Goal: Task Accomplishment & Management: Complete application form

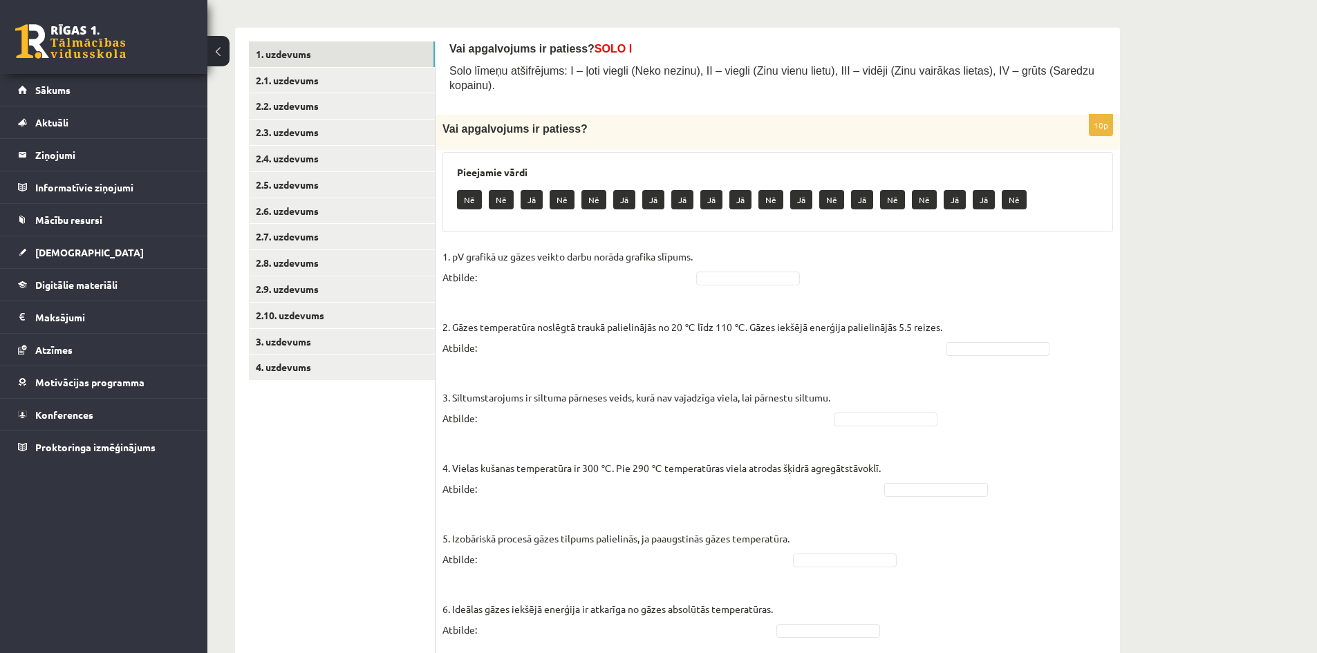
scroll to position [207, 0]
click at [379, 70] on link "2.1. uzdevums" at bounding box center [342, 80] width 186 height 26
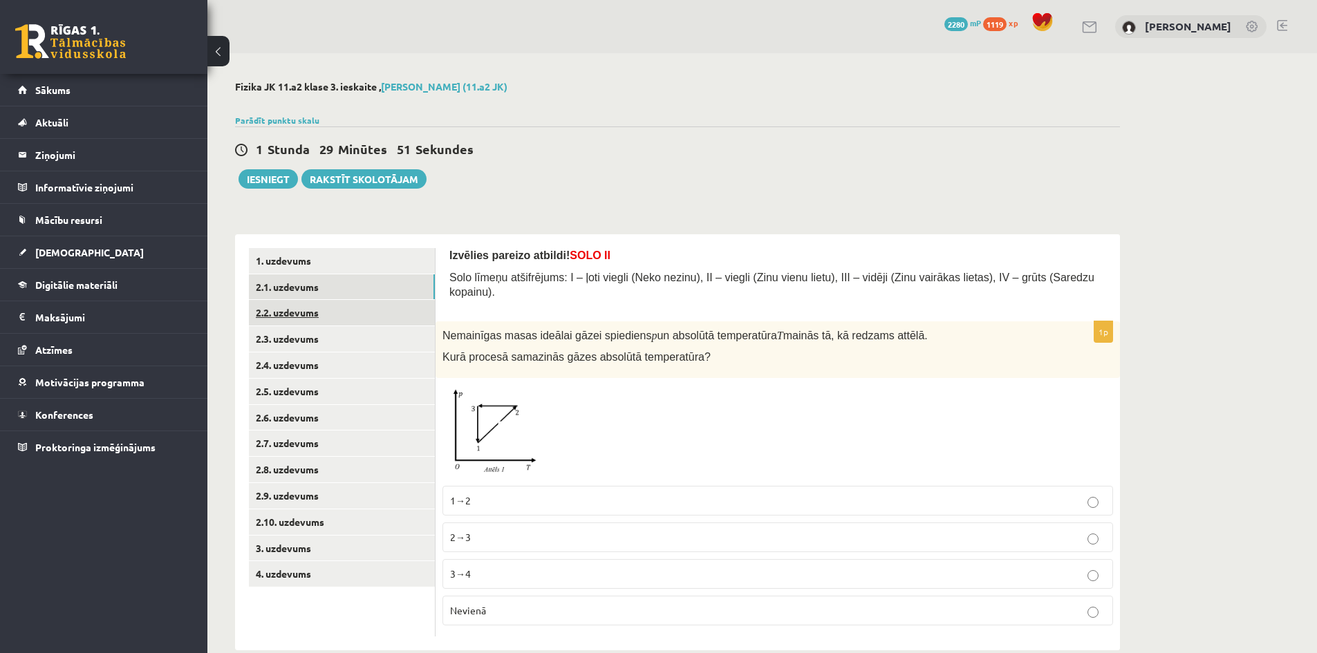
click at [322, 314] on link "2.2. uzdevums" at bounding box center [342, 313] width 186 height 26
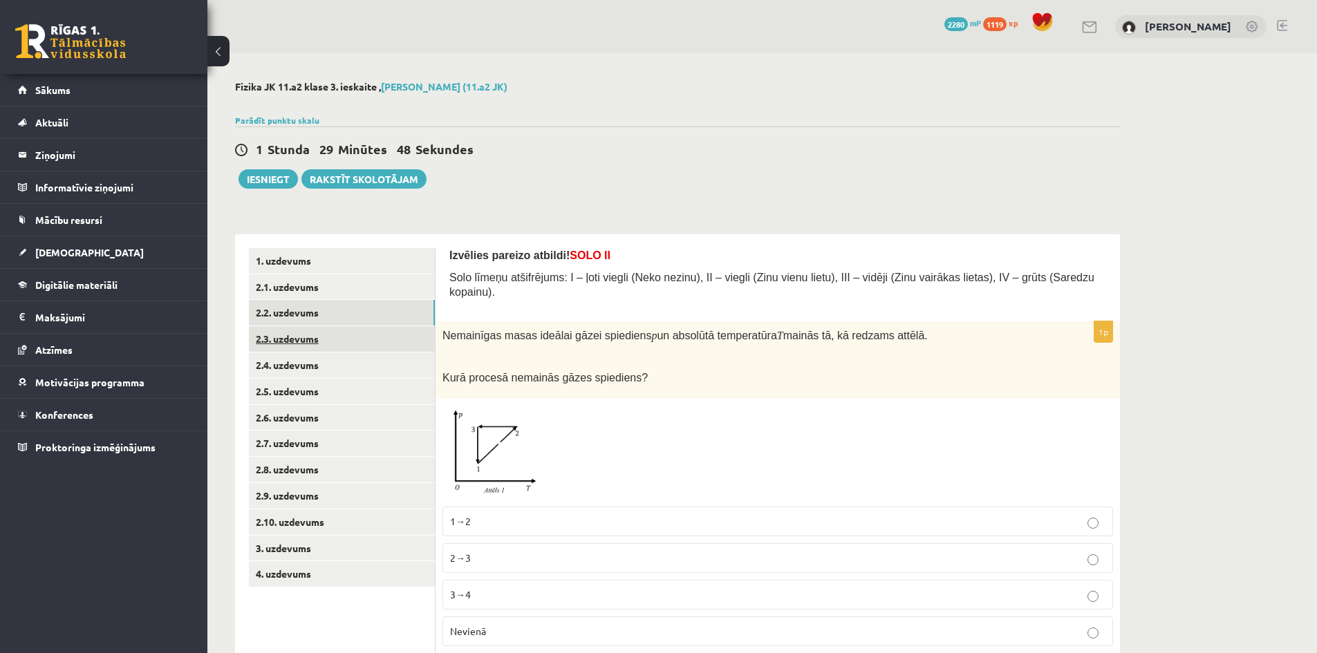
click at [328, 340] on link "2.3. uzdevums" at bounding box center [342, 339] width 186 height 26
click at [332, 367] on link "2.4. uzdevums" at bounding box center [342, 366] width 186 height 26
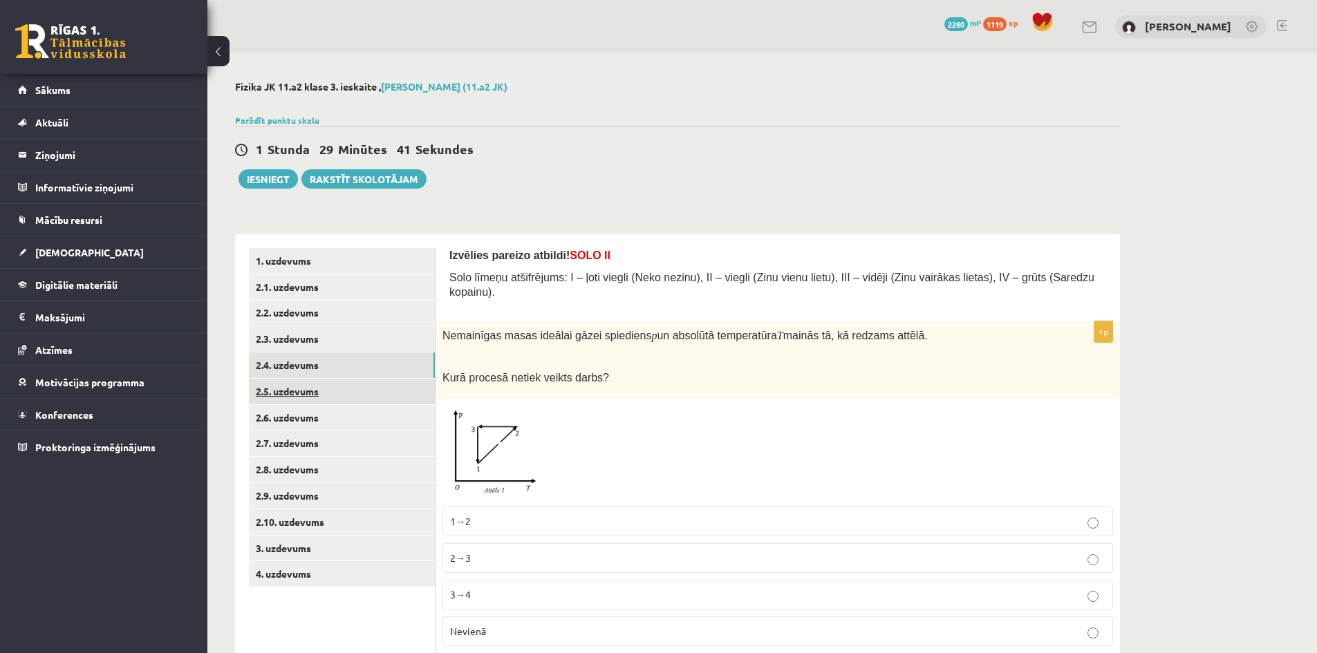
click at [335, 383] on link "2.5. uzdevums" at bounding box center [342, 392] width 186 height 26
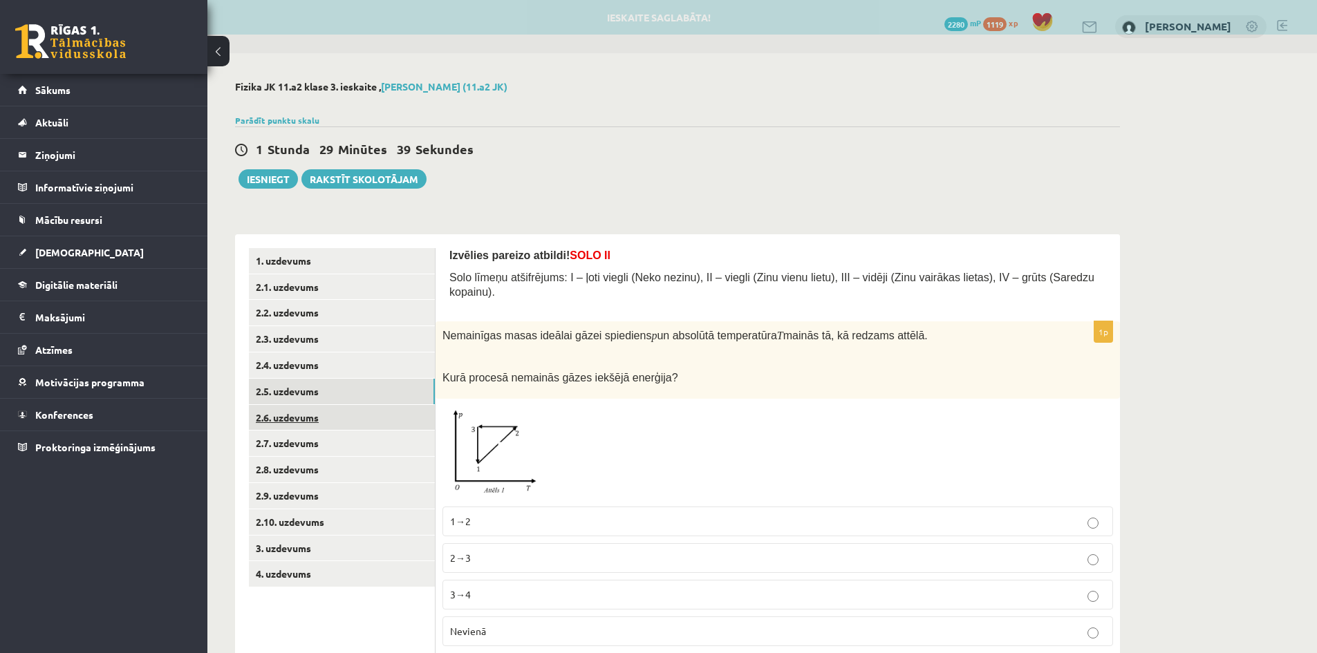
click at [335, 409] on link "2.6. uzdevums" at bounding box center [342, 418] width 186 height 26
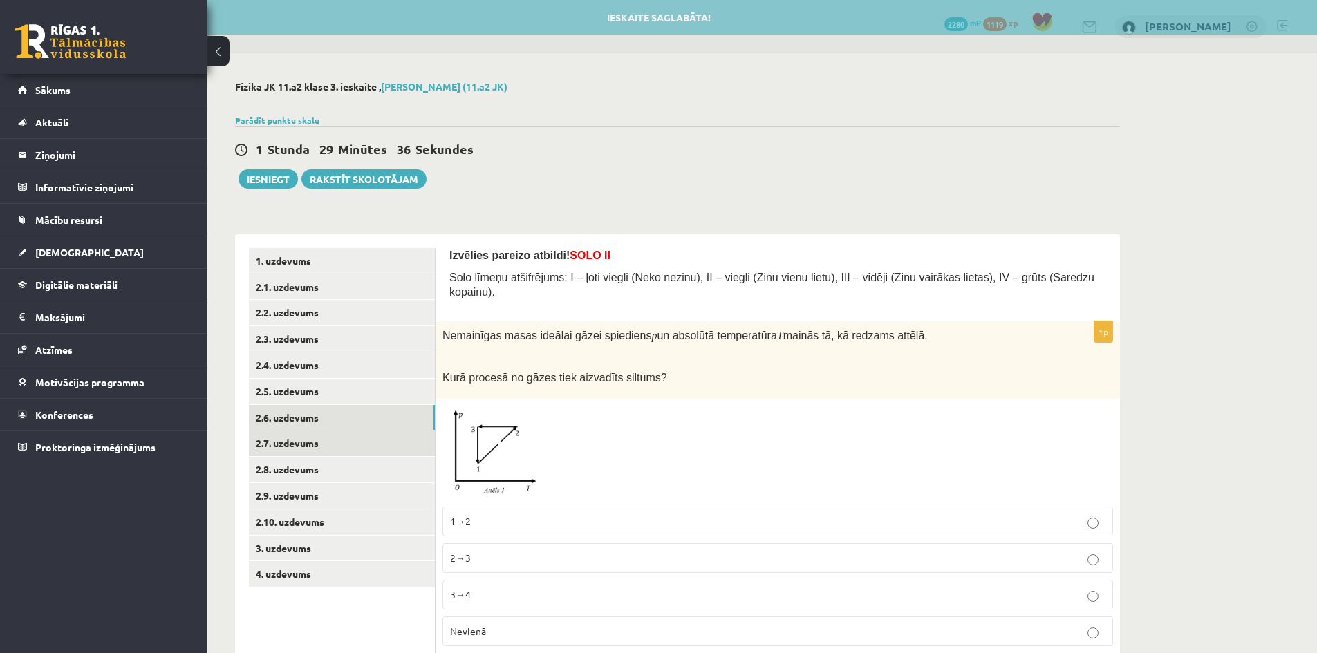
click at [338, 447] on link "2.7. uzdevums" at bounding box center [342, 444] width 186 height 26
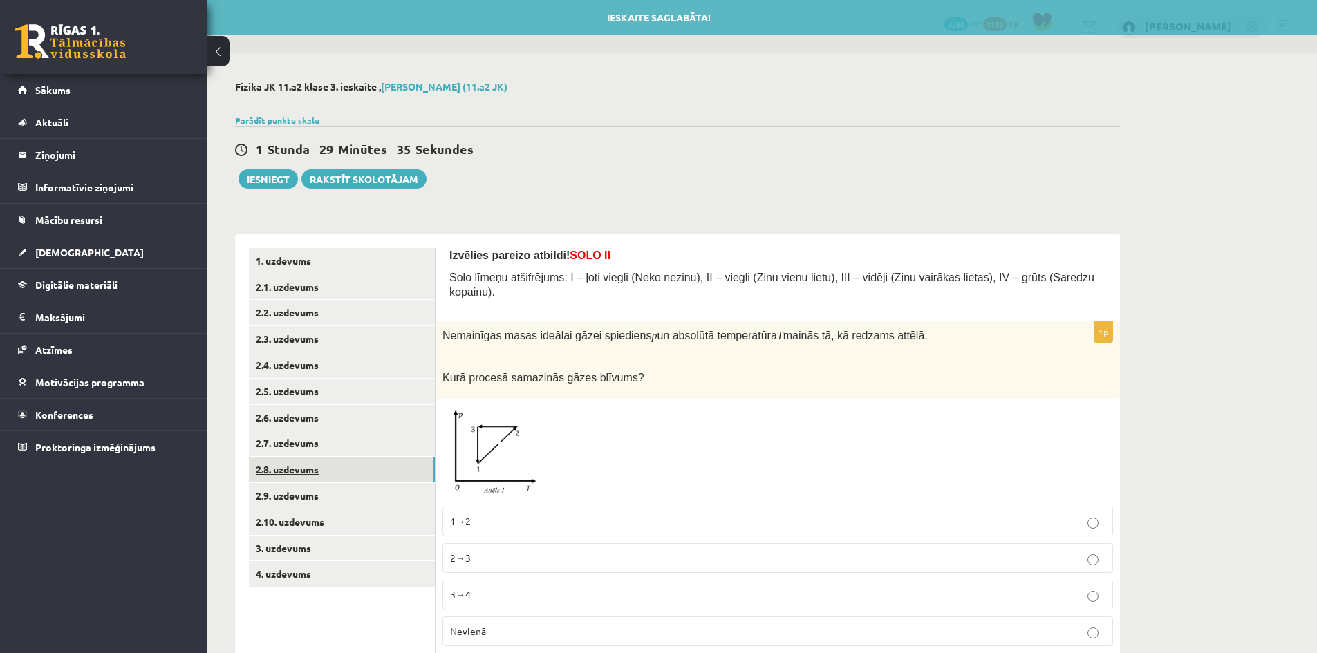
click at [337, 473] on link "2.8. uzdevums" at bounding box center [342, 470] width 186 height 26
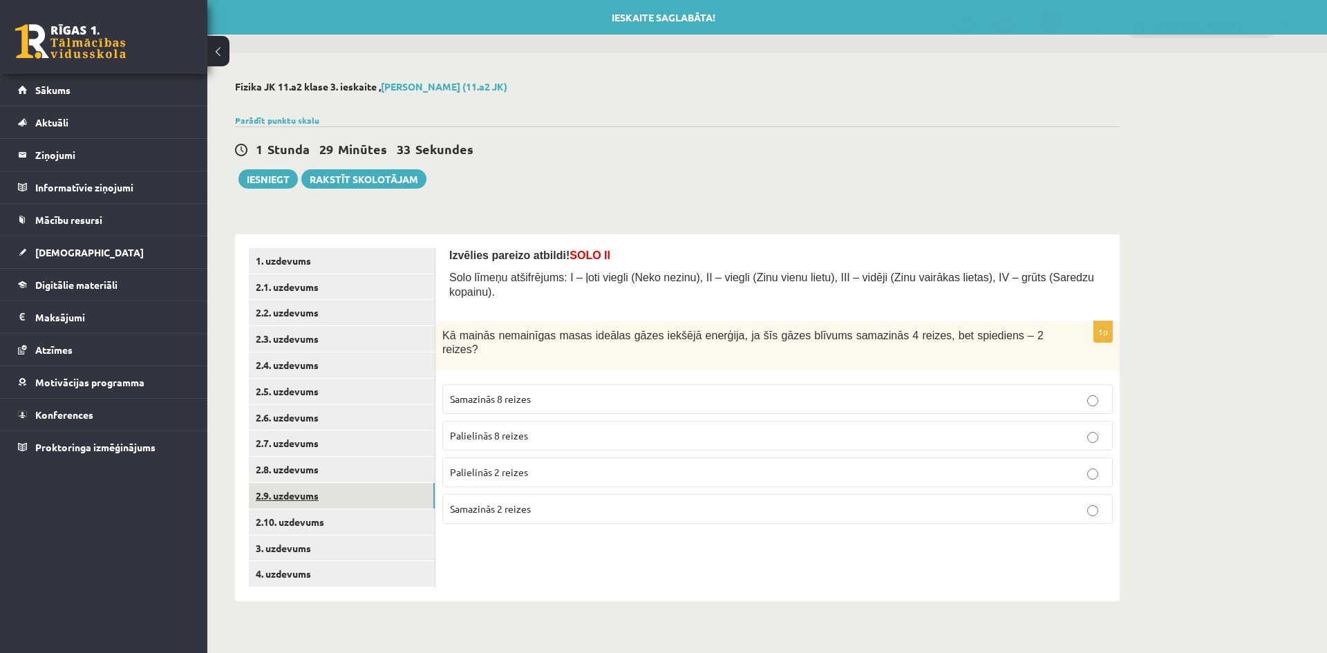
click at [341, 502] on link "2.9. uzdevums" at bounding box center [342, 496] width 186 height 26
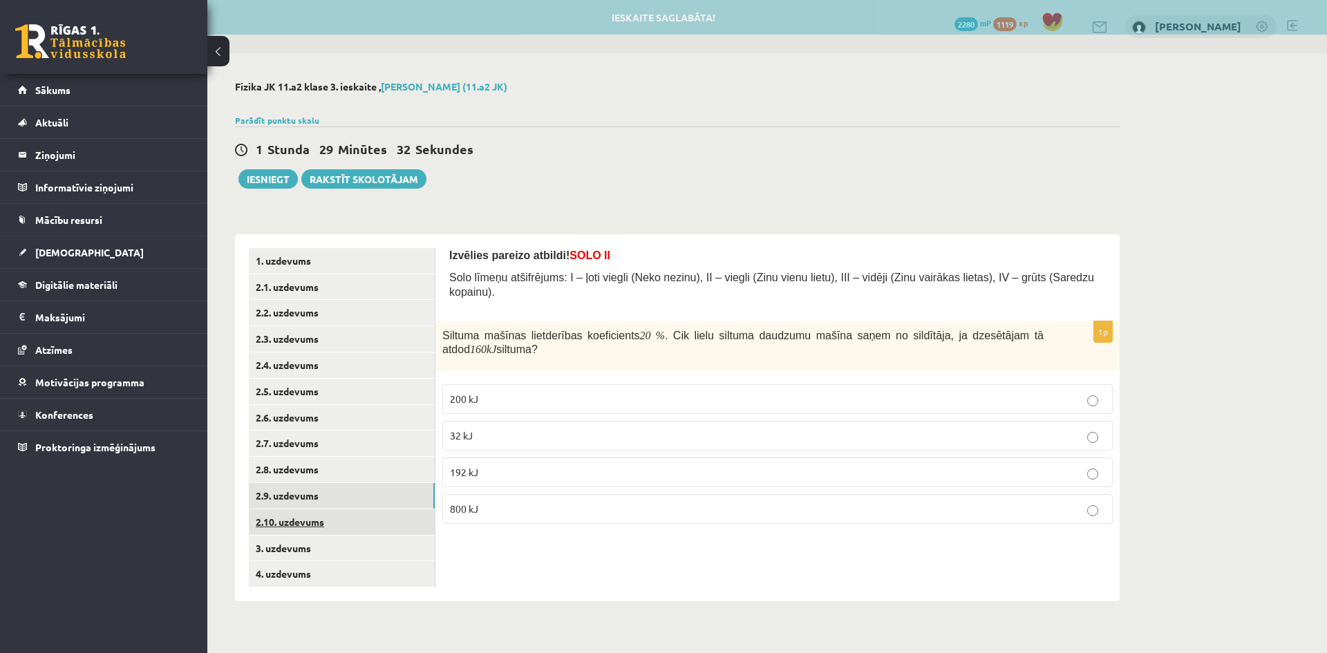
click at [345, 513] on link "2.10. uzdevums" at bounding box center [342, 522] width 186 height 26
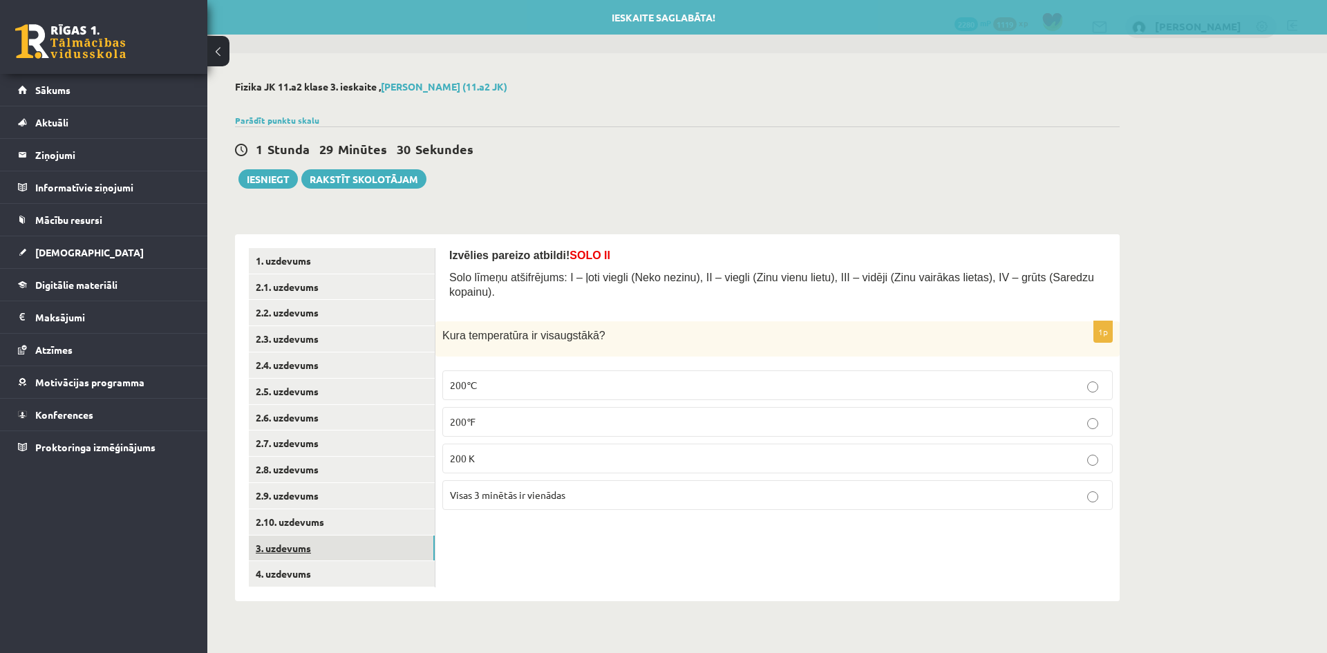
click at [358, 554] on link "3. uzdevums" at bounding box center [342, 549] width 186 height 26
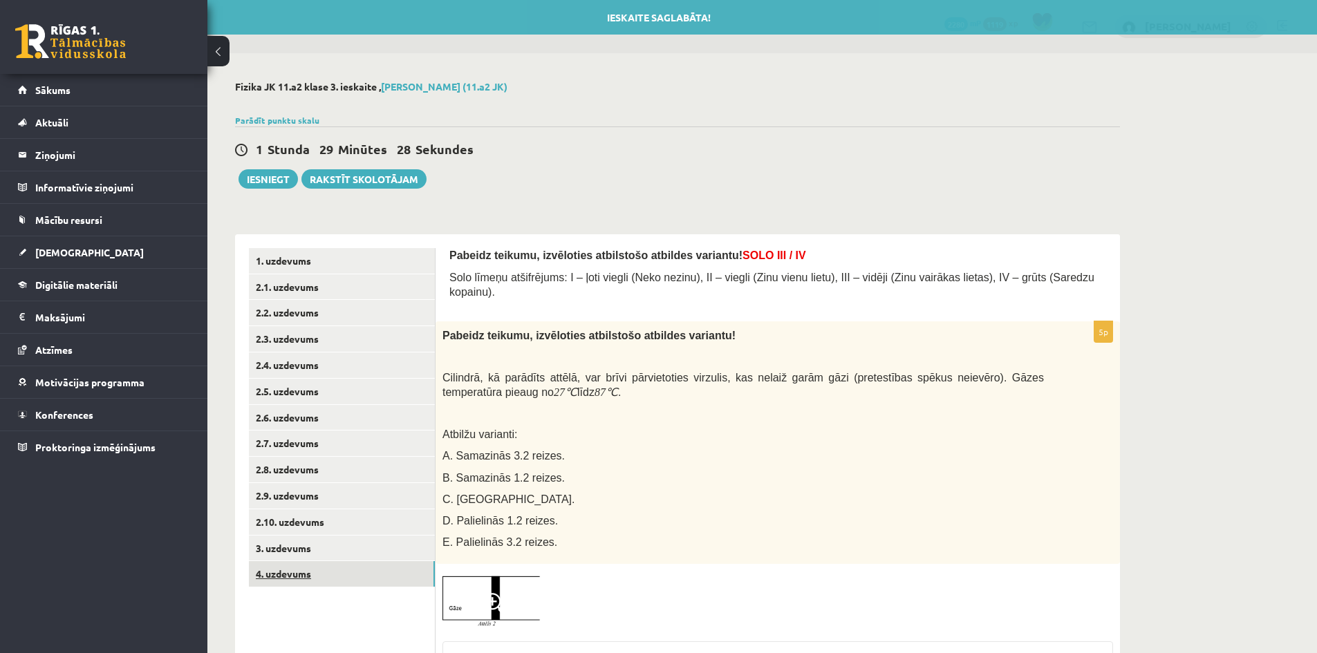
click at [360, 580] on link "4. uzdevums" at bounding box center [342, 574] width 186 height 26
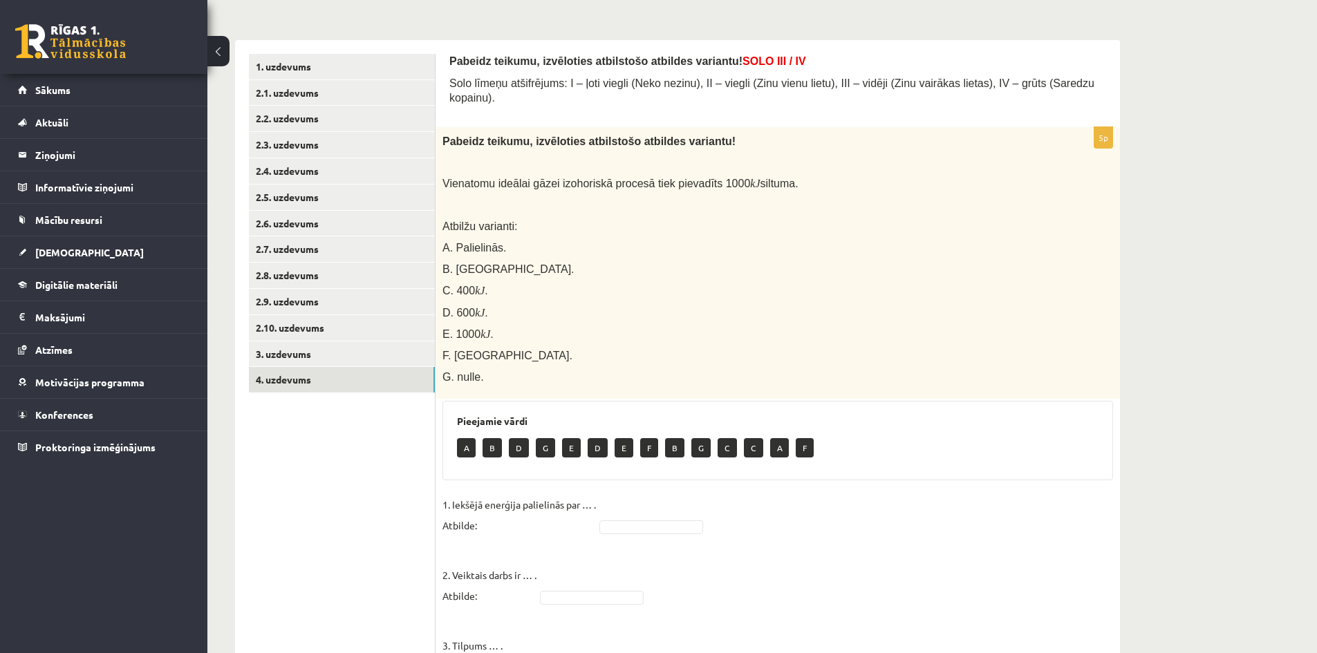
scroll to position [138, 0]
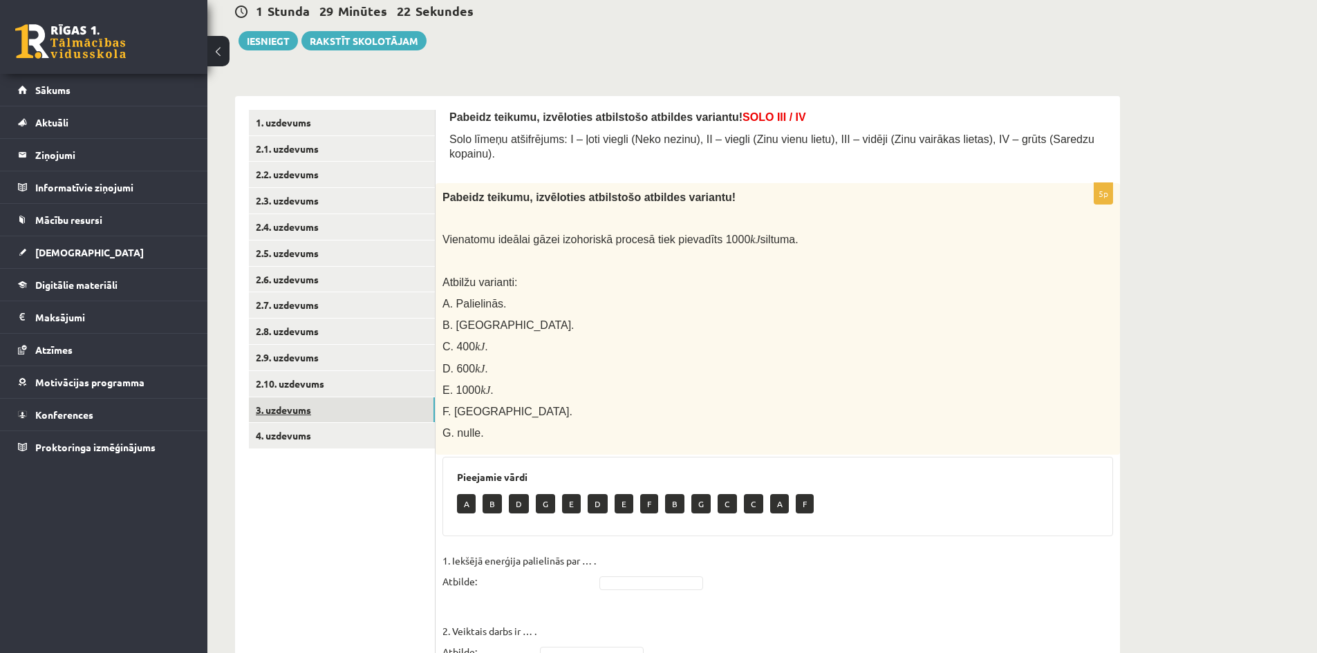
click at [382, 409] on link "3. uzdevums" at bounding box center [342, 410] width 186 height 26
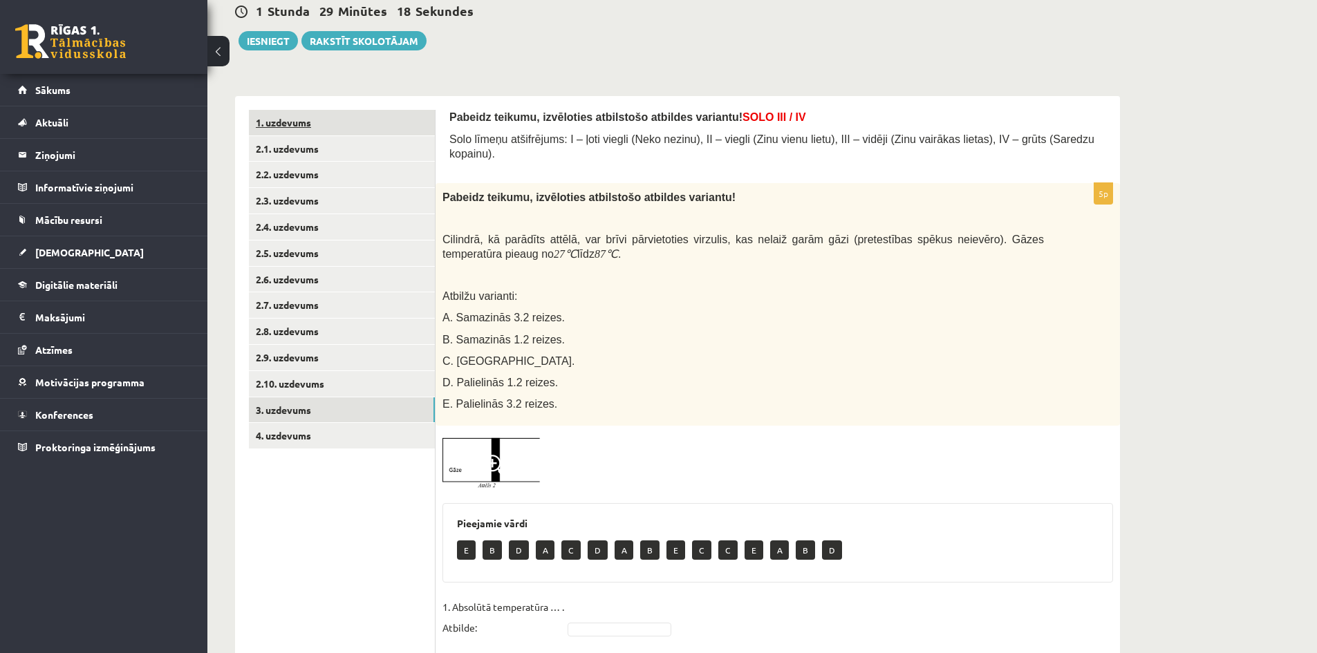
click at [337, 124] on link "1. uzdevums" at bounding box center [342, 123] width 186 height 26
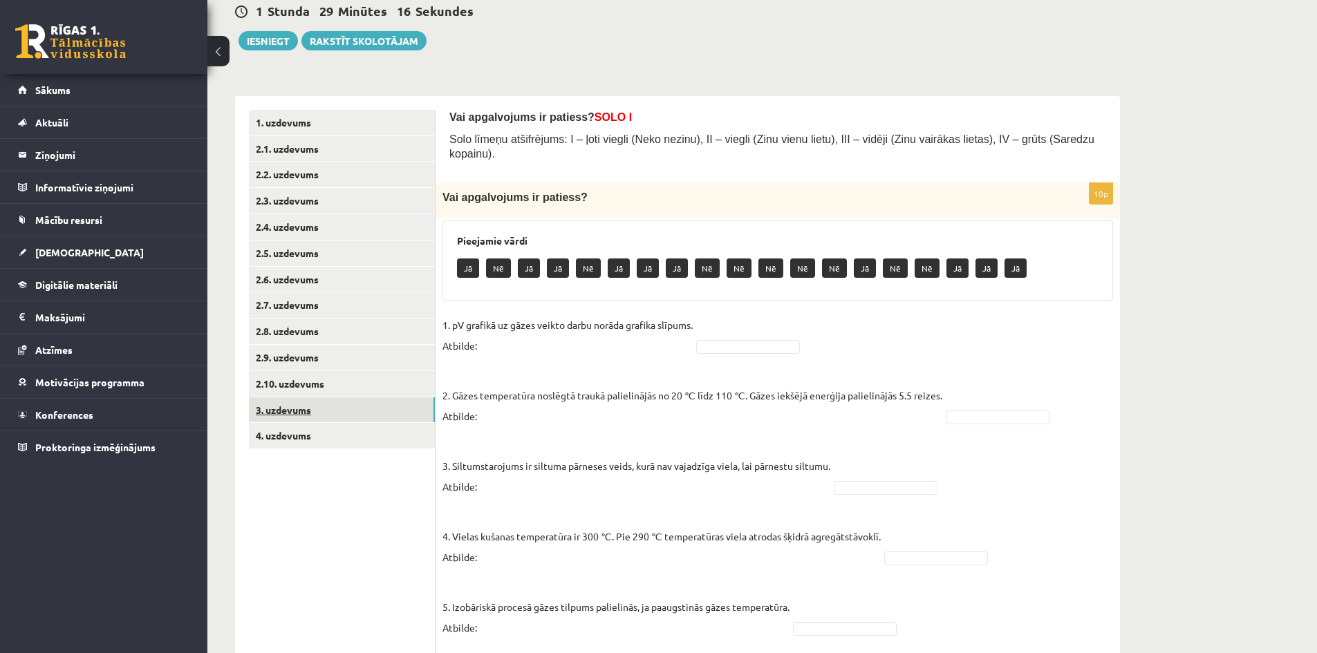
click at [386, 406] on link "3. uzdevums" at bounding box center [342, 410] width 186 height 26
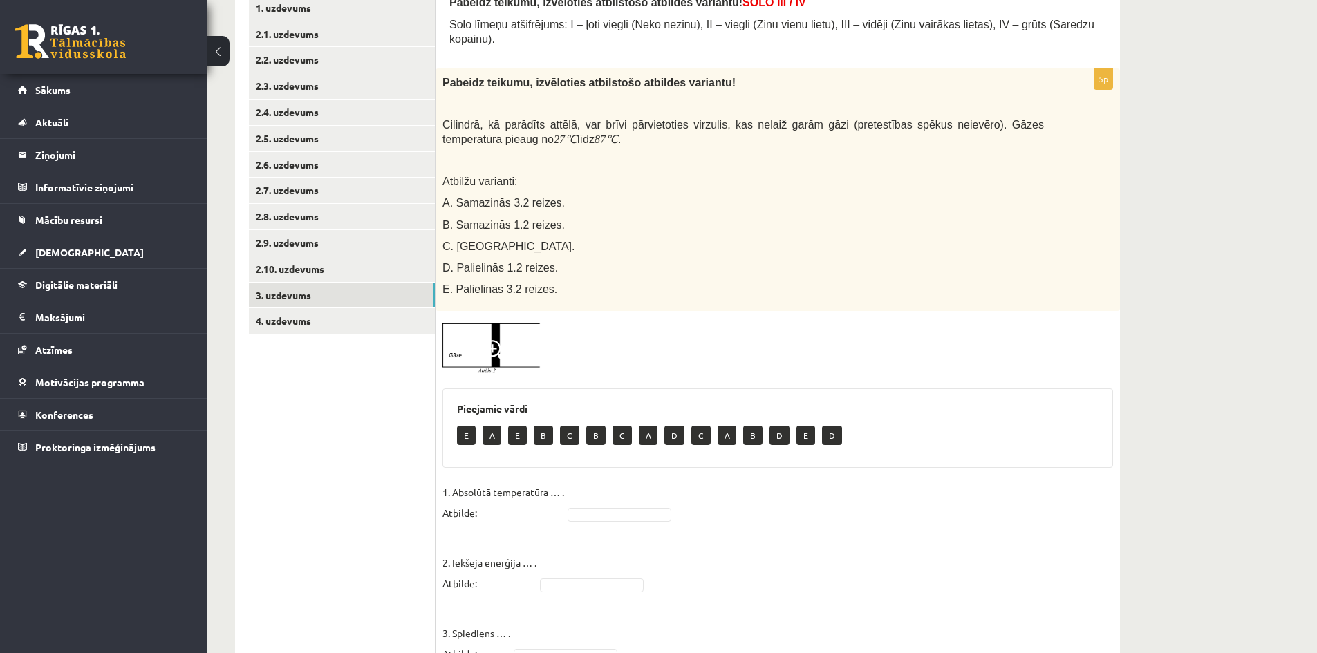
scroll to position [276, 0]
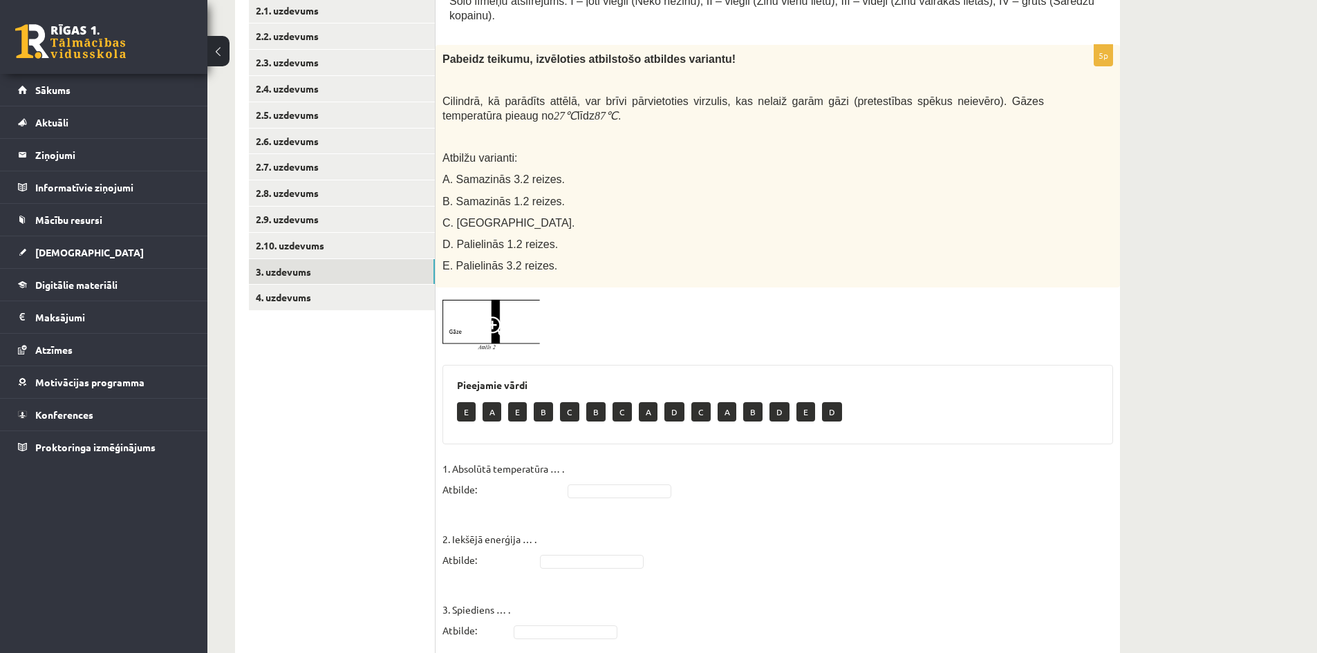
click at [529, 301] on img at bounding box center [494, 325] width 104 height 62
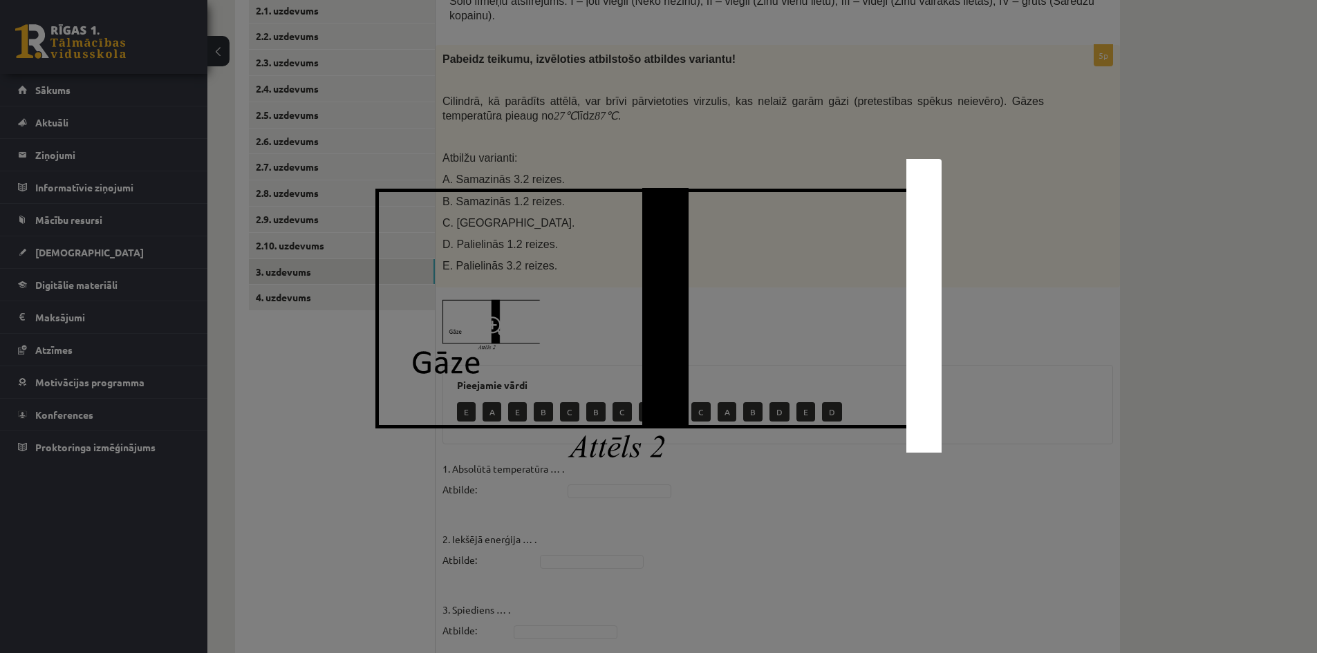
click at [1062, 229] on div at bounding box center [658, 326] width 1317 height 653
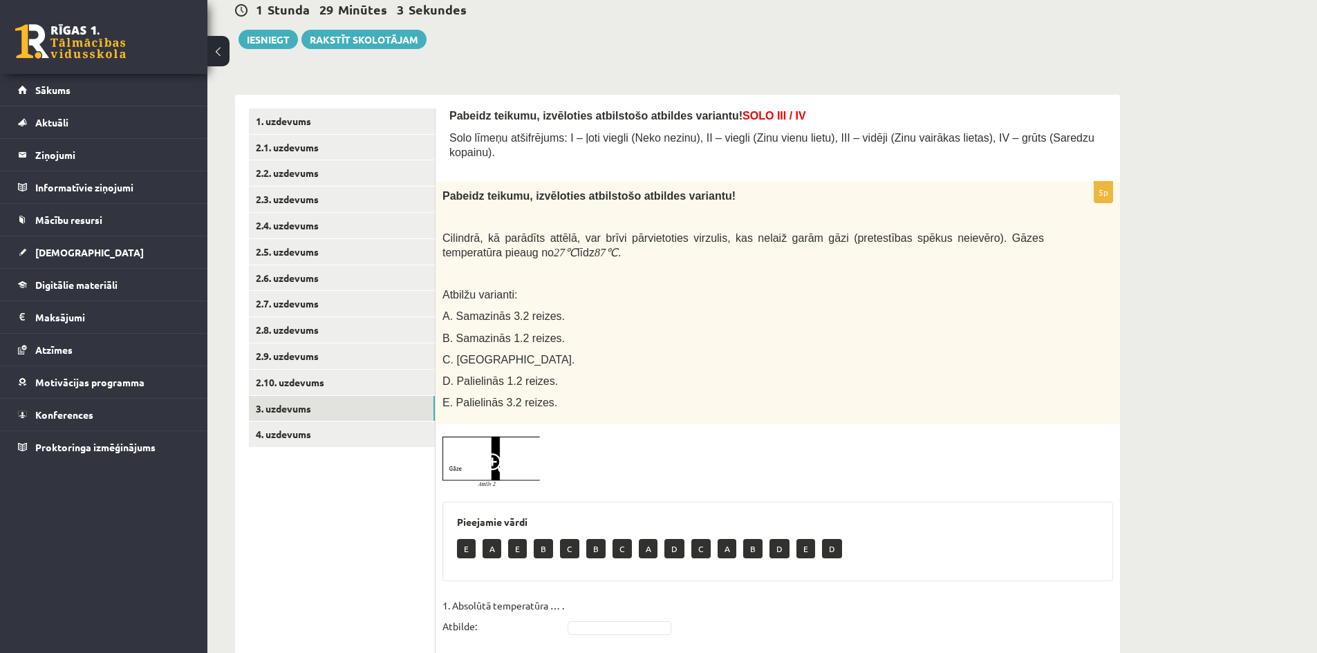
scroll to position [138, 0]
click at [503, 456] on span at bounding box center [495, 466] width 22 height 22
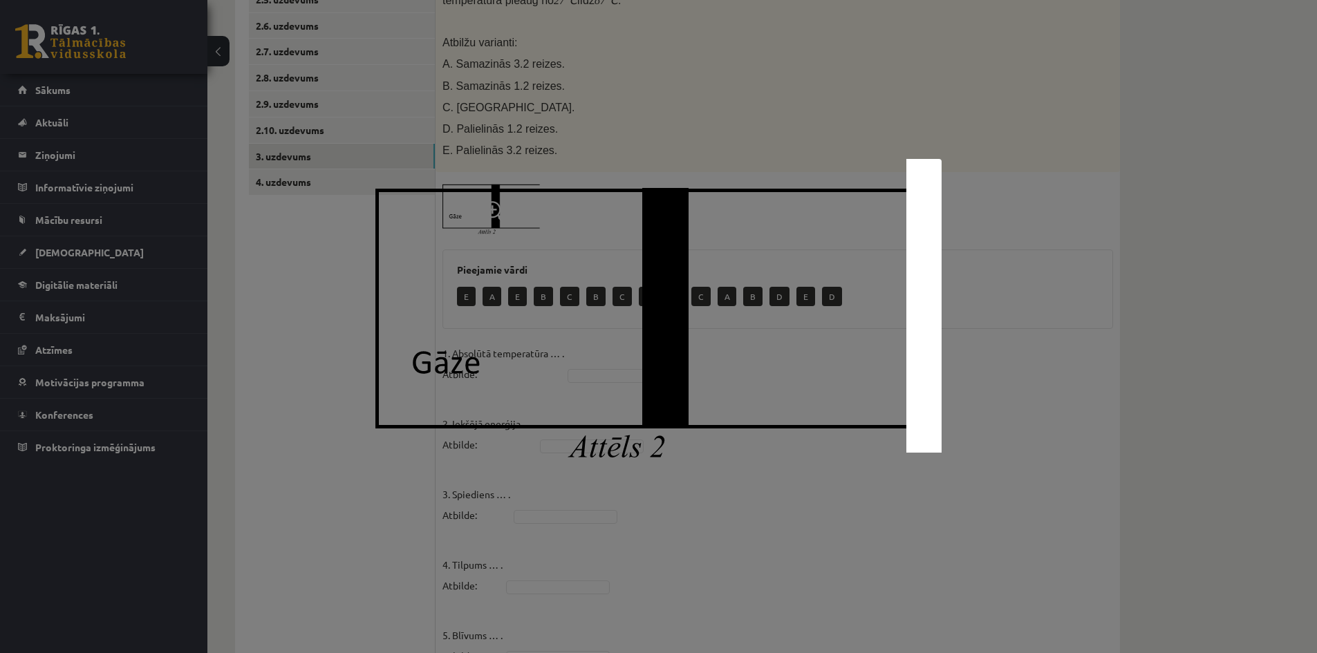
scroll to position [449, 0]
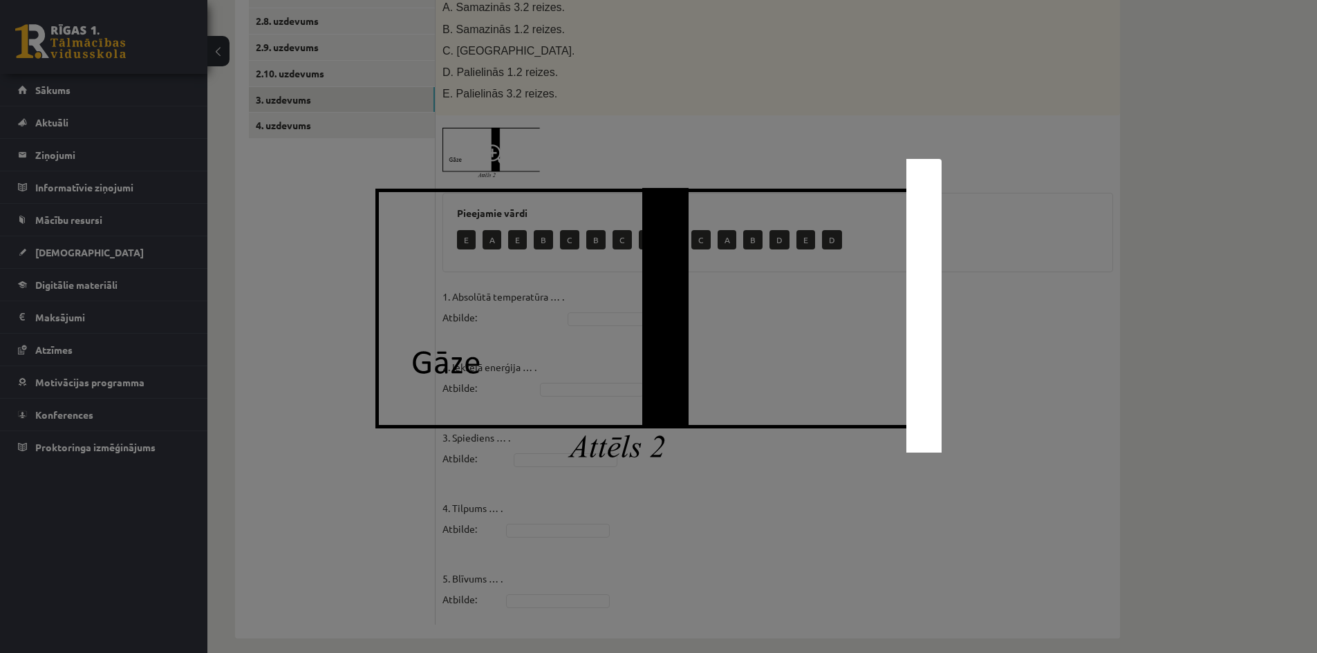
click at [1250, 420] on div at bounding box center [658, 326] width 1317 height 653
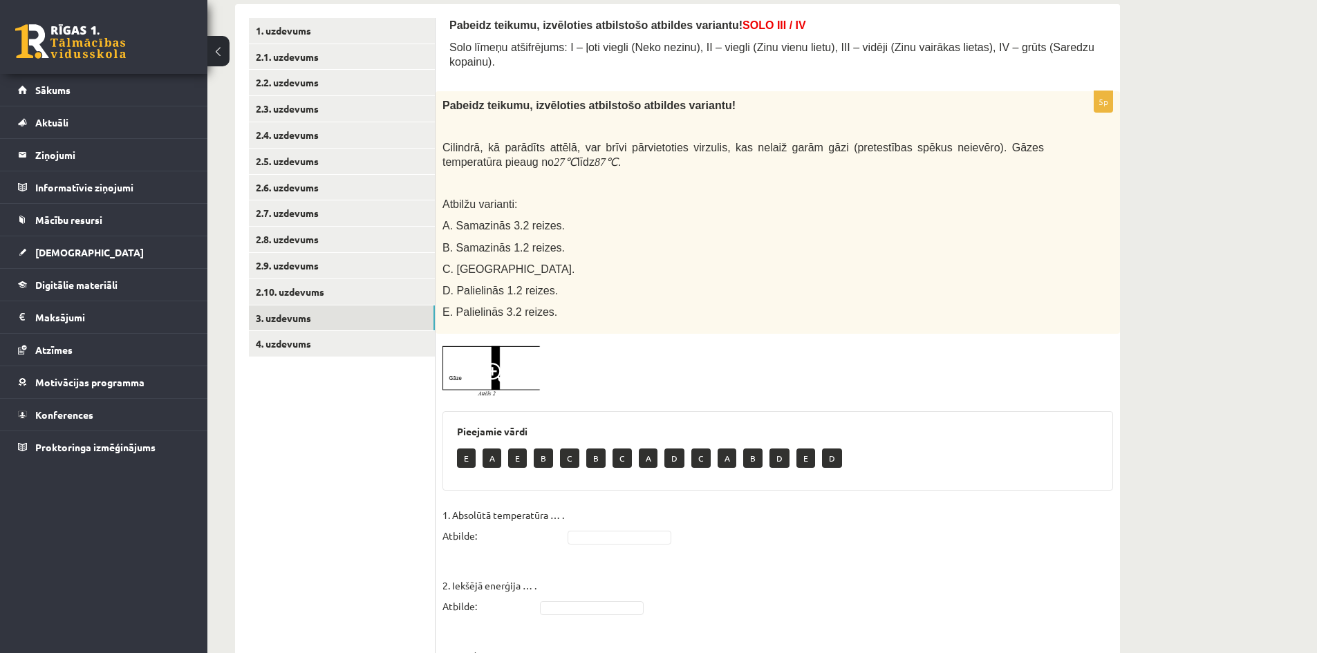
scroll to position [207, 0]
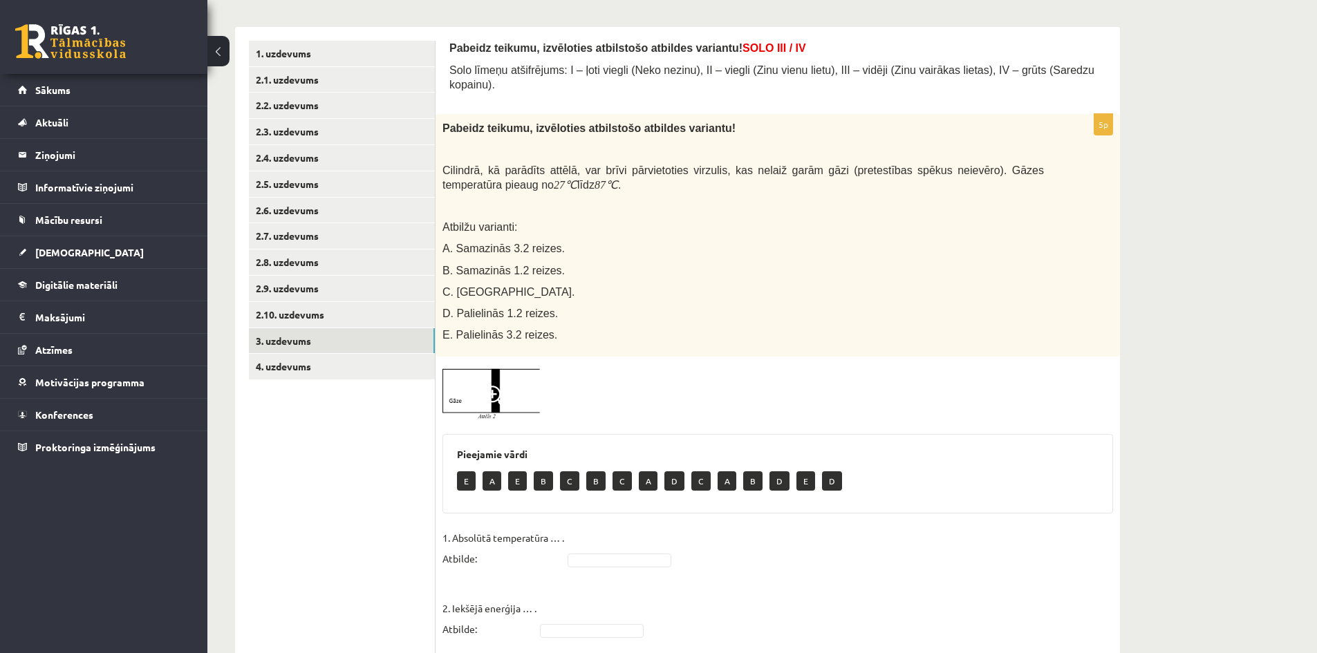
click at [471, 384] on img at bounding box center [494, 395] width 104 height 62
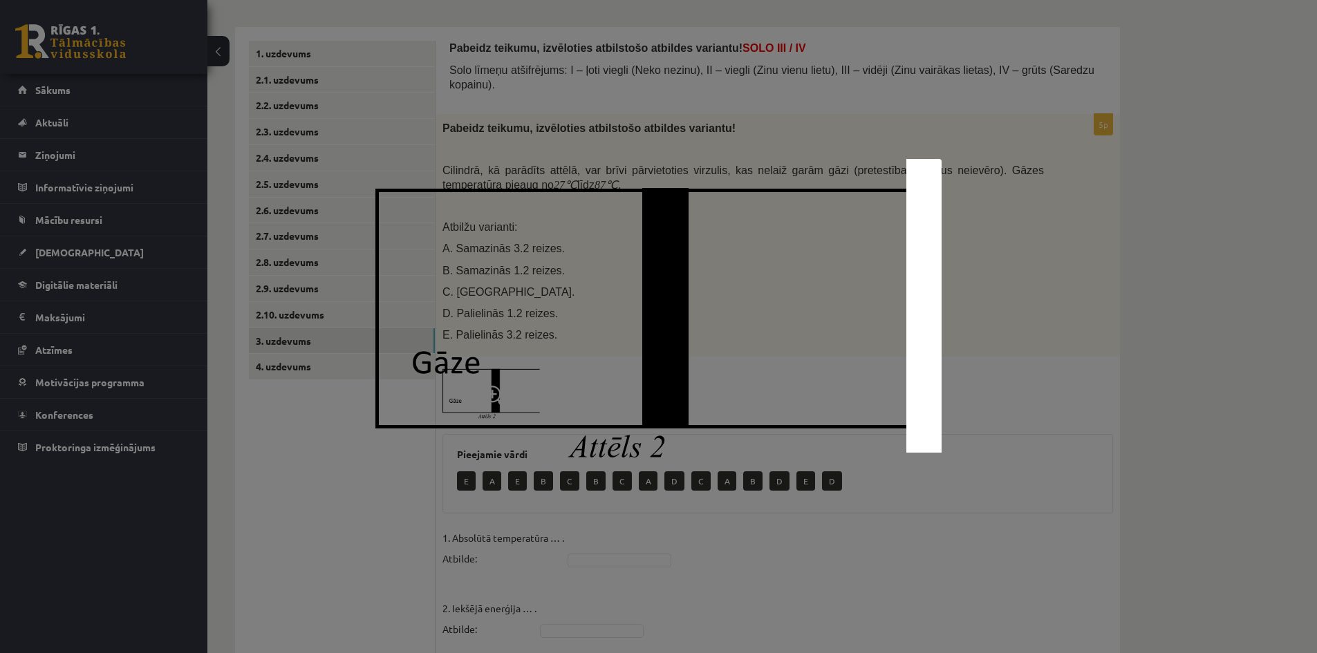
click at [1079, 516] on div at bounding box center [658, 326] width 1317 height 653
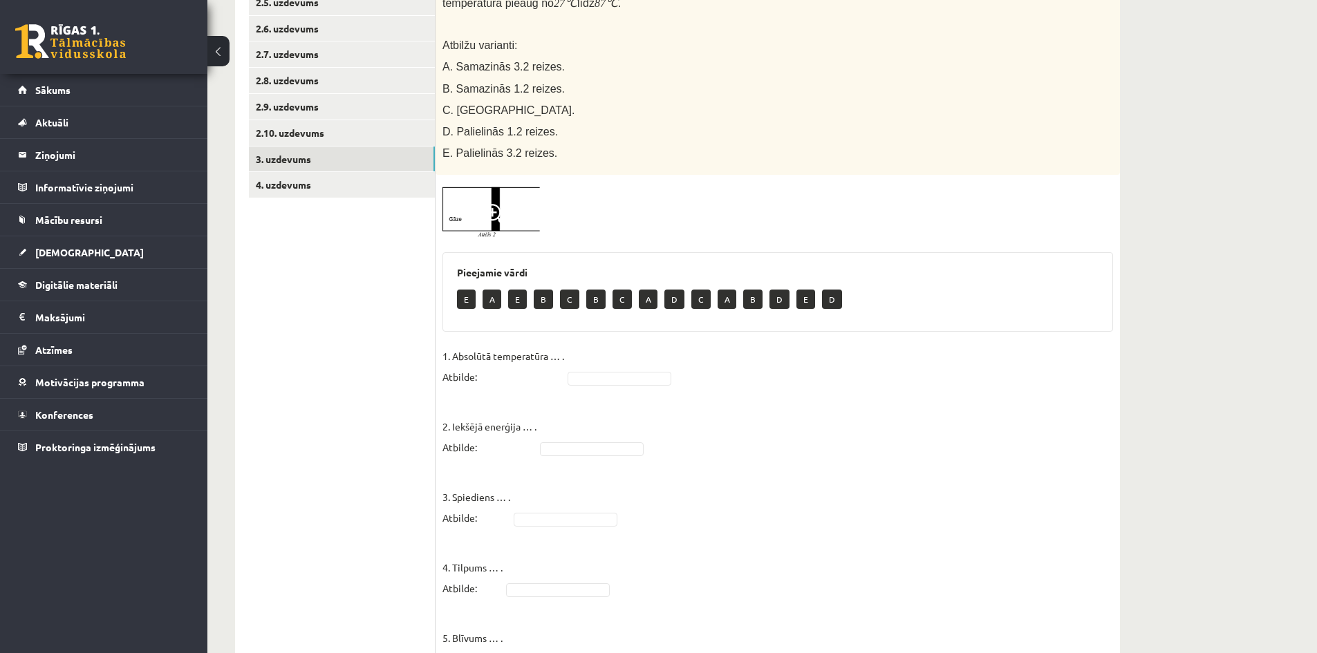
scroll to position [415, 0]
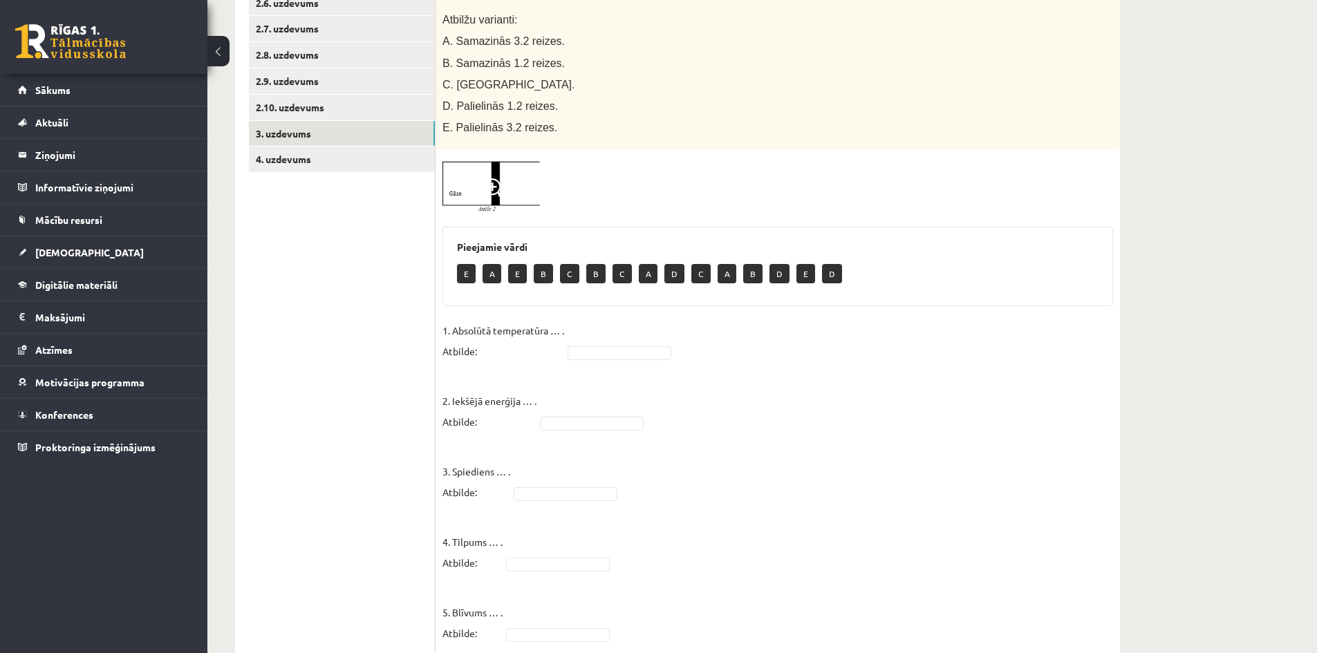
click at [632, 329] on fieldset "1. Absolūtā temperatūra … . Atbilde: 2. Iekšējā enerģija … . Atbilde: 3. Spiedi…" at bounding box center [777, 486] width 670 height 332
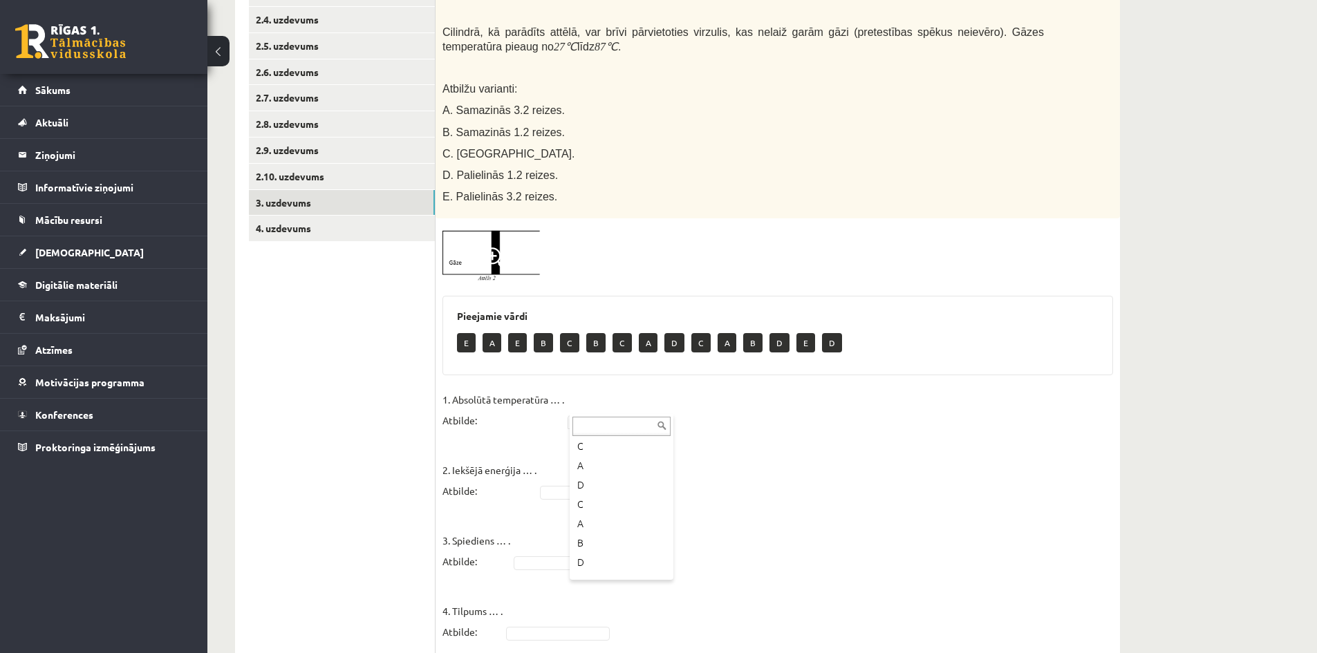
scroll to position [138, 0]
click at [592, 486] on fieldset "1. Absolūtā temperatūra … . Atbilde: D * 2. Iekšējā enerģija … . Atbilde: 3. Sp…" at bounding box center [777, 555] width 670 height 332
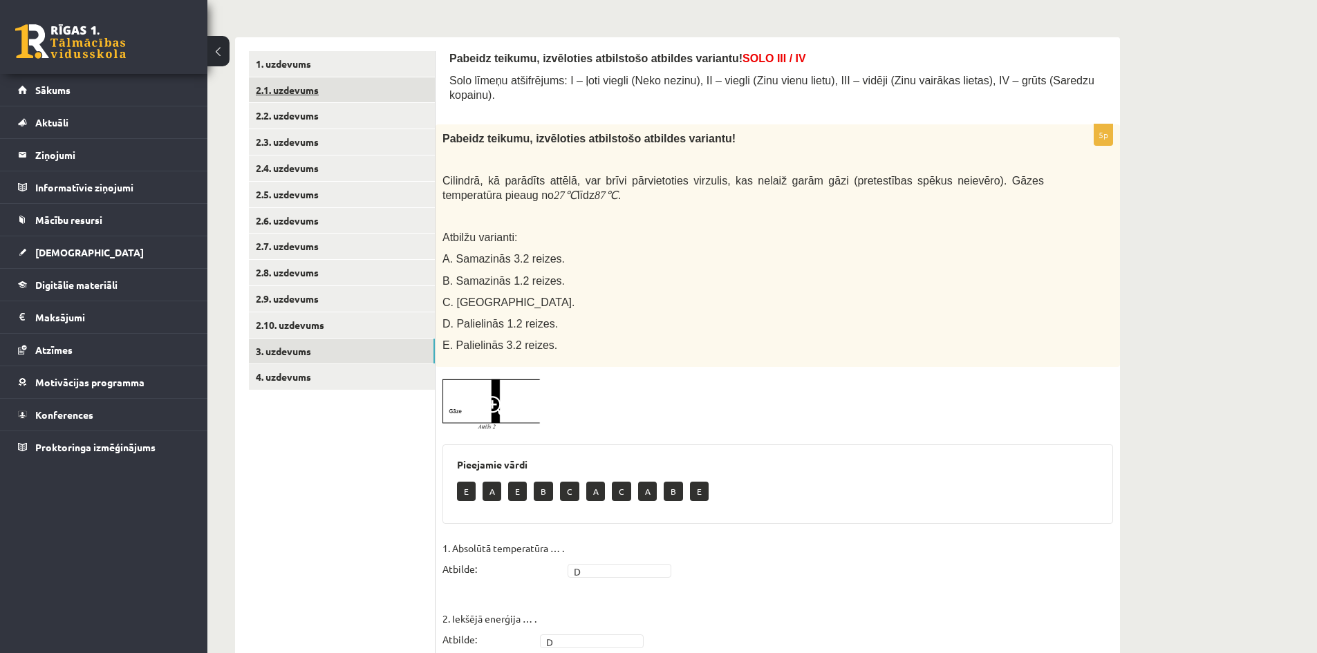
scroll to position [172, 0]
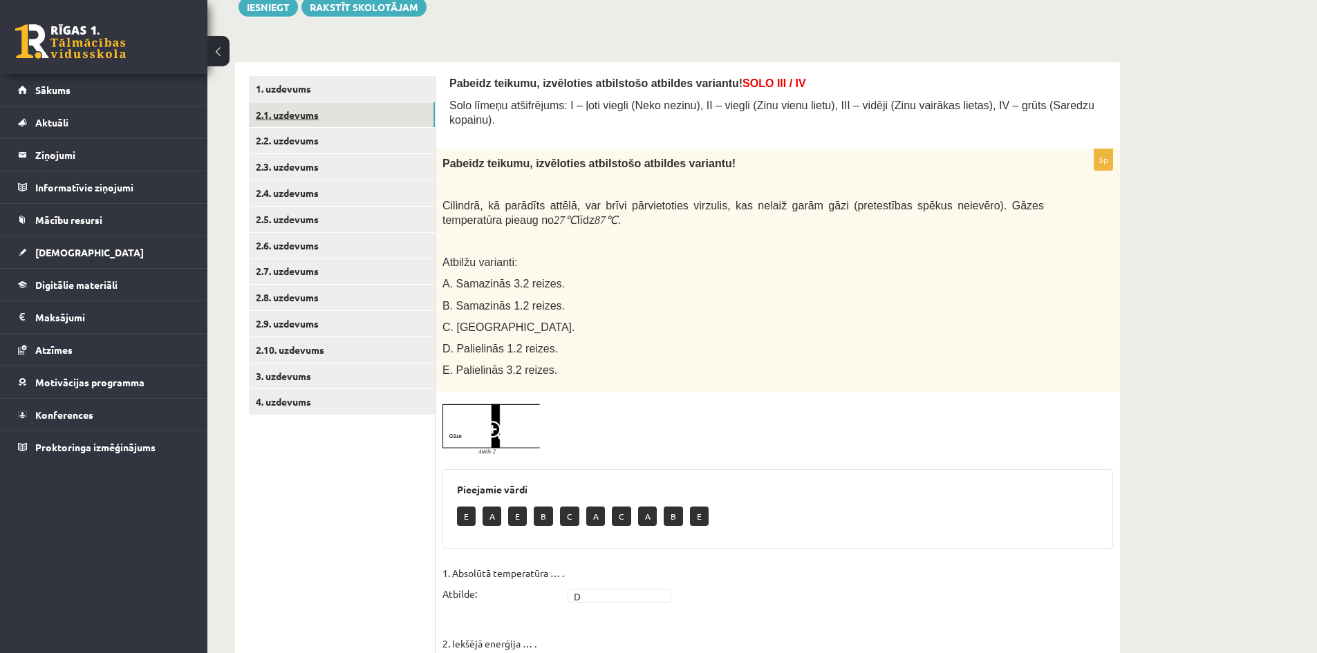
click at [359, 104] on link "2.1. uzdevums" at bounding box center [342, 115] width 186 height 26
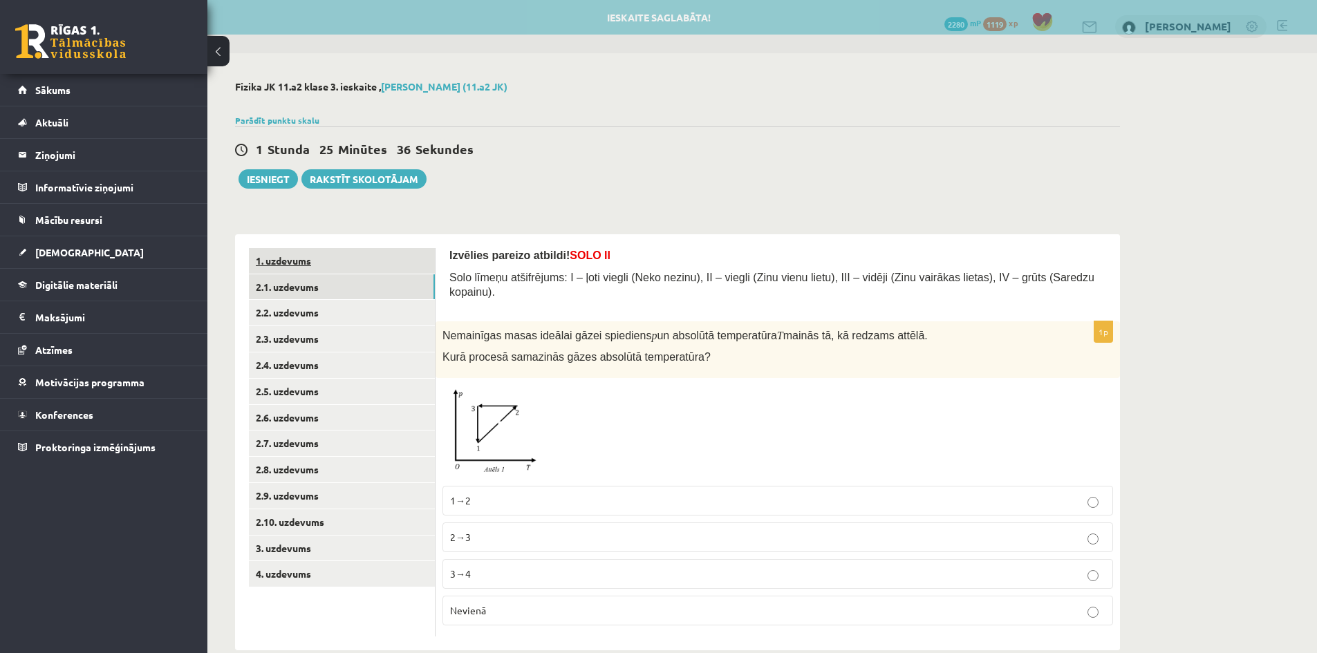
click at [400, 262] on link "1. uzdevums" at bounding box center [342, 261] width 186 height 26
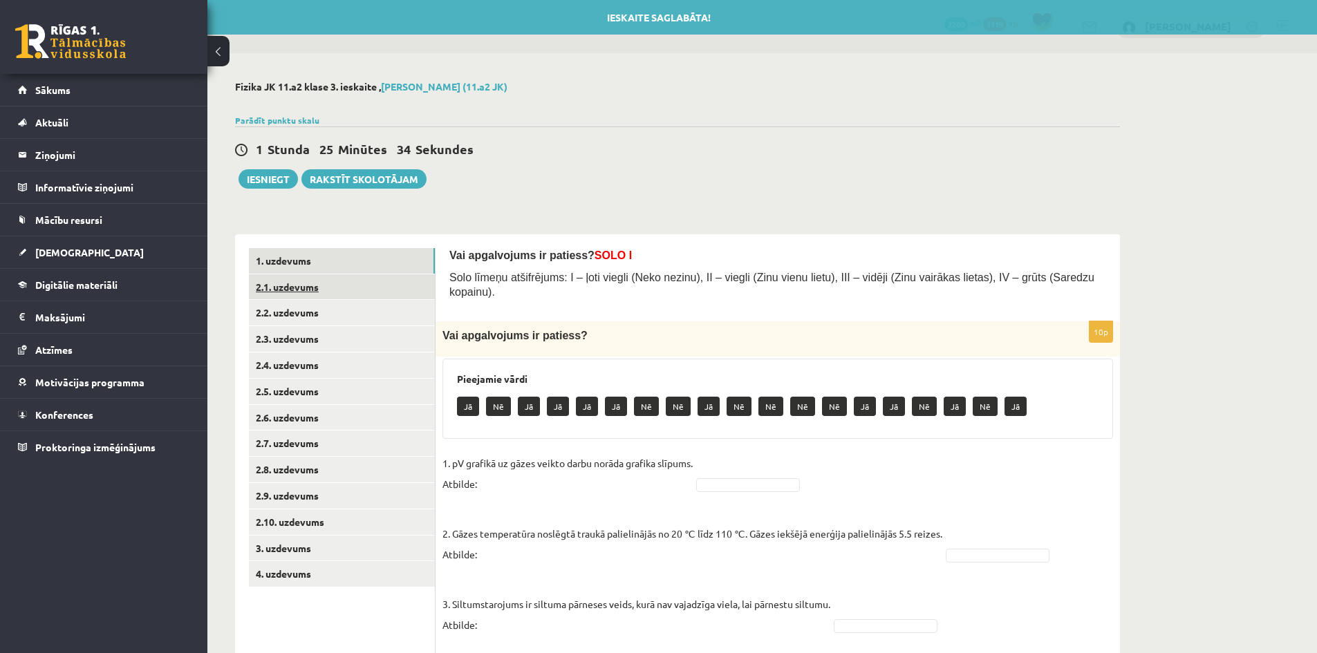
click at [400, 282] on link "2.1. uzdevums" at bounding box center [342, 287] width 186 height 26
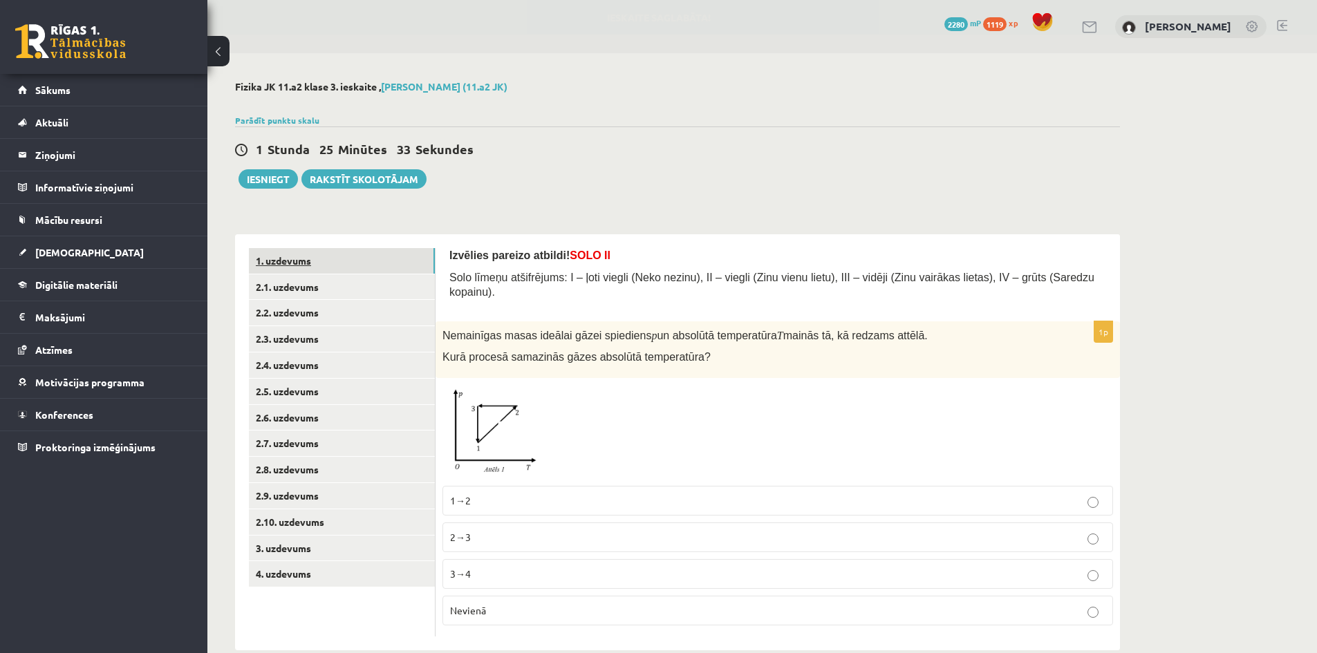
click at [388, 264] on link "1. uzdevums" at bounding box center [342, 261] width 186 height 26
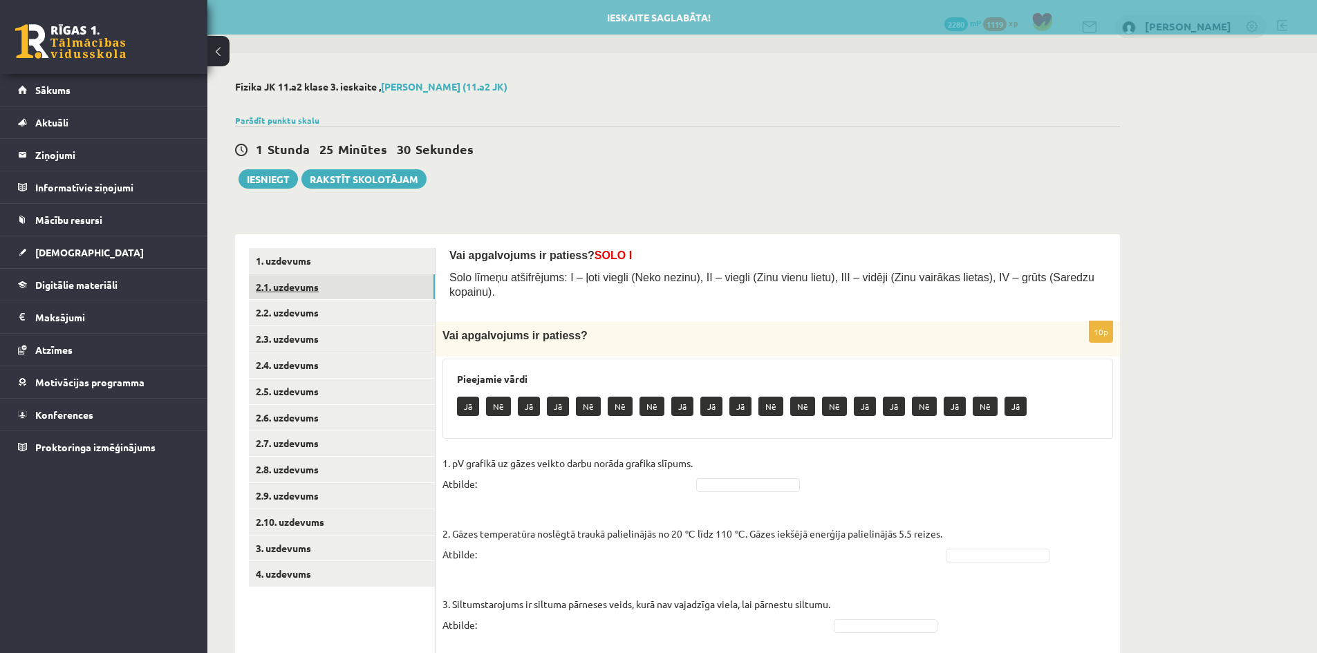
click at [385, 288] on link "2.1. uzdevums" at bounding box center [342, 287] width 186 height 26
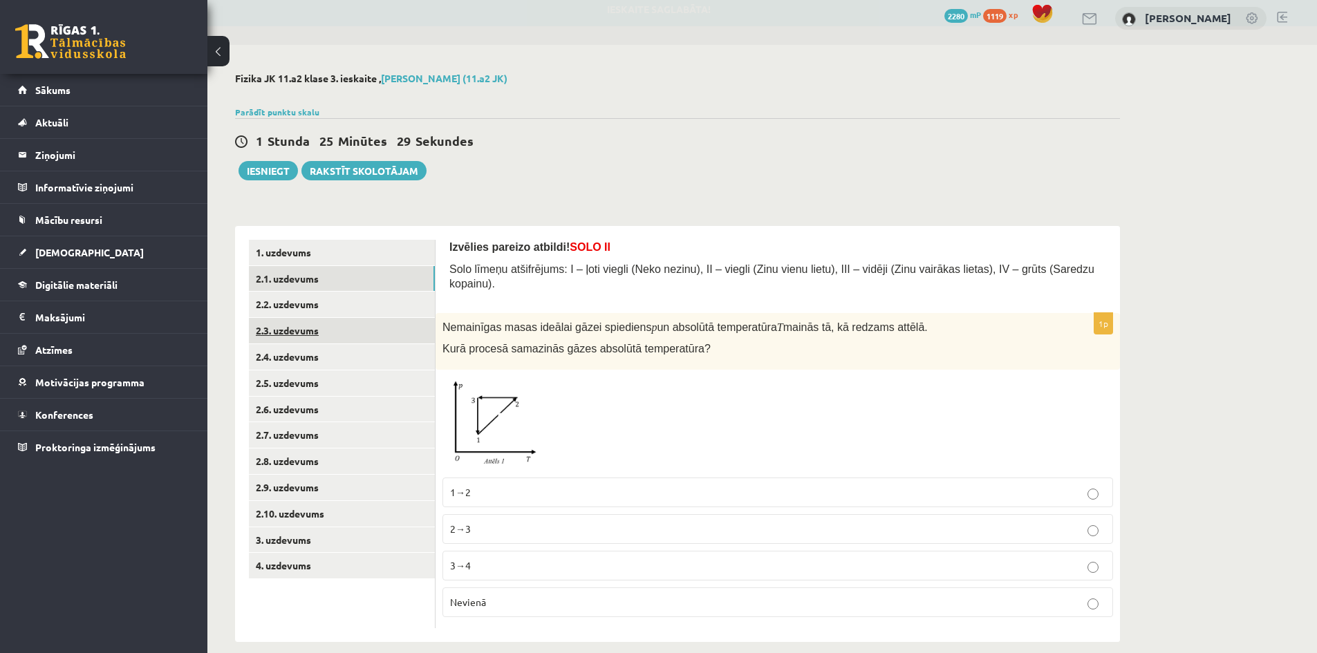
scroll to position [11, 0]
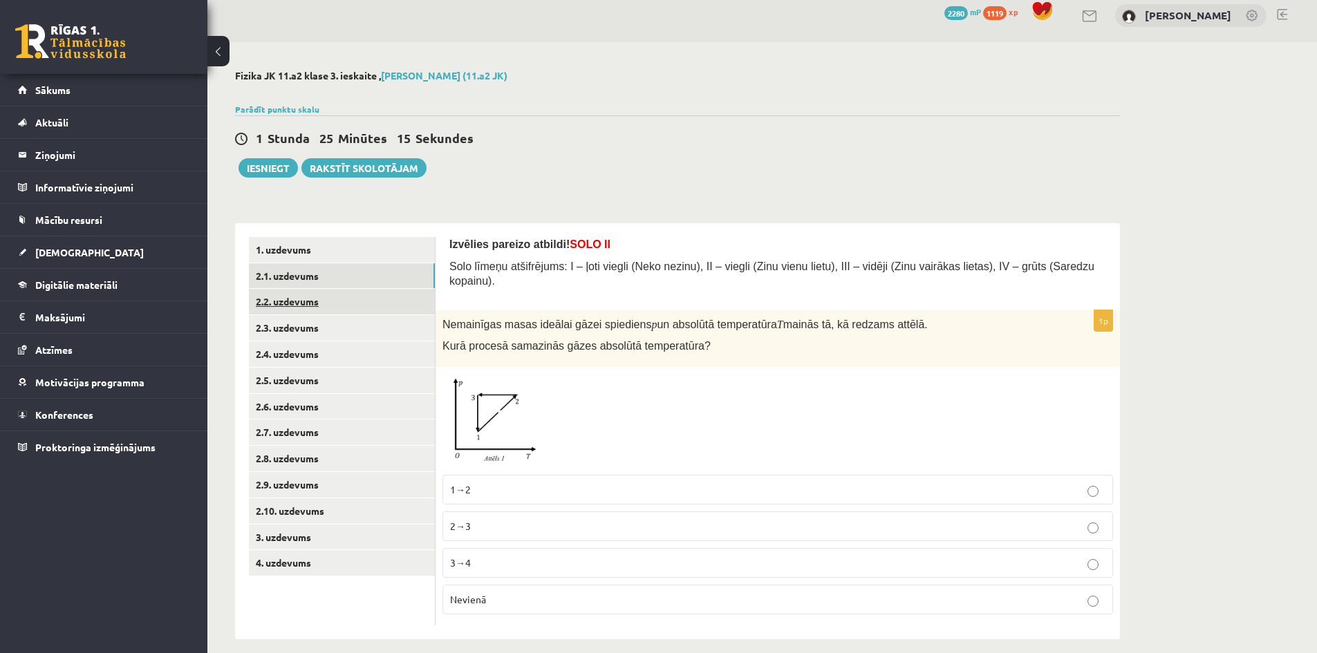
click at [330, 308] on link "2.2. uzdevums" at bounding box center [342, 302] width 186 height 26
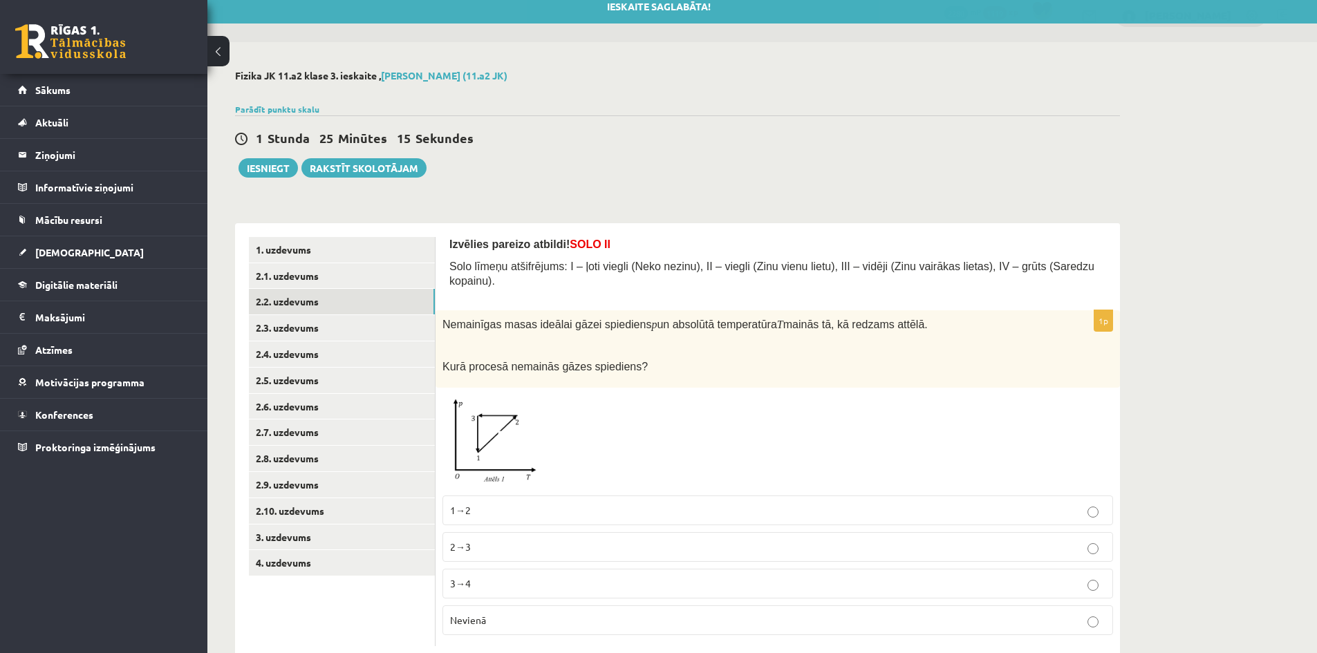
scroll to position [0, 0]
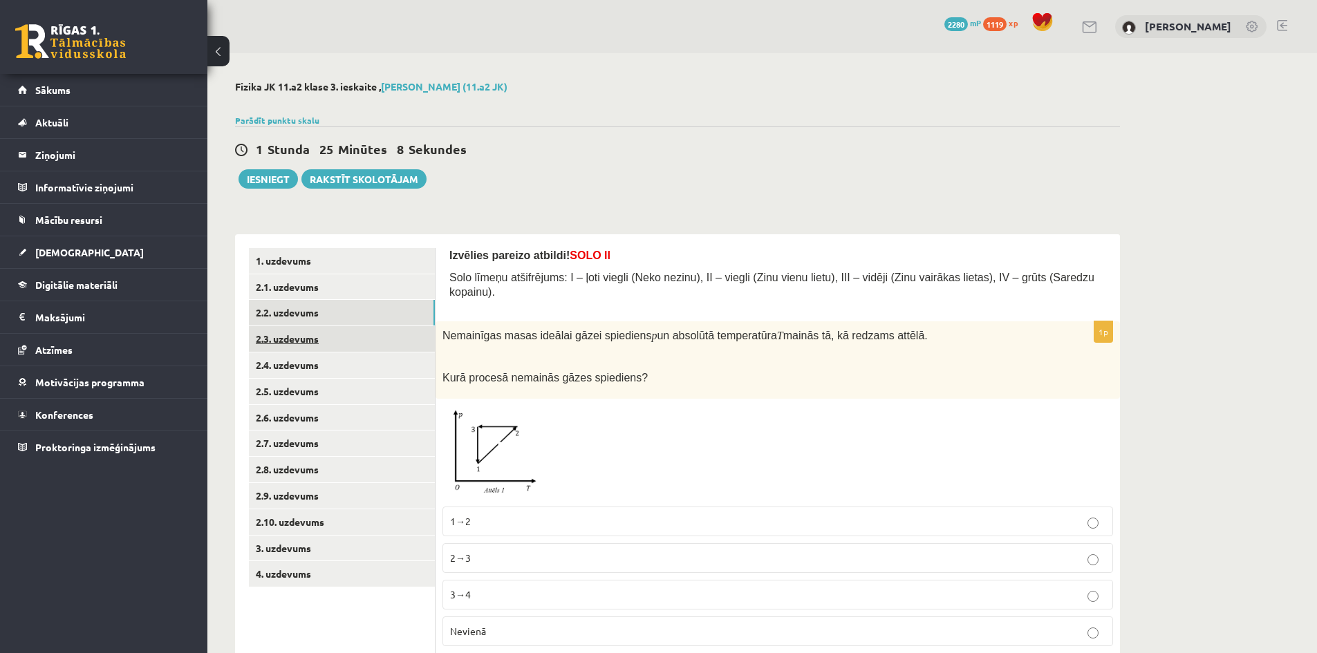
click at [292, 348] on link "2.3. uzdevums" at bounding box center [342, 339] width 186 height 26
click at [312, 368] on link "2.4. uzdevums" at bounding box center [342, 366] width 186 height 26
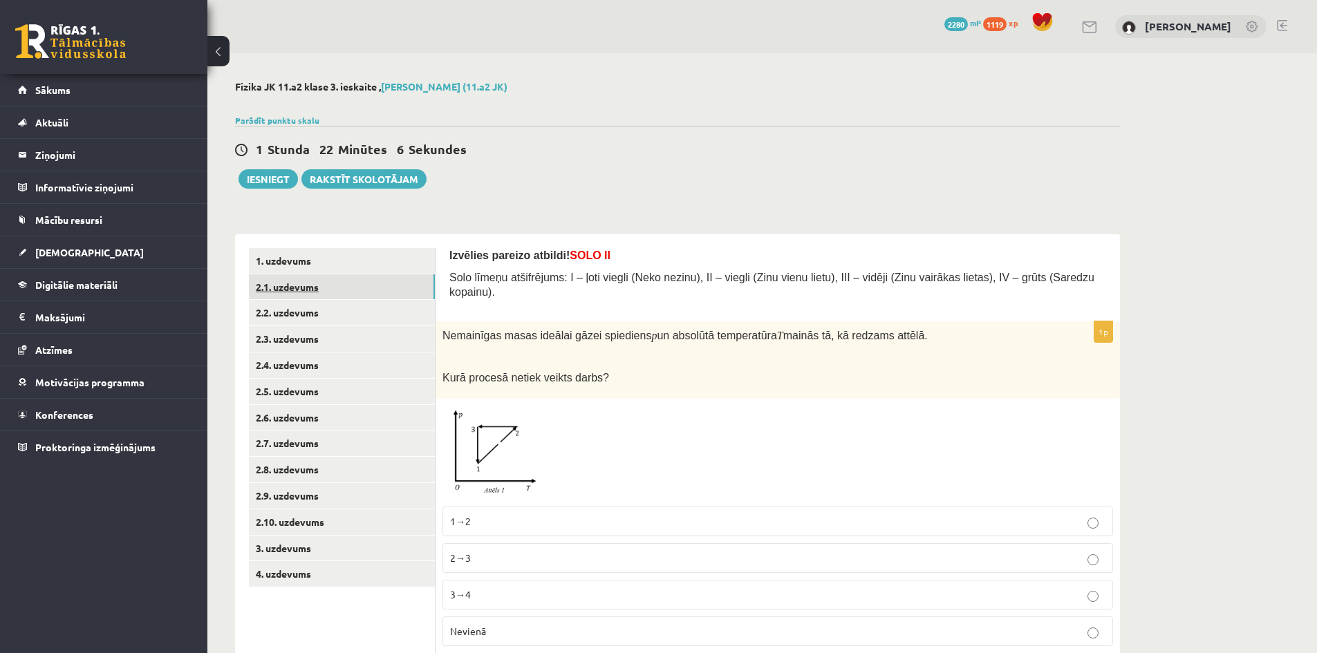
click at [364, 290] on link "2.1. uzdevums" at bounding box center [342, 287] width 186 height 26
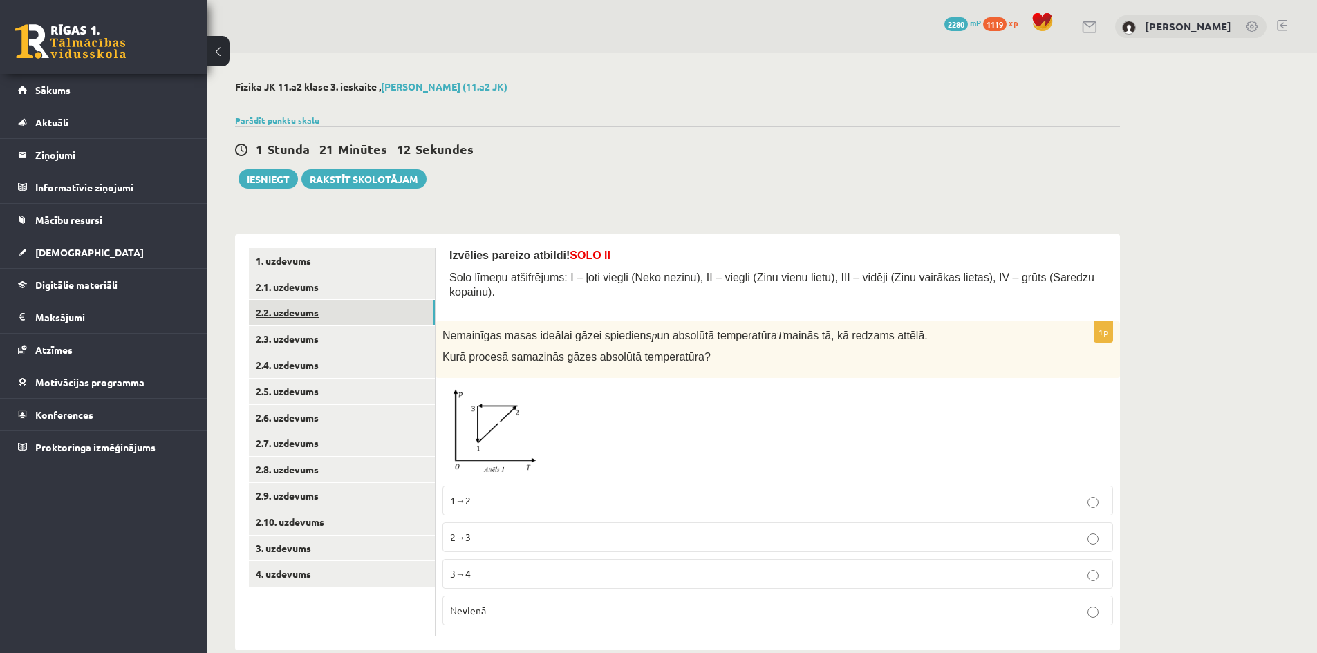
click at [384, 317] on link "2.2. uzdevums" at bounding box center [342, 313] width 186 height 26
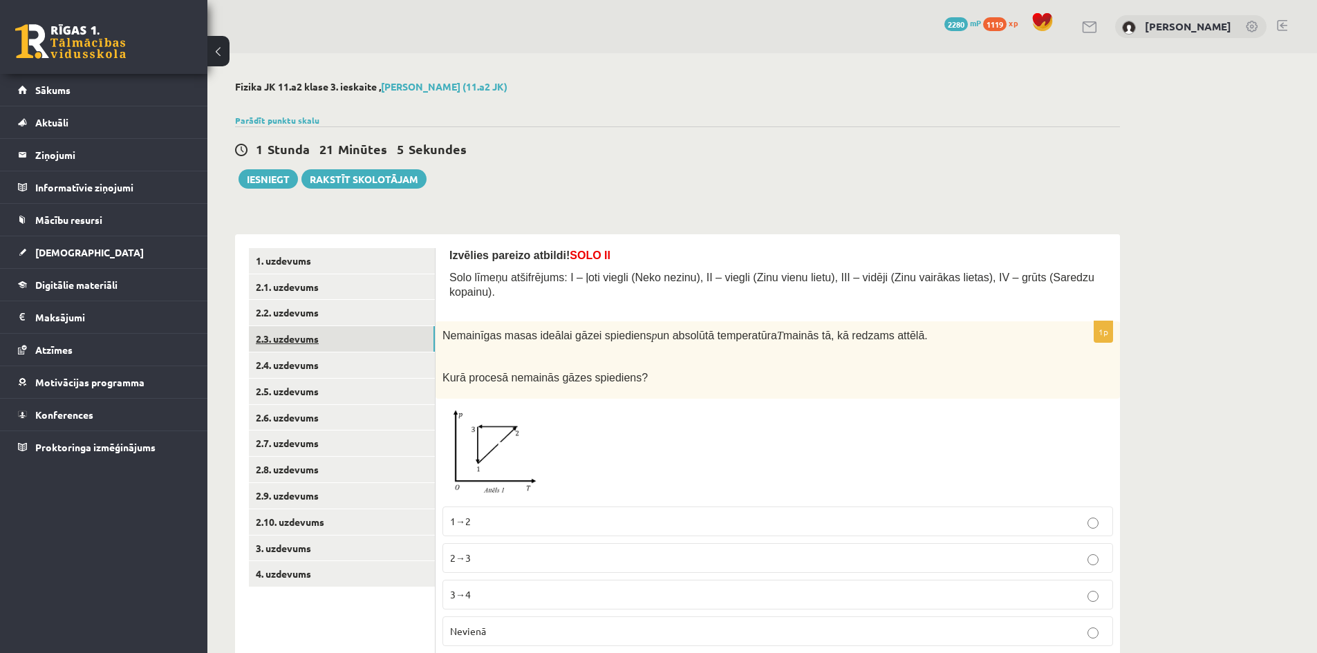
click at [386, 344] on link "2.3. uzdevums" at bounding box center [342, 339] width 186 height 26
click at [366, 373] on link "2.4. uzdevums" at bounding box center [342, 366] width 186 height 26
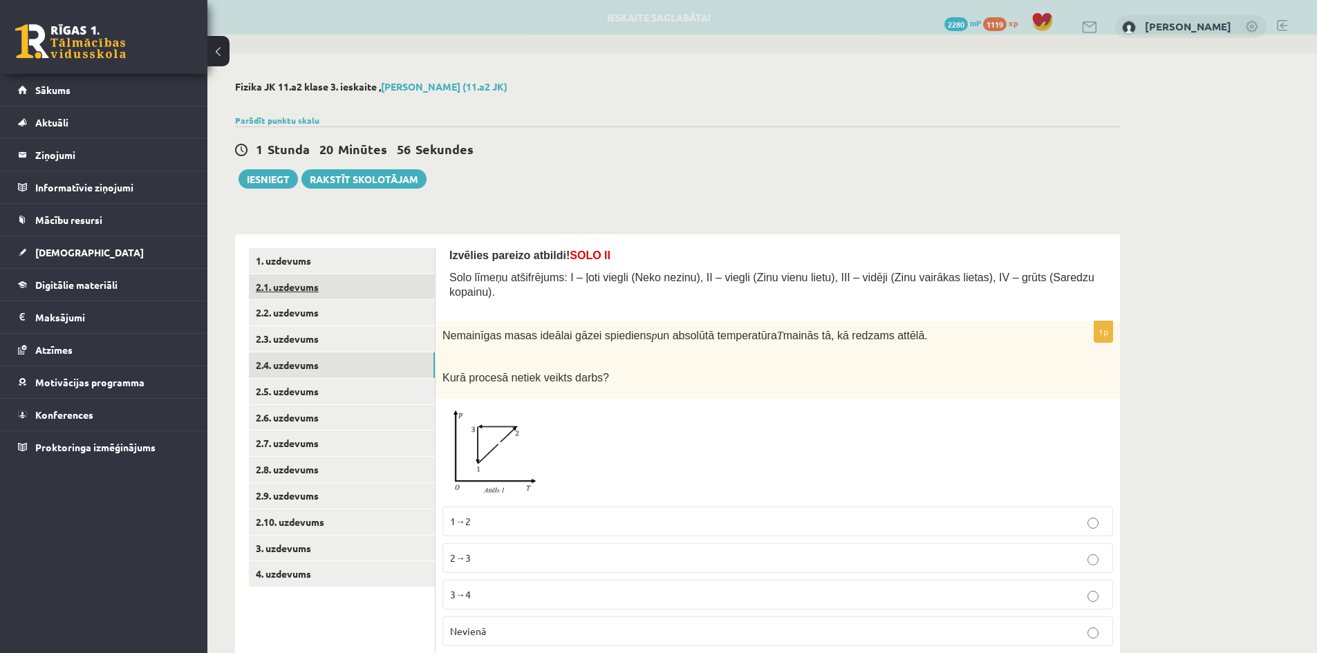
click at [370, 288] on link "2.1. uzdevums" at bounding box center [342, 287] width 186 height 26
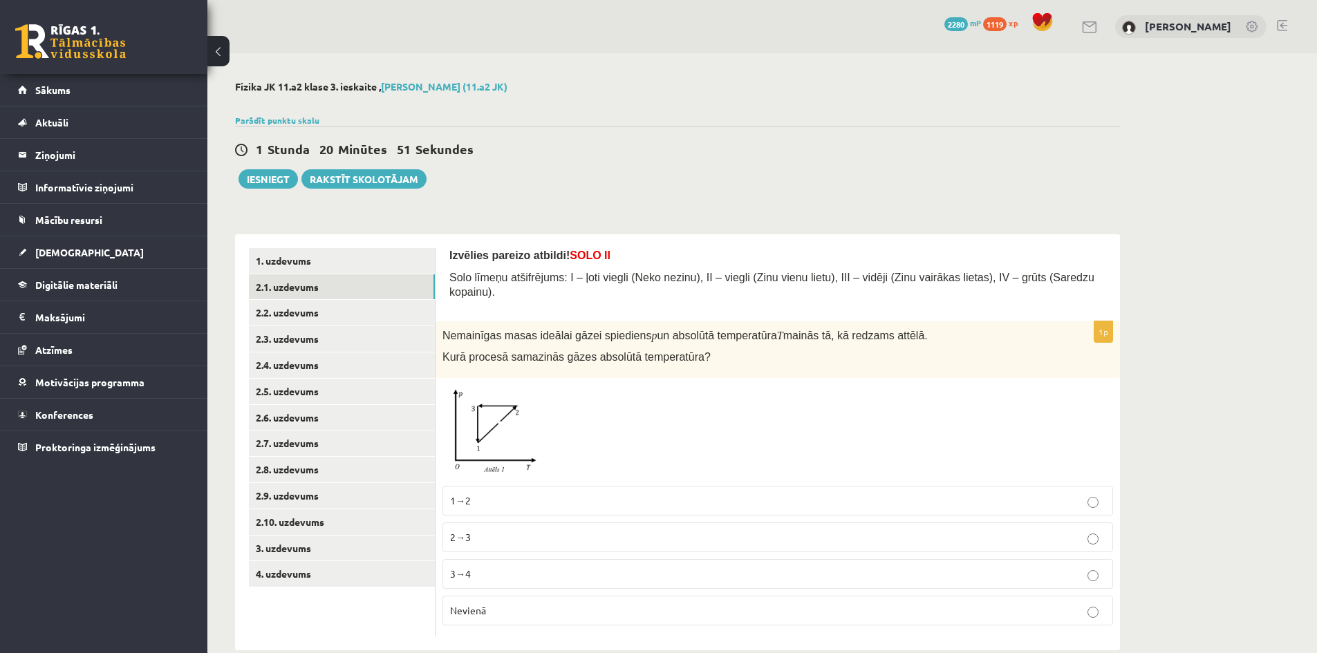
click at [588, 530] on p "2→3" at bounding box center [777, 537] width 655 height 15
click at [364, 315] on link "2.2. uzdevums" at bounding box center [342, 313] width 186 height 26
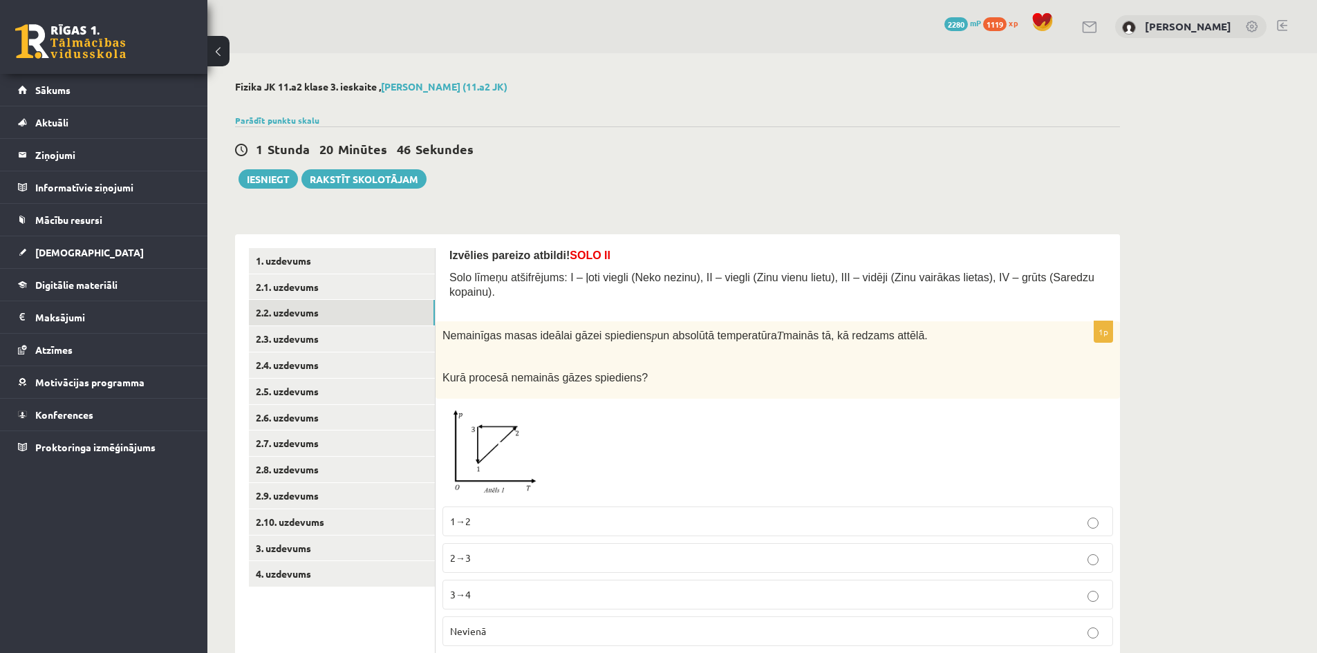
click at [524, 551] on p "2→3" at bounding box center [777, 558] width 655 height 15
click at [351, 339] on link "2.3. uzdevums" at bounding box center [342, 339] width 186 height 26
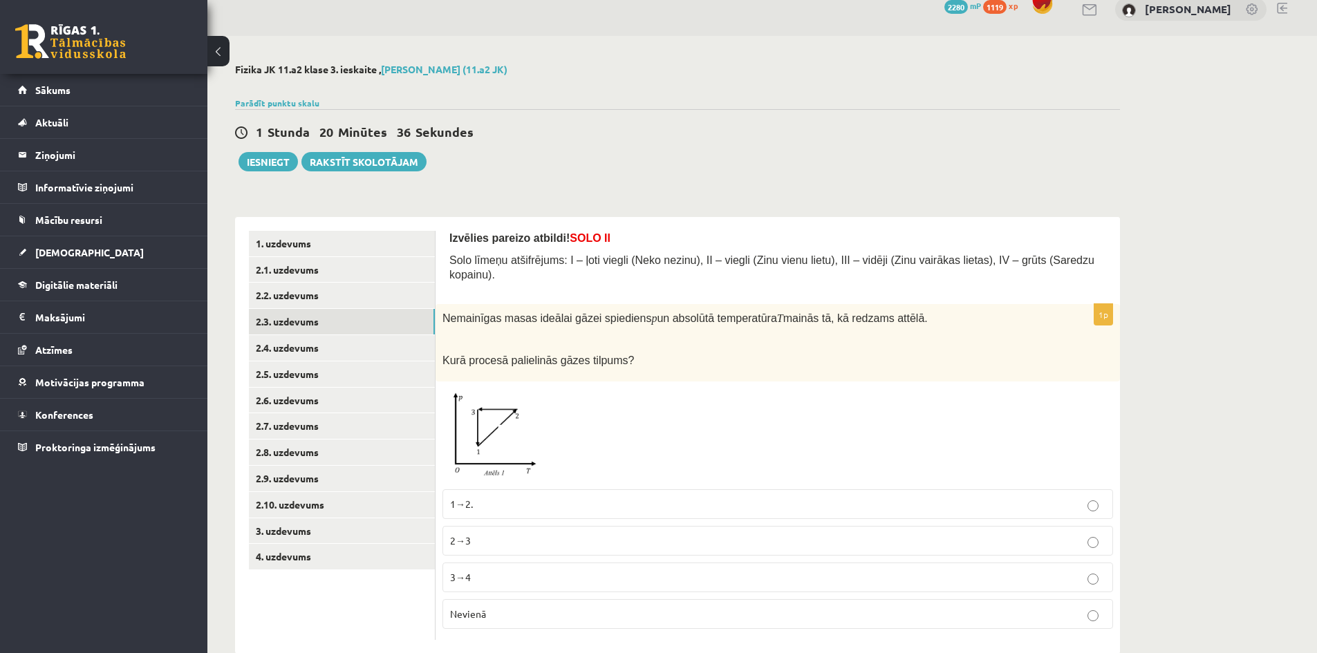
scroll to position [32, 0]
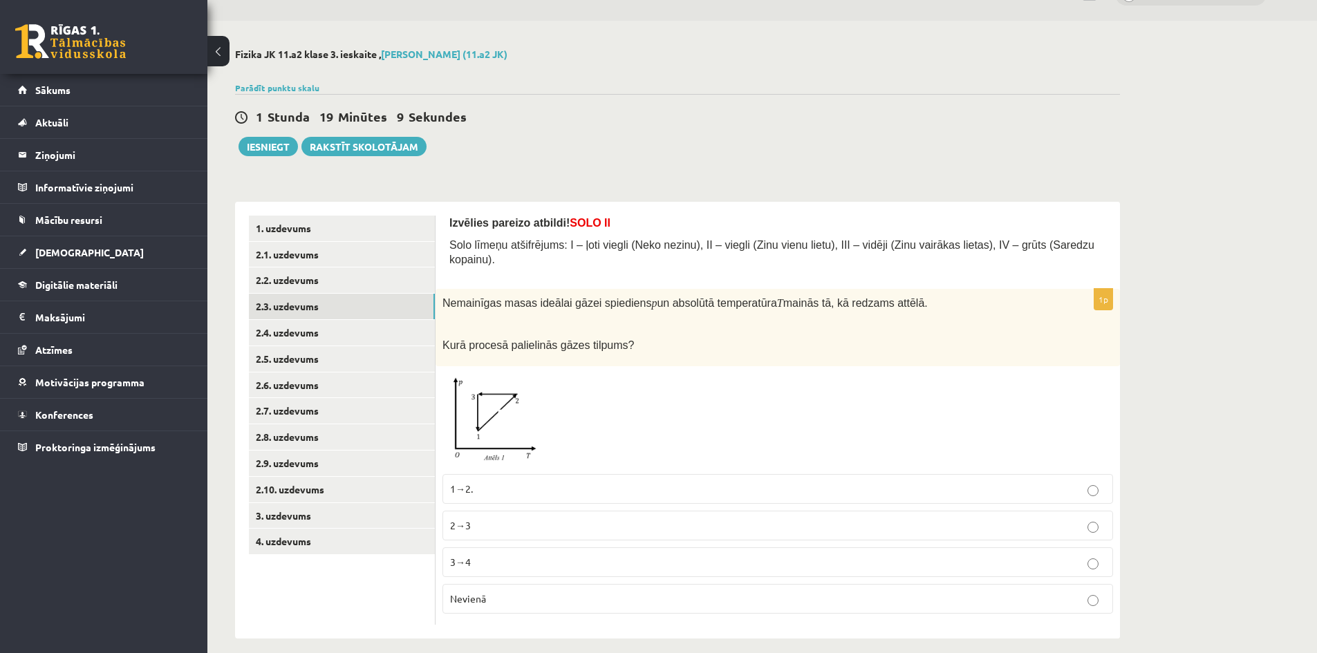
click at [480, 482] on p "1→2." at bounding box center [777, 489] width 655 height 15
click at [326, 279] on link "2.2. uzdevums" at bounding box center [342, 281] width 186 height 26
click at [321, 254] on link "2.1. uzdevums" at bounding box center [342, 255] width 186 height 26
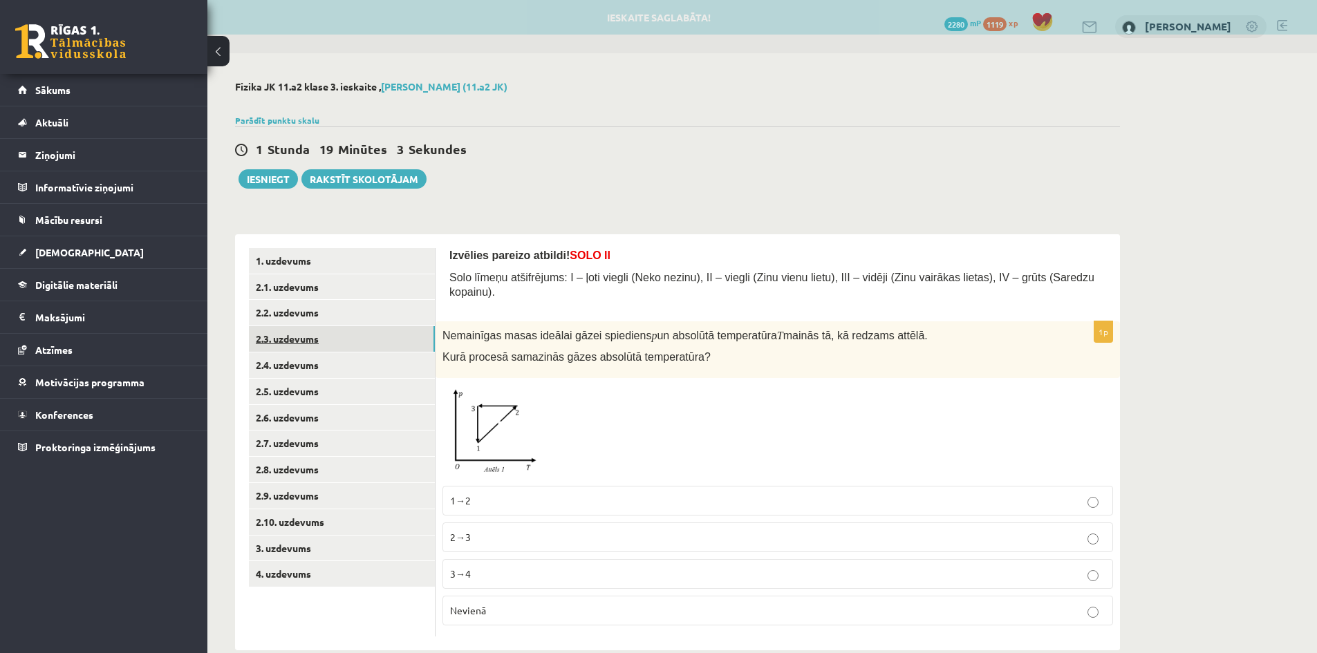
click at [341, 337] on link "2.3. uzdevums" at bounding box center [342, 339] width 186 height 26
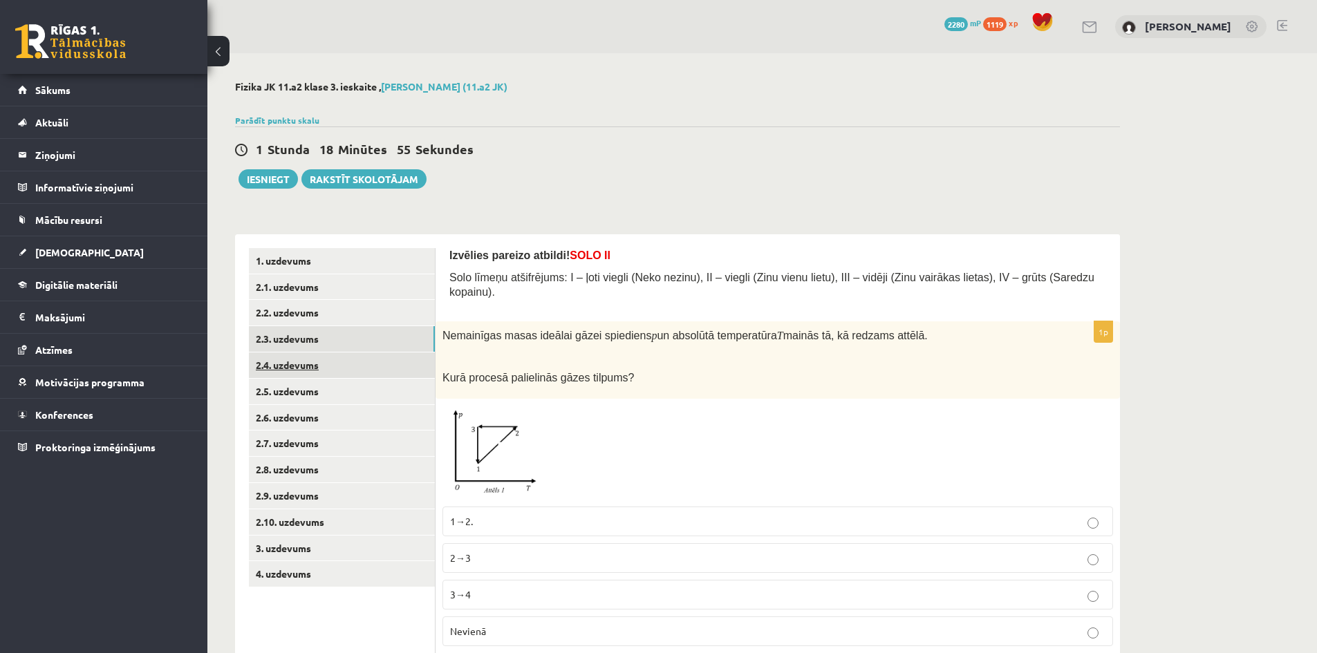
click at [347, 361] on link "2.4. uzdevums" at bounding box center [342, 366] width 186 height 26
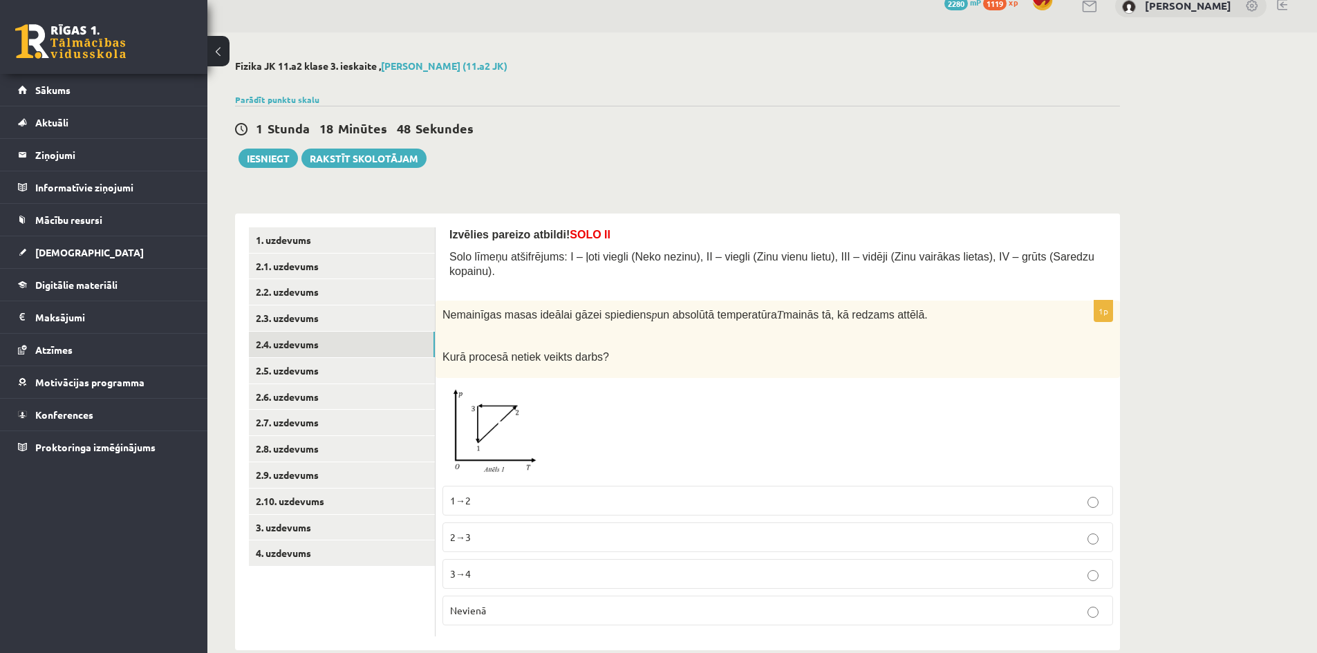
scroll to position [32, 0]
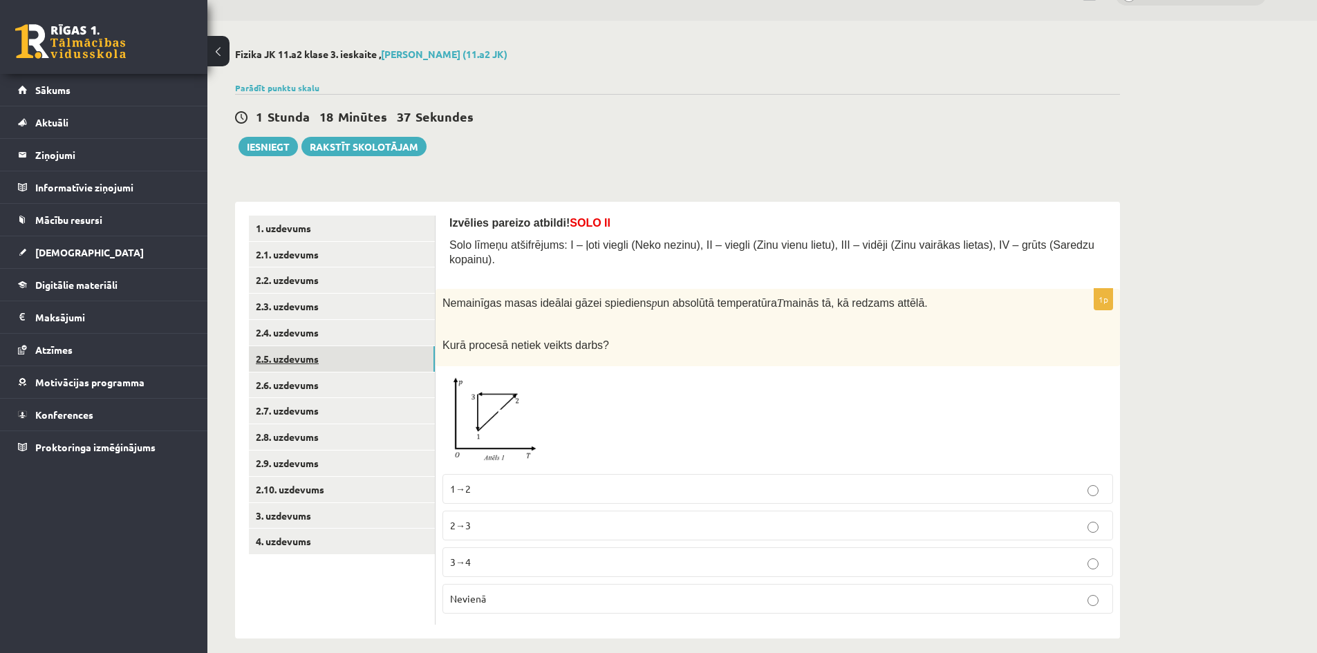
click at [375, 362] on link "2.5. uzdevums" at bounding box center [342, 359] width 186 height 26
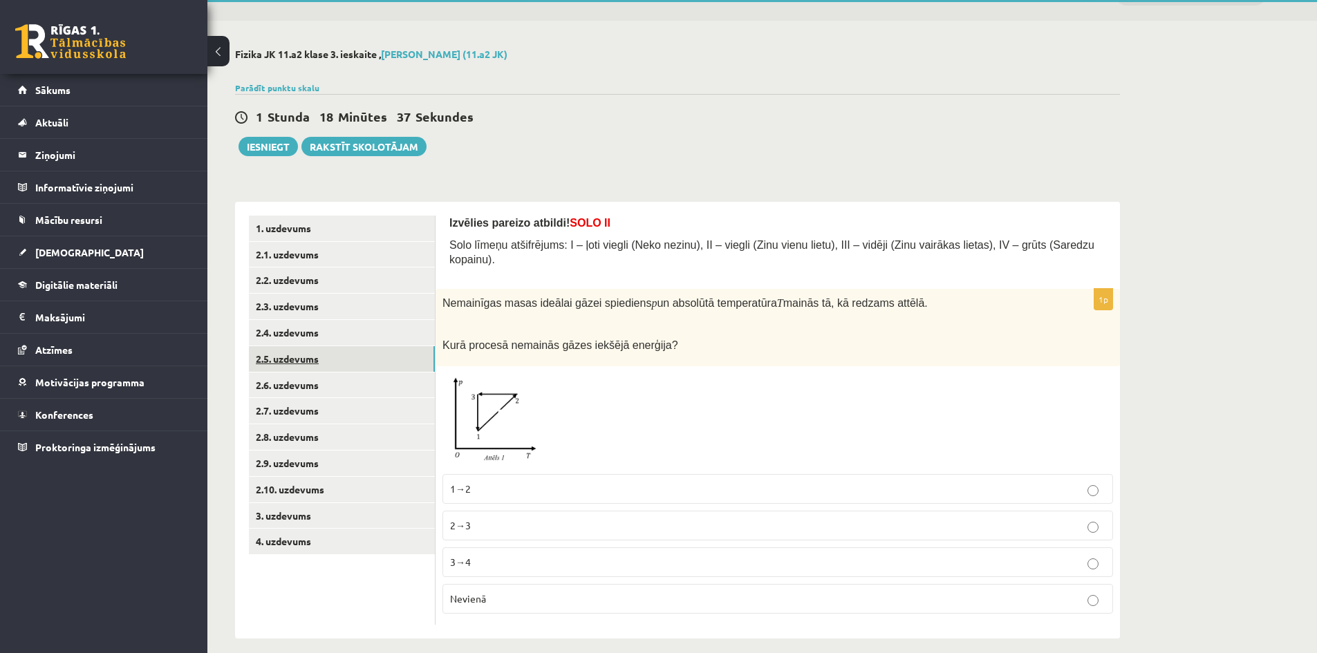
scroll to position [0, 0]
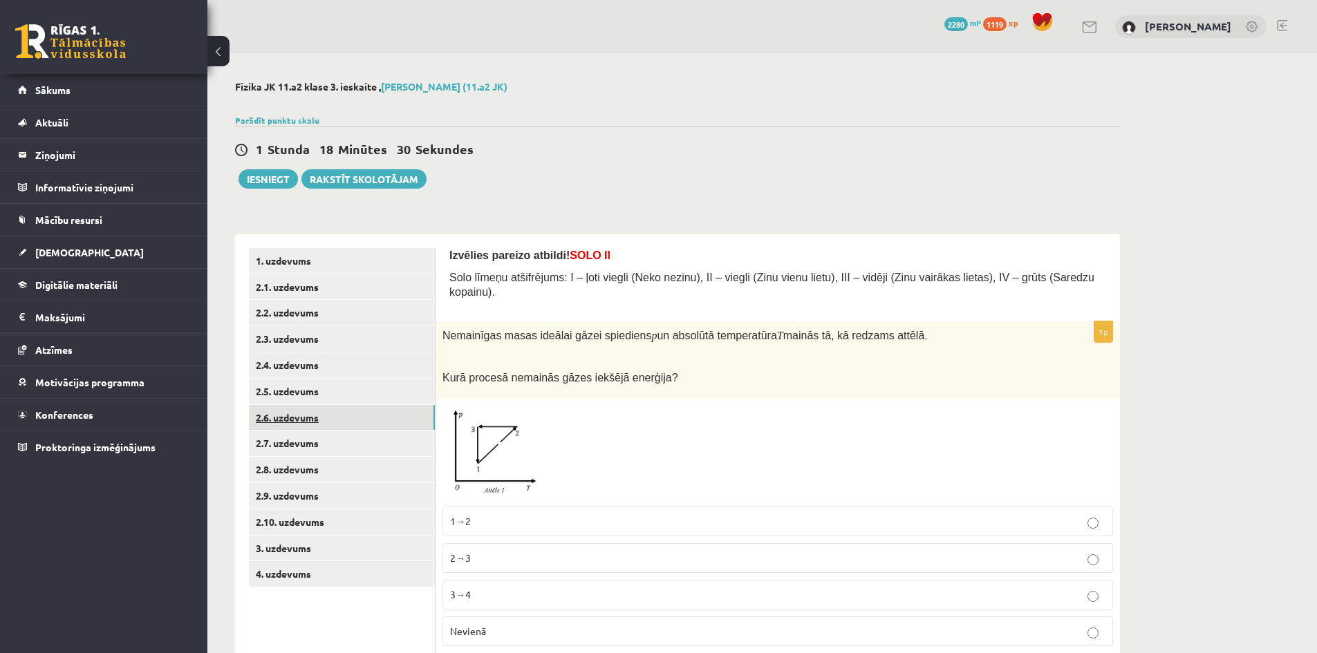
click at [368, 422] on link "2.6. uzdevums" at bounding box center [342, 418] width 186 height 26
click at [377, 439] on link "2.7. uzdevums" at bounding box center [342, 444] width 186 height 26
click at [386, 467] on link "2.8. uzdevums" at bounding box center [342, 470] width 186 height 26
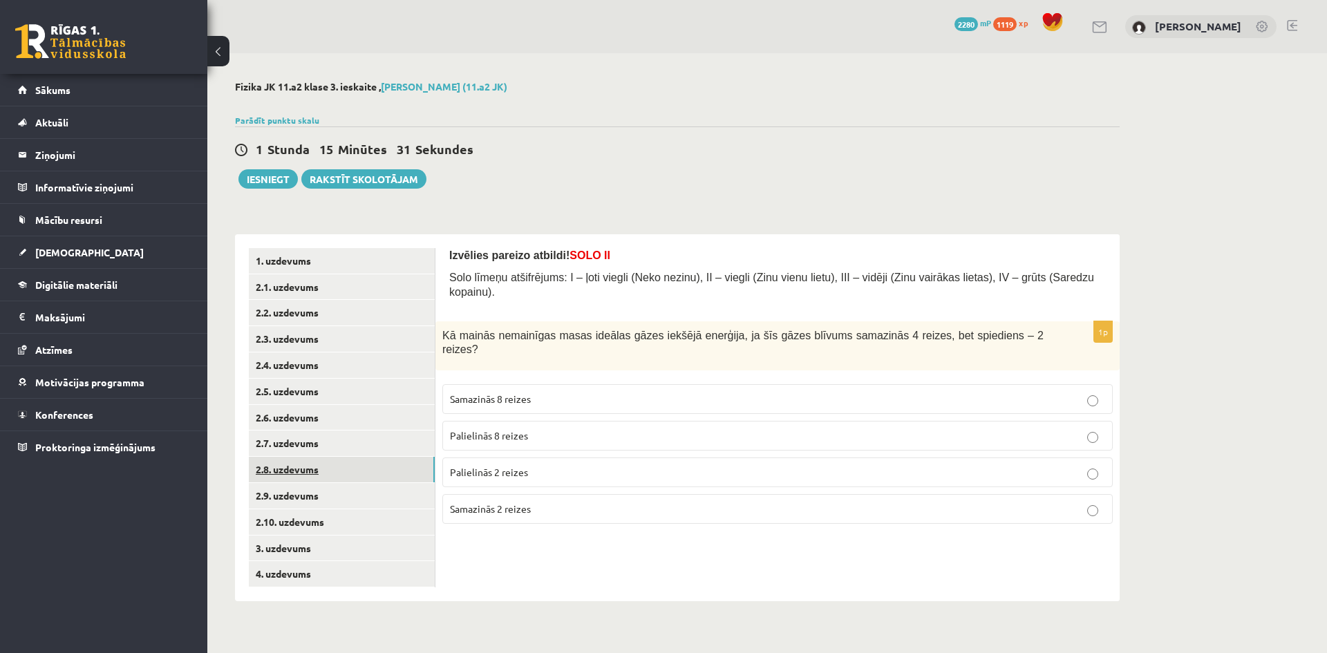
click at [396, 478] on link "2.8. uzdevums" at bounding box center [342, 470] width 186 height 26
click at [339, 342] on link "2.3. uzdevums" at bounding box center [342, 339] width 186 height 26
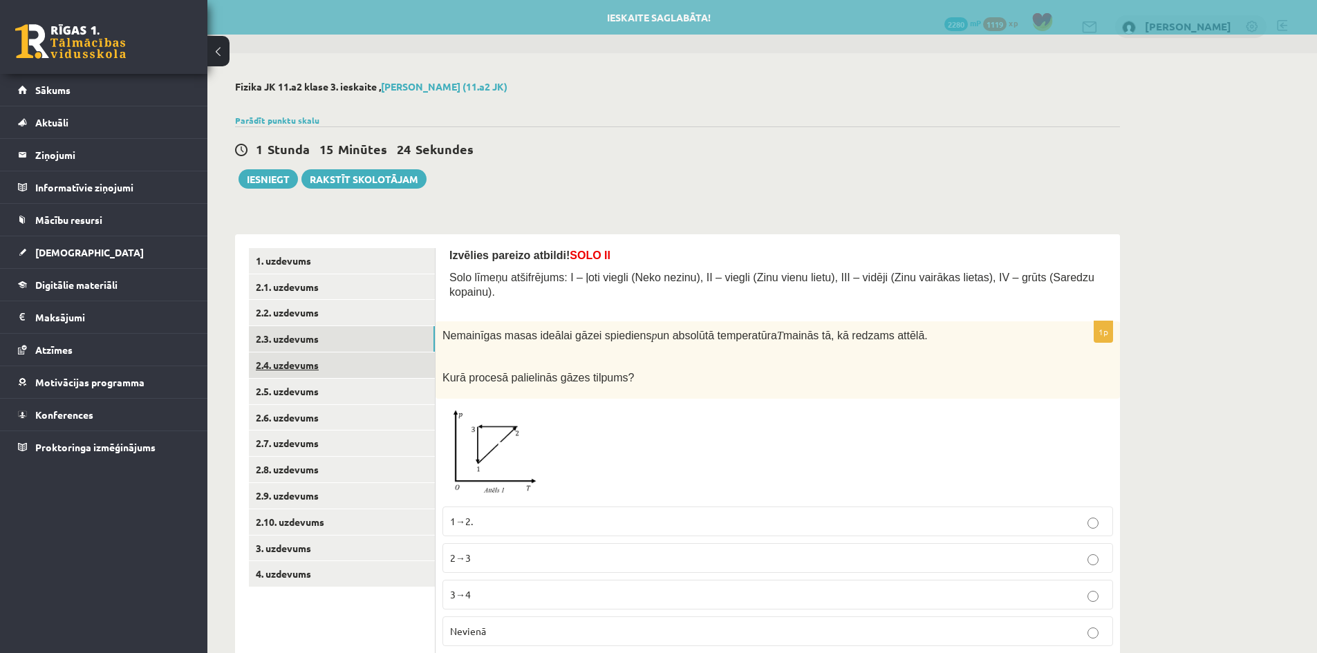
click at [341, 357] on link "2.4. uzdevums" at bounding box center [342, 366] width 186 height 26
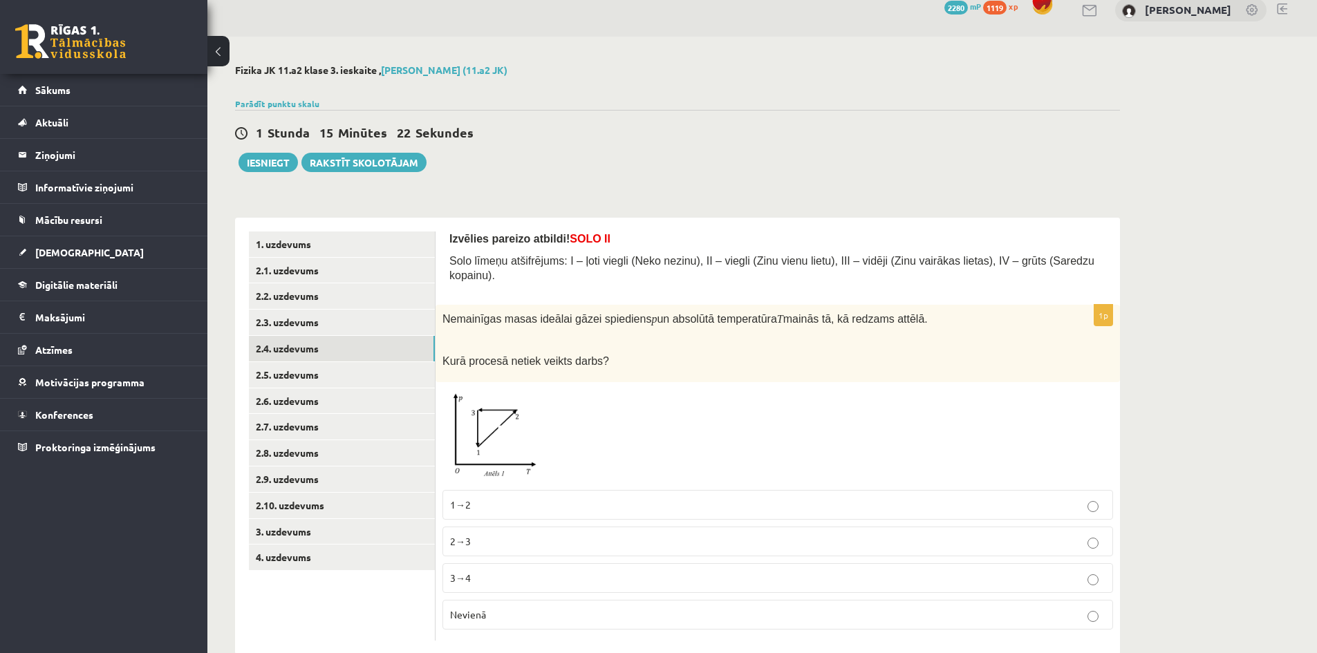
scroll to position [32, 0]
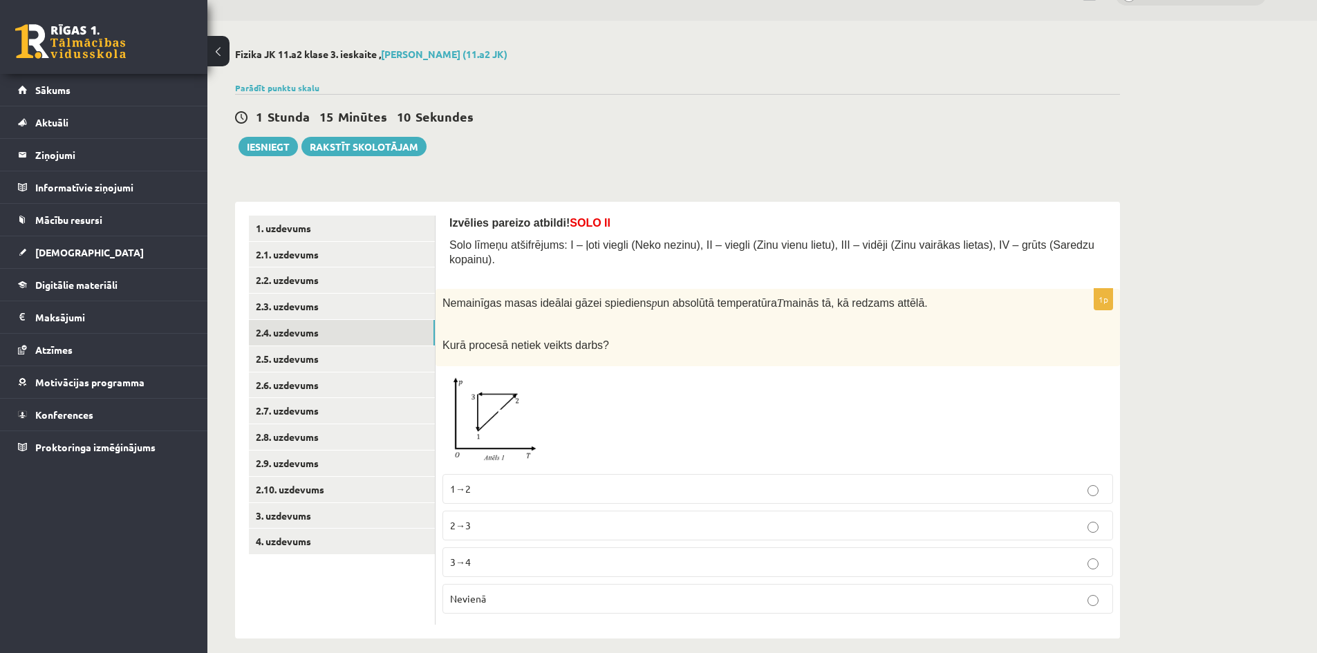
click at [535, 592] on p "Nevienā" at bounding box center [777, 599] width 655 height 15
click at [320, 362] on link "2.5. uzdevums" at bounding box center [342, 359] width 186 height 26
click at [402, 388] on link "2.6. uzdevums" at bounding box center [342, 386] width 186 height 26
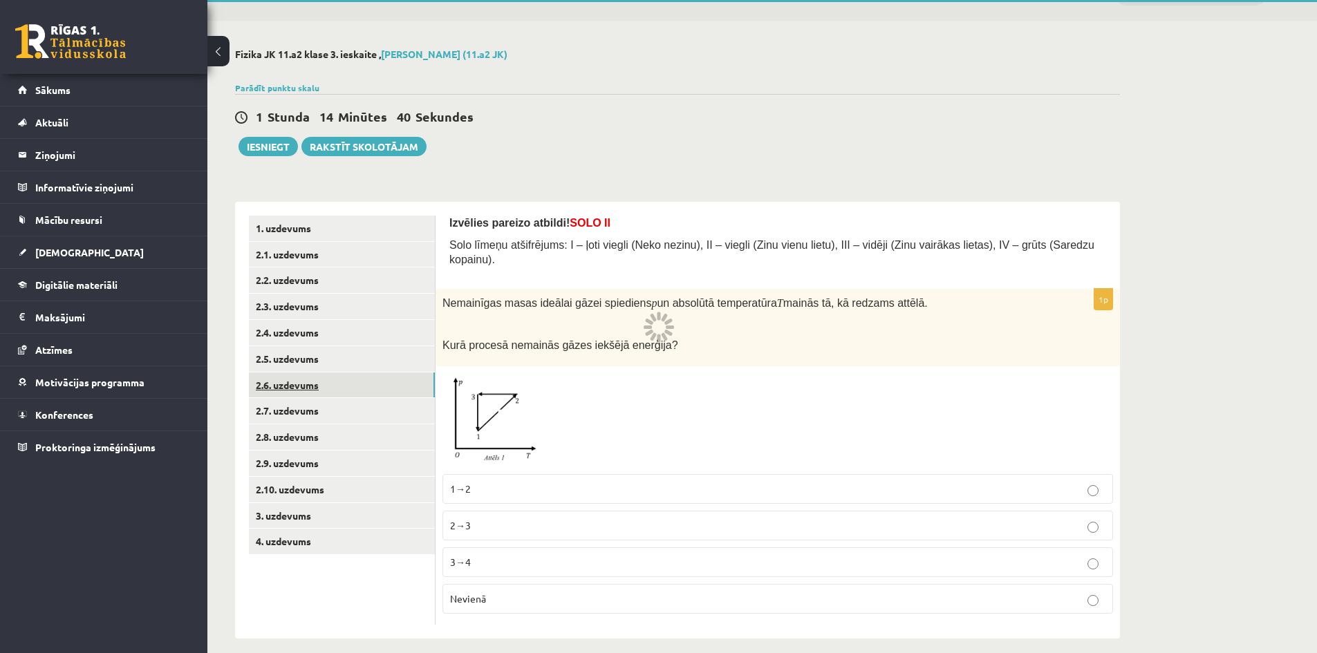
scroll to position [0, 0]
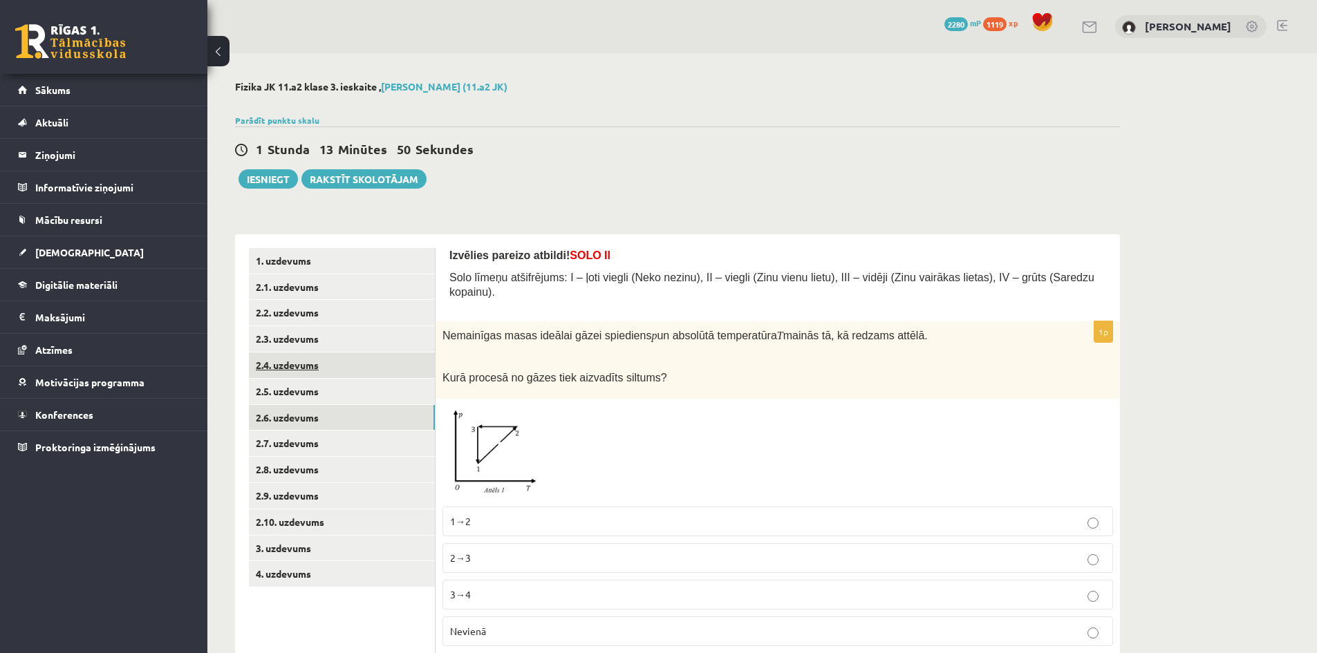
click at [315, 361] on link "2.4. uzdevums" at bounding box center [342, 366] width 186 height 26
click at [330, 391] on link "2.5. uzdevums" at bounding box center [342, 392] width 186 height 26
click at [523, 624] on p "Nevienā" at bounding box center [777, 631] width 655 height 15
click at [379, 422] on link "2.6. uzdevums" at bounding box center [342, 418] width 186 height 26
click at [488, 551] on p "2→3" at bounding box center [777, 558] width 655 height 15
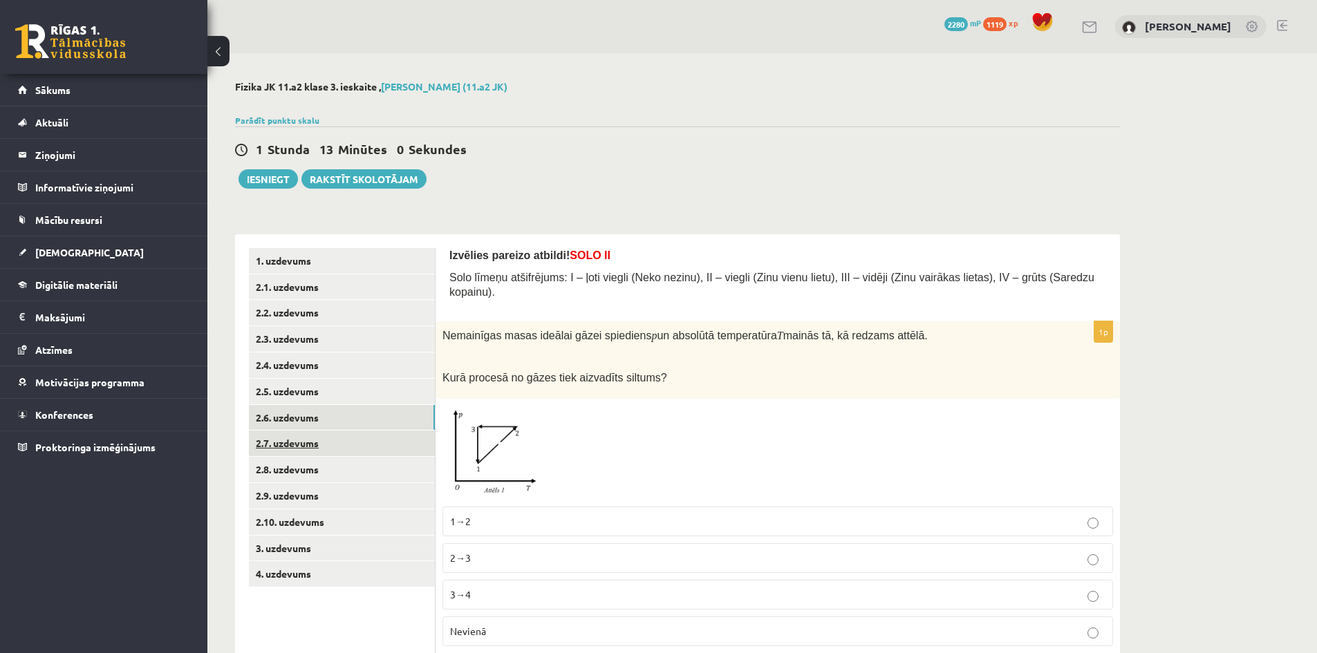
click at [356, 451] on link "2.7. uzdevums" at bounding box center [342, 444] width 186 height 26
click at [513, 624] on p "Nevienā" at bounding box center [777, 631] width 655 height 15
click at [477, 514] on p "1→2" at bounding box center [777, 521] width 655 height 15
click at [366, 473] on link "2.8. uzdevums" at bounding box center [342, 470] width 186 height 26
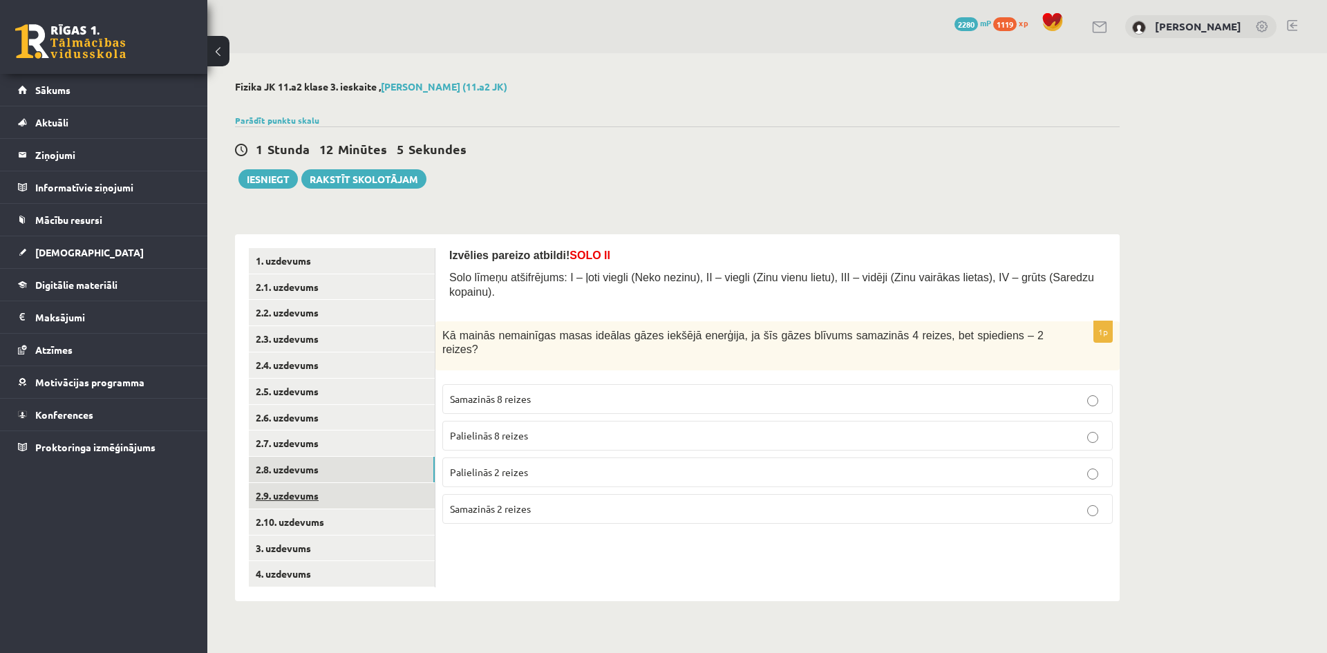
click at [379, 492] on link "2.9. uzdevums" at bounding box center [342, 496] width 186 height 26
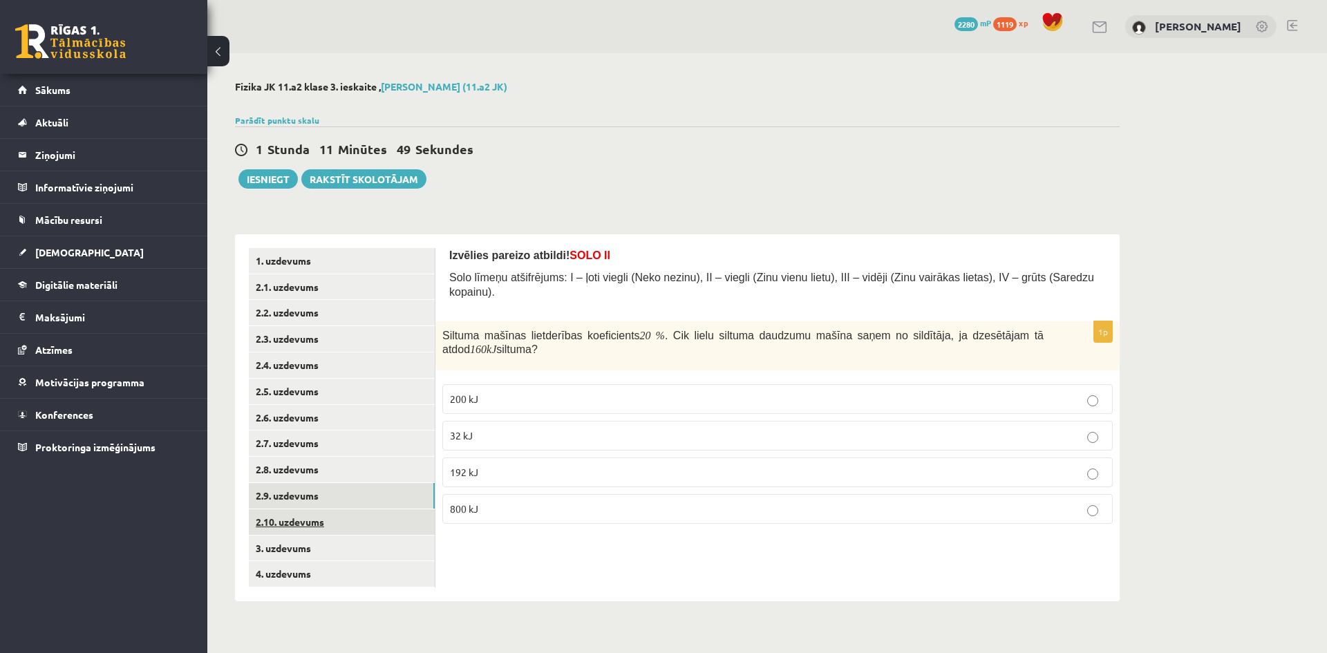
click at [339, 520] on link "2.10. uzdevums" at bounding box center [342, 522] width 186 height 26
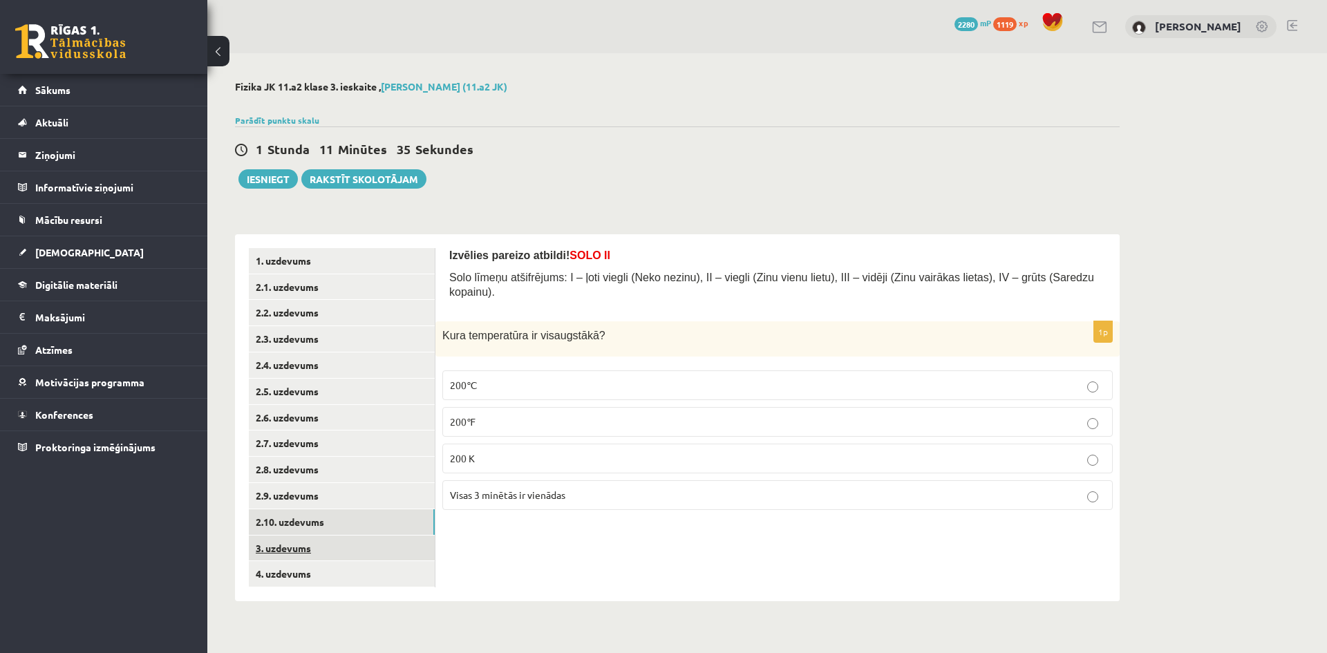
click at [349, 544] on link "3. uzdevums" at bounding box center [342, 549] width 186 height 26
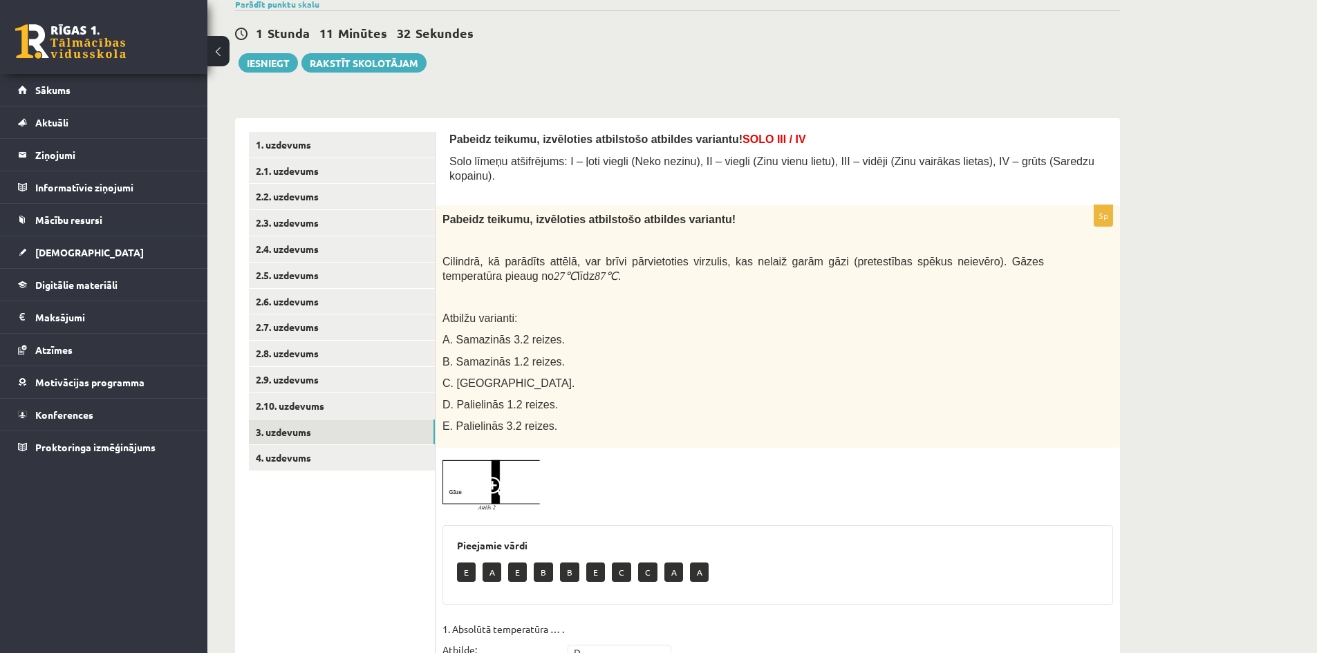
scroll to position [138, 0]
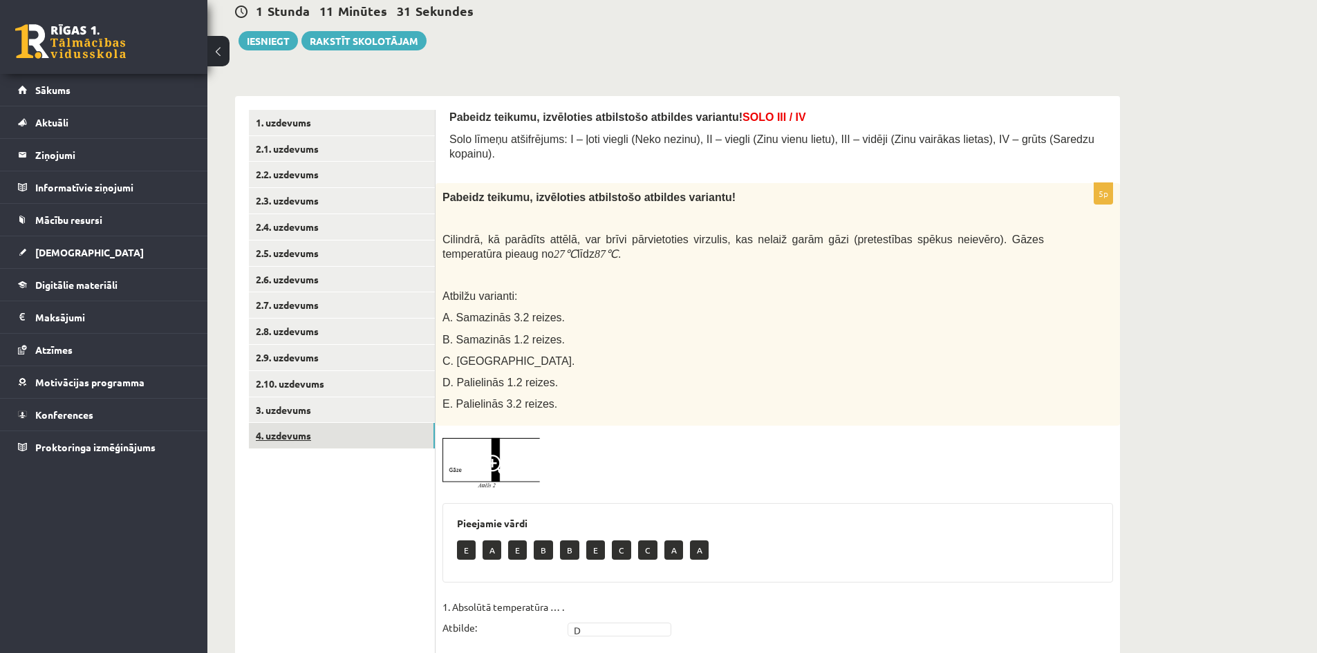
click at [360, 445] on link "4. uzdevums" at bounding box center [342, 436] width 186 height 26
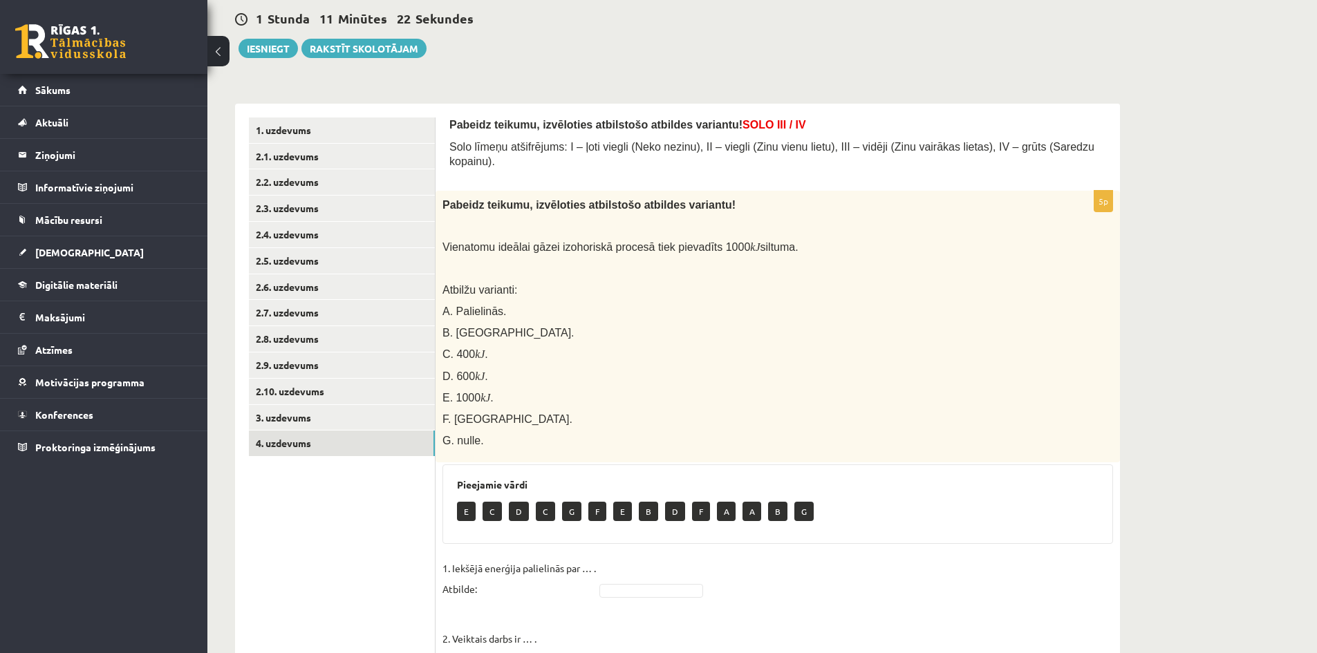
scroll to position [57, 0]
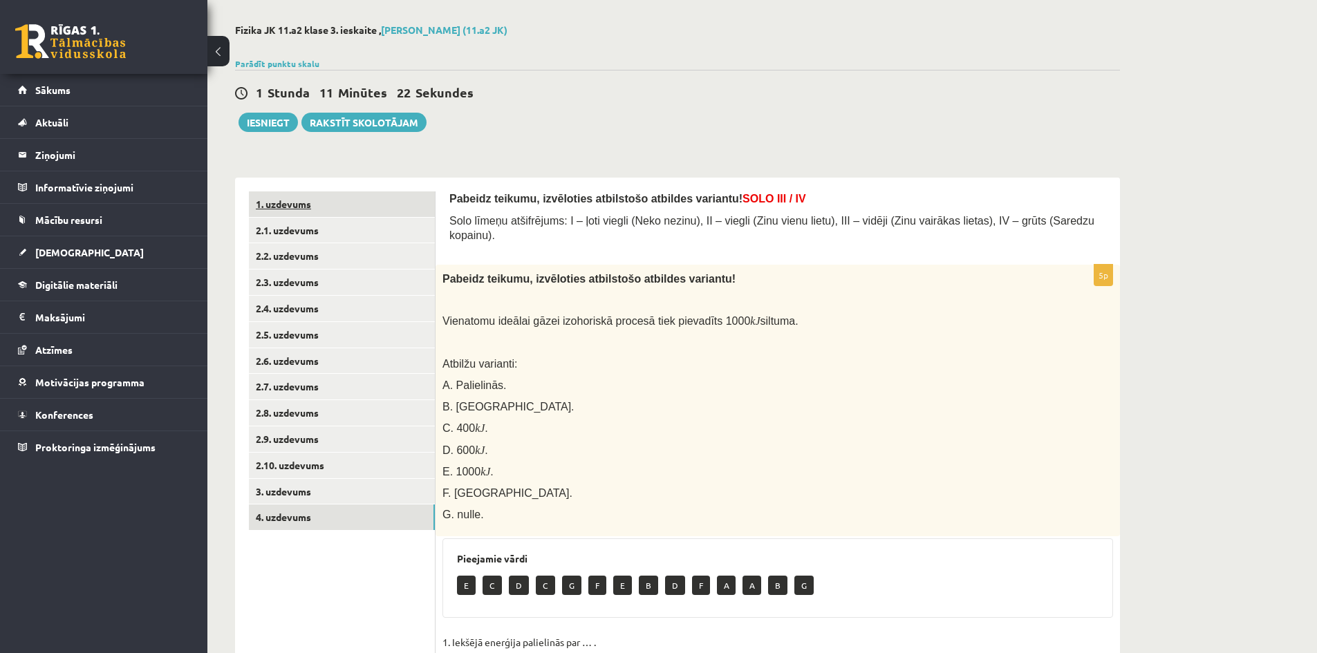
click at [317, 202] on link "1. uzdevums" at bounding box center [342, 204] width 186 height 26
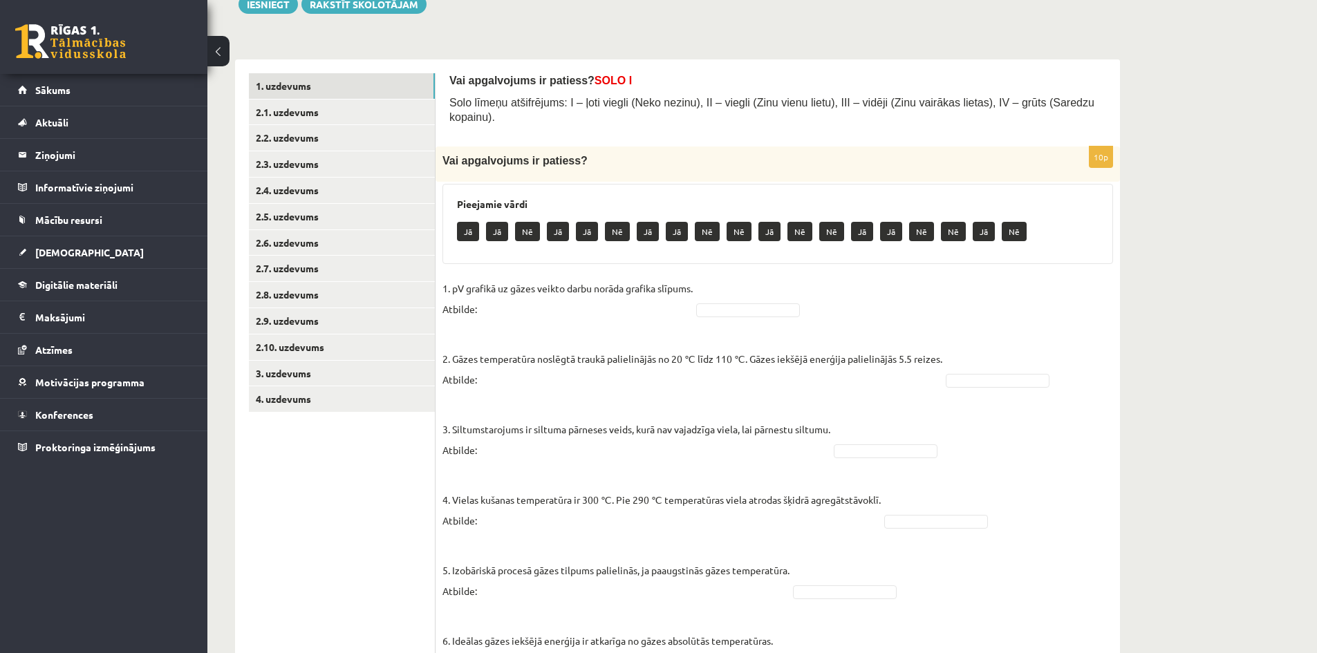
scroll to position [170, 0]
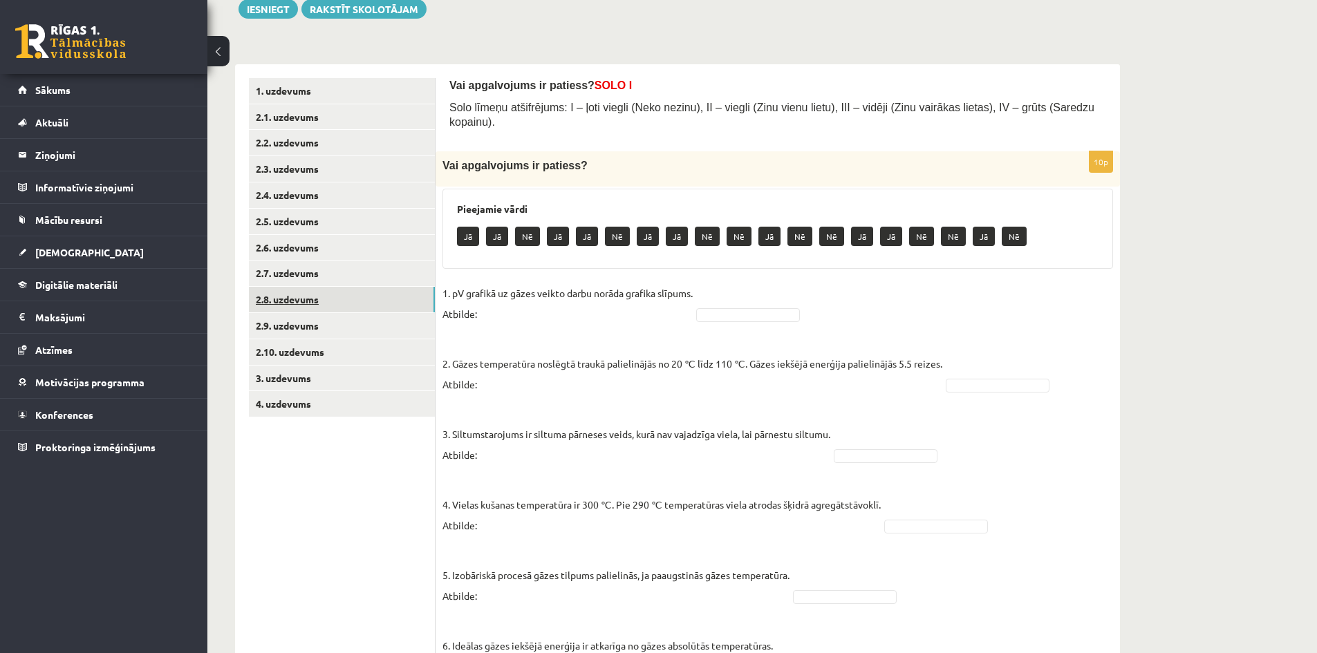
click at [370, 308] on link "2.8. uzdevums" at bounding box center [342, 300] width 186 height 26
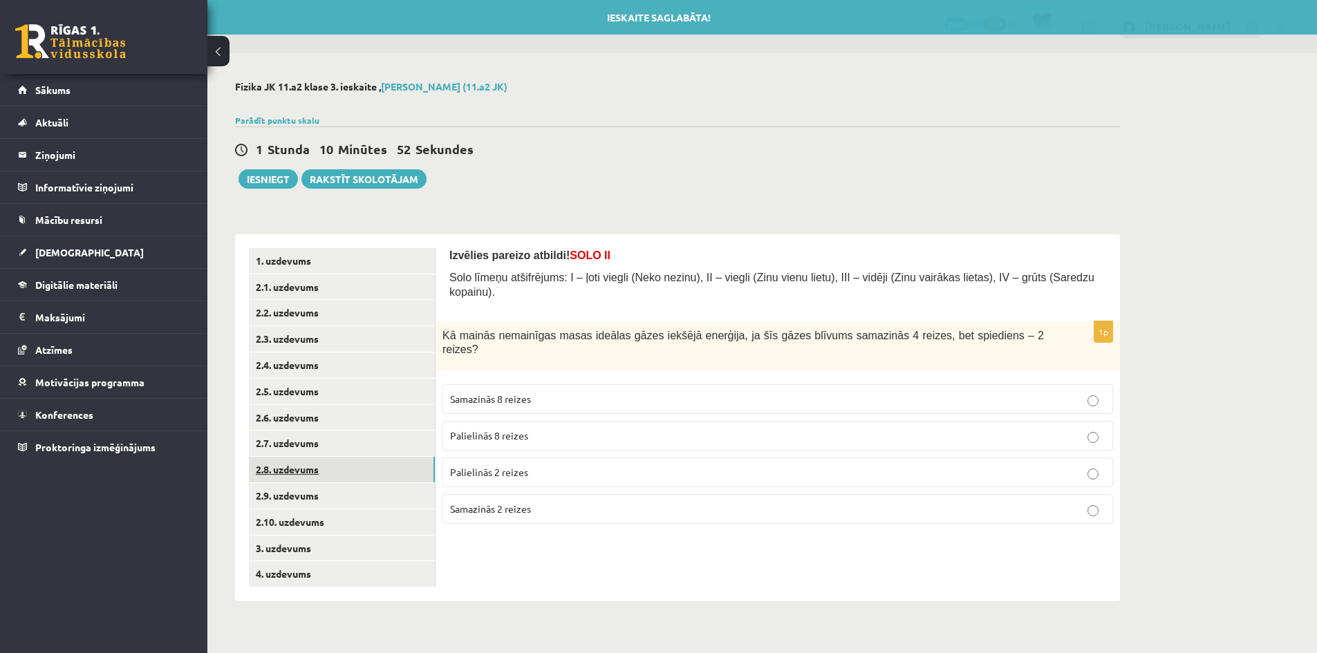
scroll to position [0, 0]
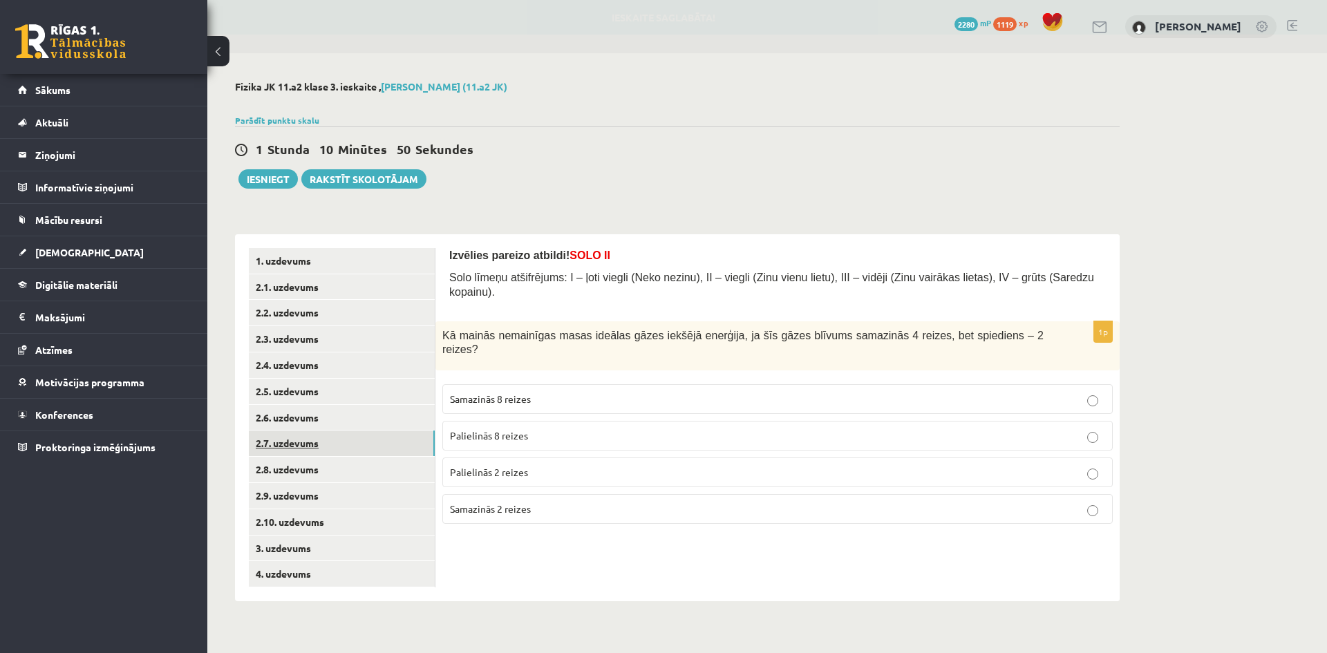
click at [362, 454] on link "2.7. uzdevums" at bounding box center [342, 444] width 186 height 26
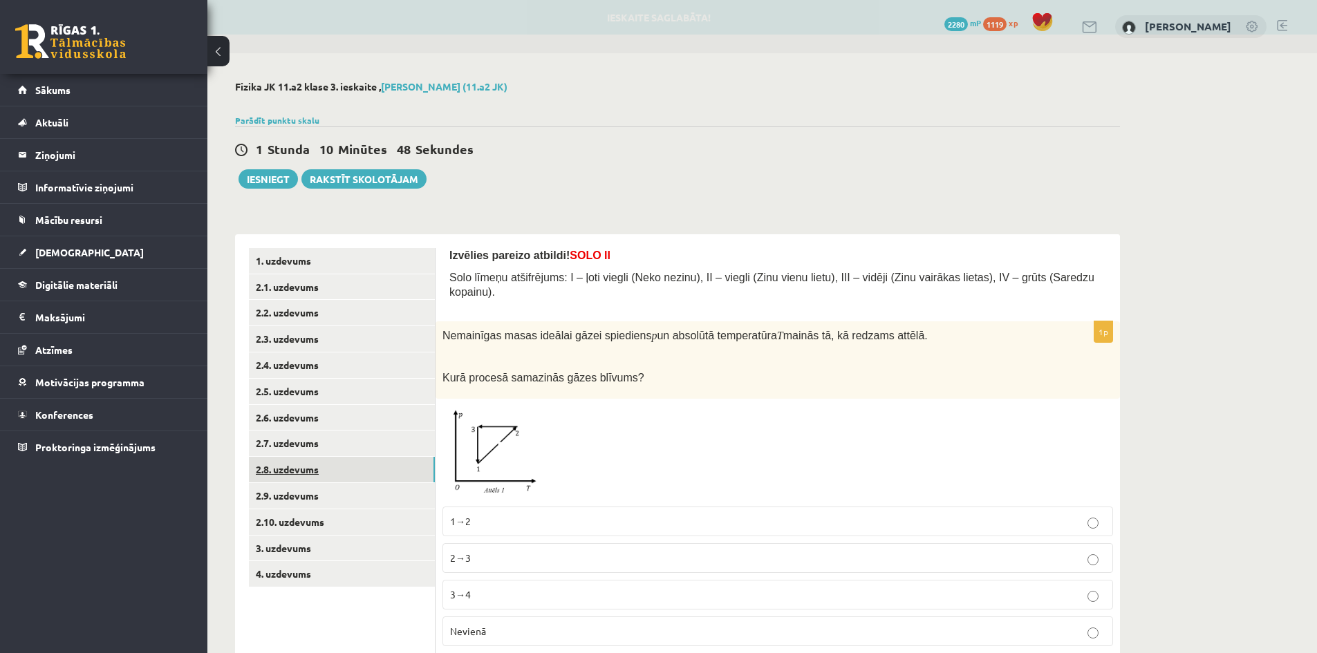
click at [351, 476] on link "2.8. uzdevums" at bounding box center [342, 470] width 186 height 26
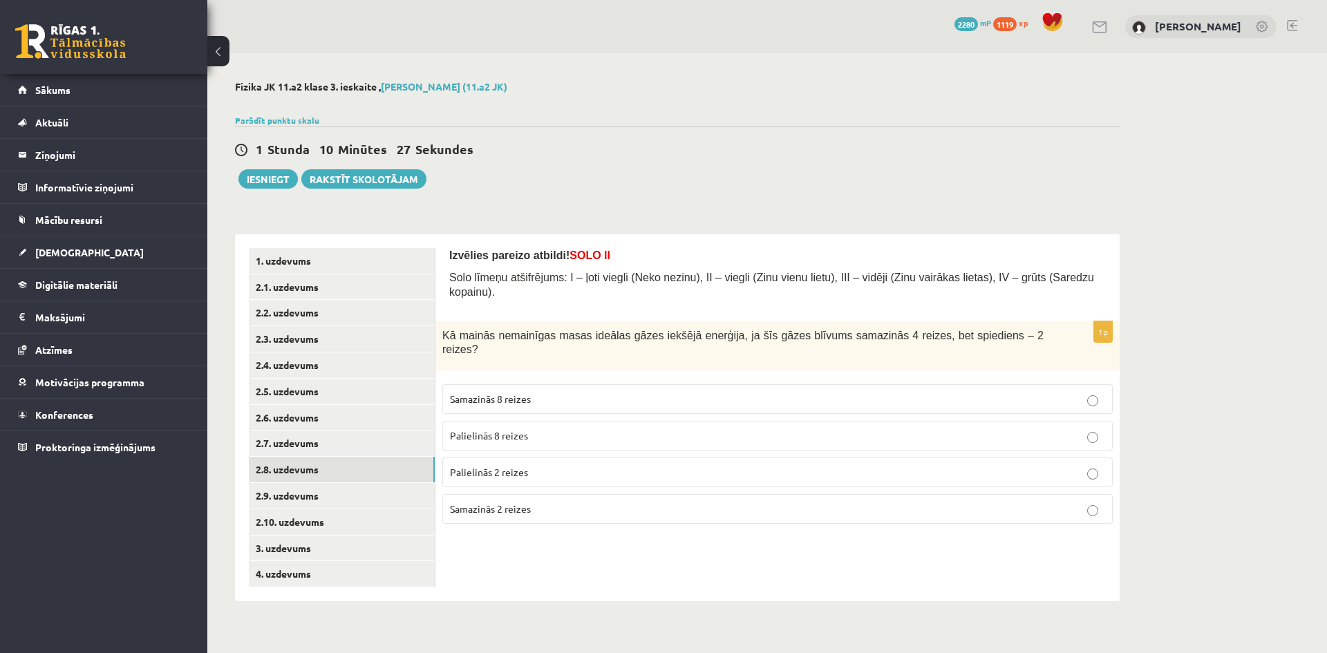
click at [697, 465] on p "Palielinās 2 reizes" at bounding box center [777, 472] width 655 height 15
click at [390, 498] on link "2.9. uzdevums" at bounding box center [342, 496] width 186 height 26
click at [581, 384] on label "200 kJ" at bounding box center [777, 399] width 670 height 30
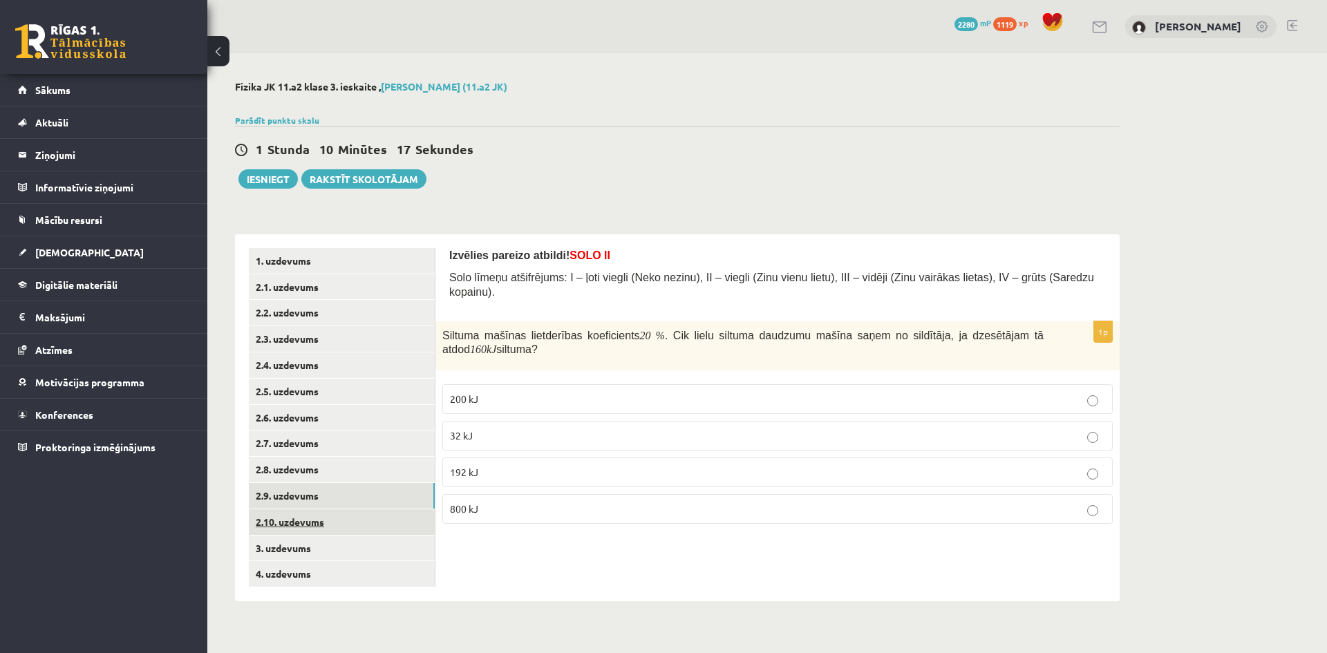
click at [357, 519] on link "2.10. uzdevums" at bounding box center [342, 522] width 186 height 26
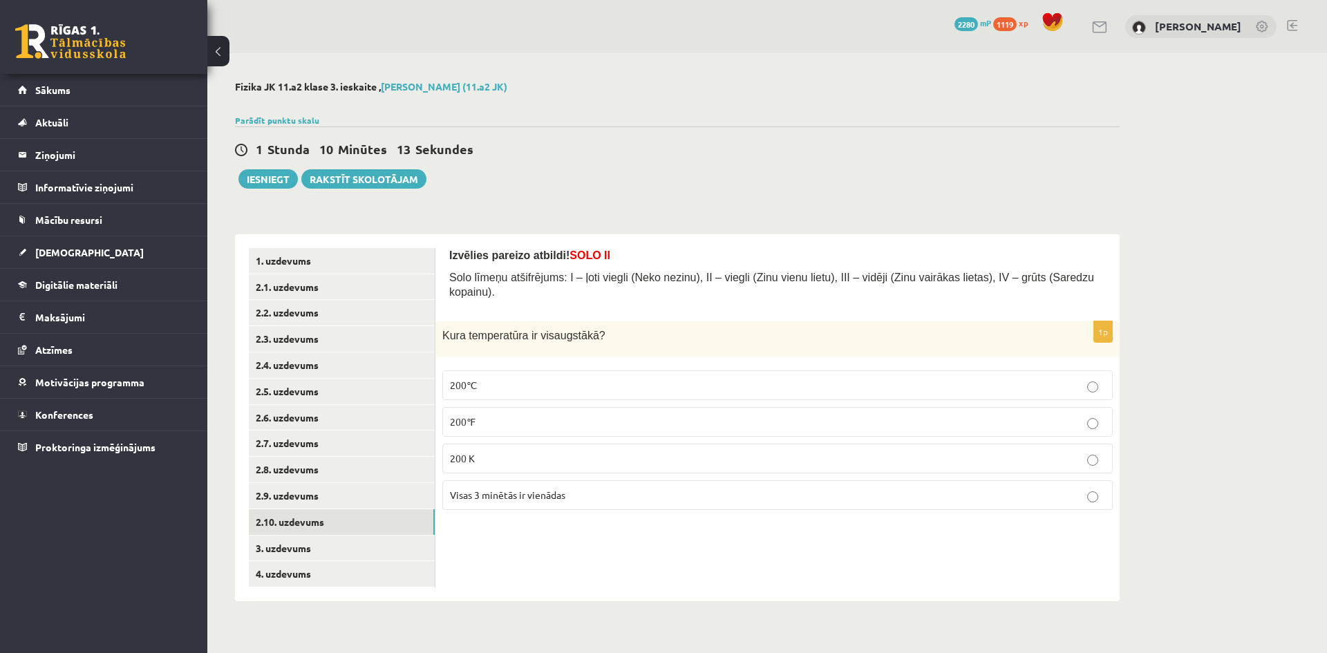
click at [536, 379] on p "200℃" at bounding box center [777, 385] width 655 height 15
click at [401, 551] on link "3. uzdevums" at bounding box center [342, 549] width 186 height 26
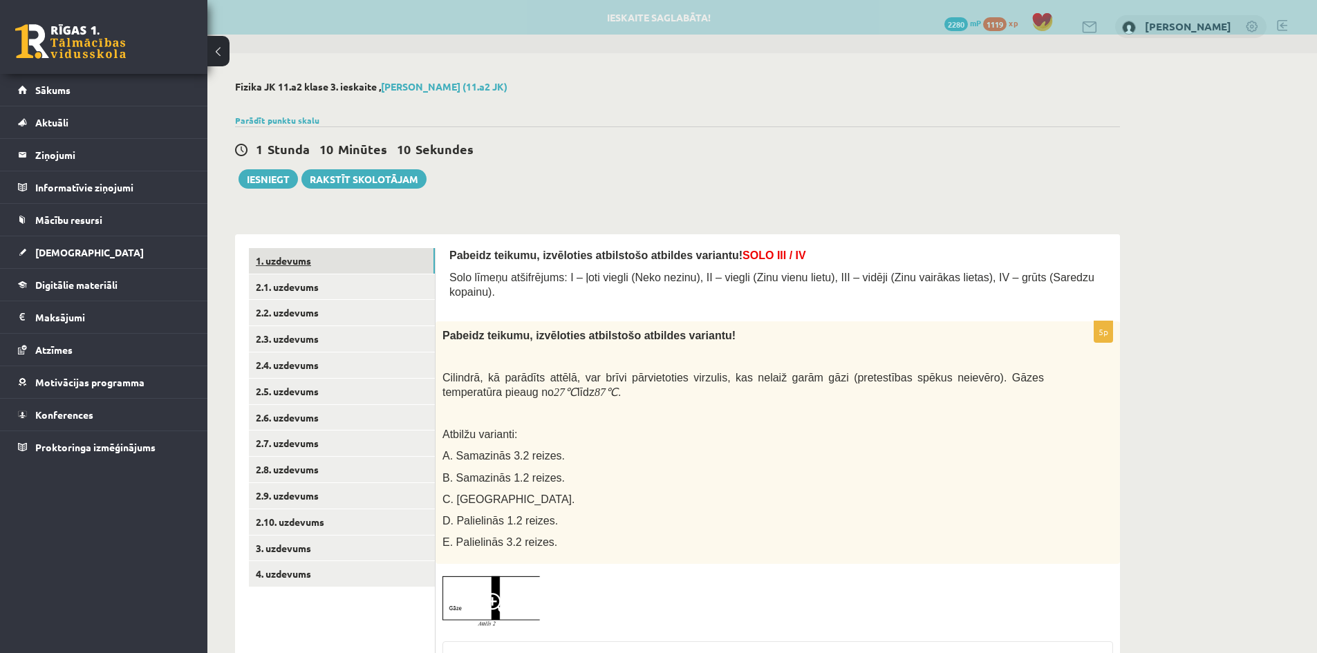
click at [424, 257] on link "1. uzdevums" at bounding box center [342, 261] width 186 height 26
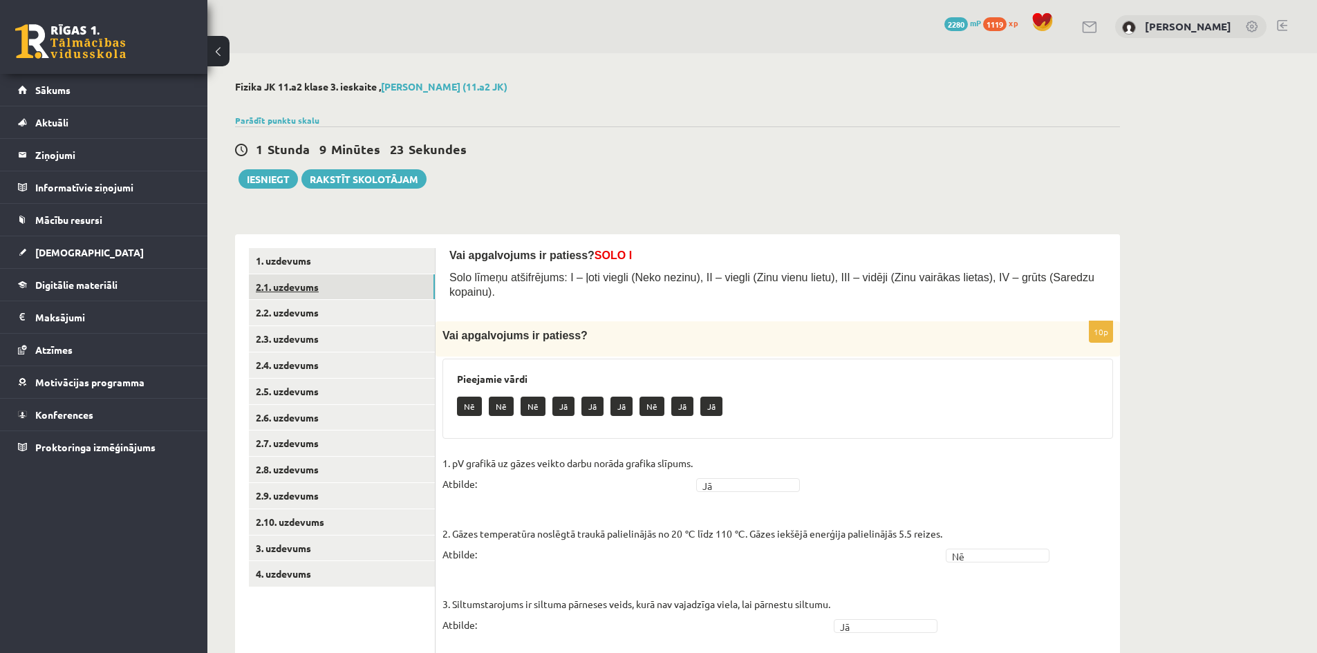
click at [376, 286] on link "2.1. uzdevums" at bounding box center [342, 287] width 186 height 26
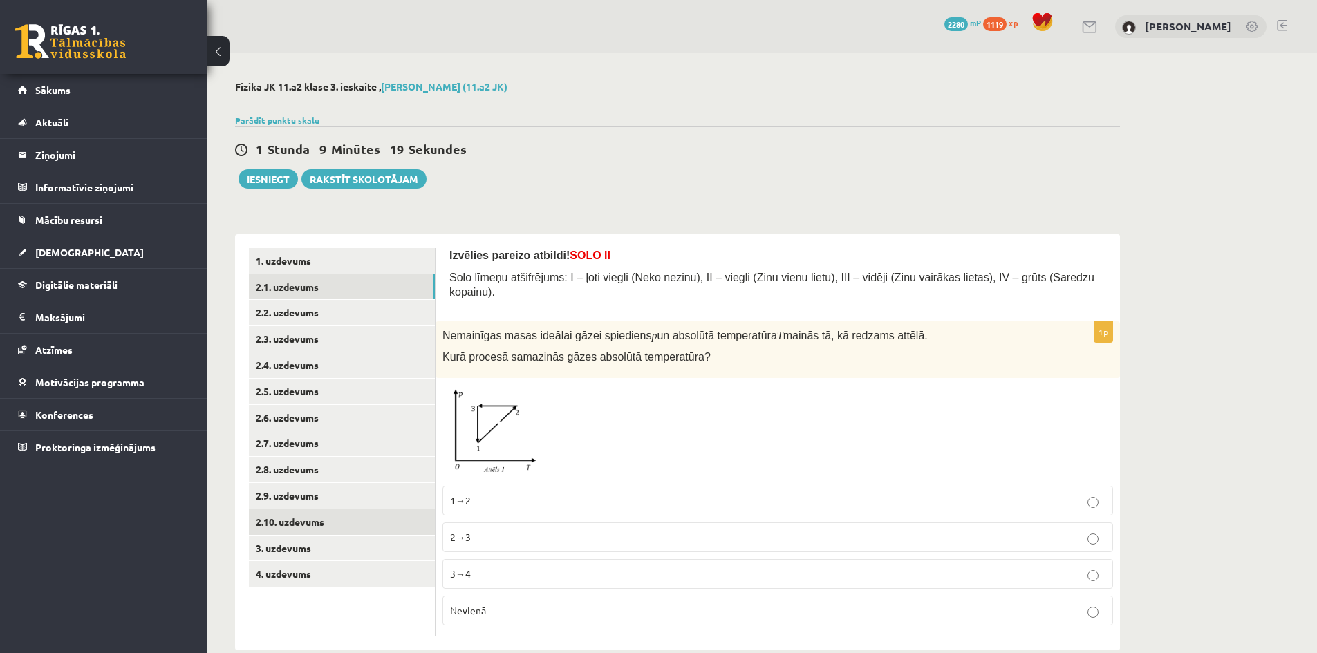
click at [359, 534] on link "2.10. uzdevums" at bounding box center [342, 522] width 186 height 26
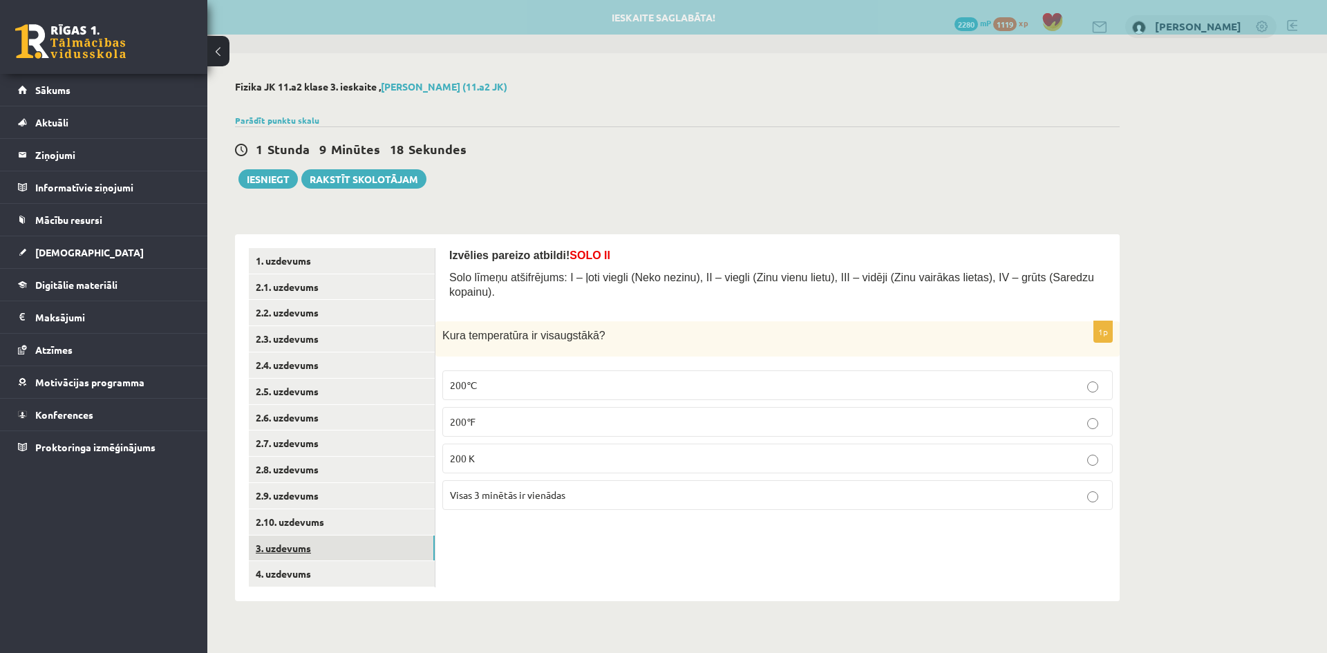
click at [362, 541] on link "3. uzdevums" at bounding box center [342, 549] width 186 height 26
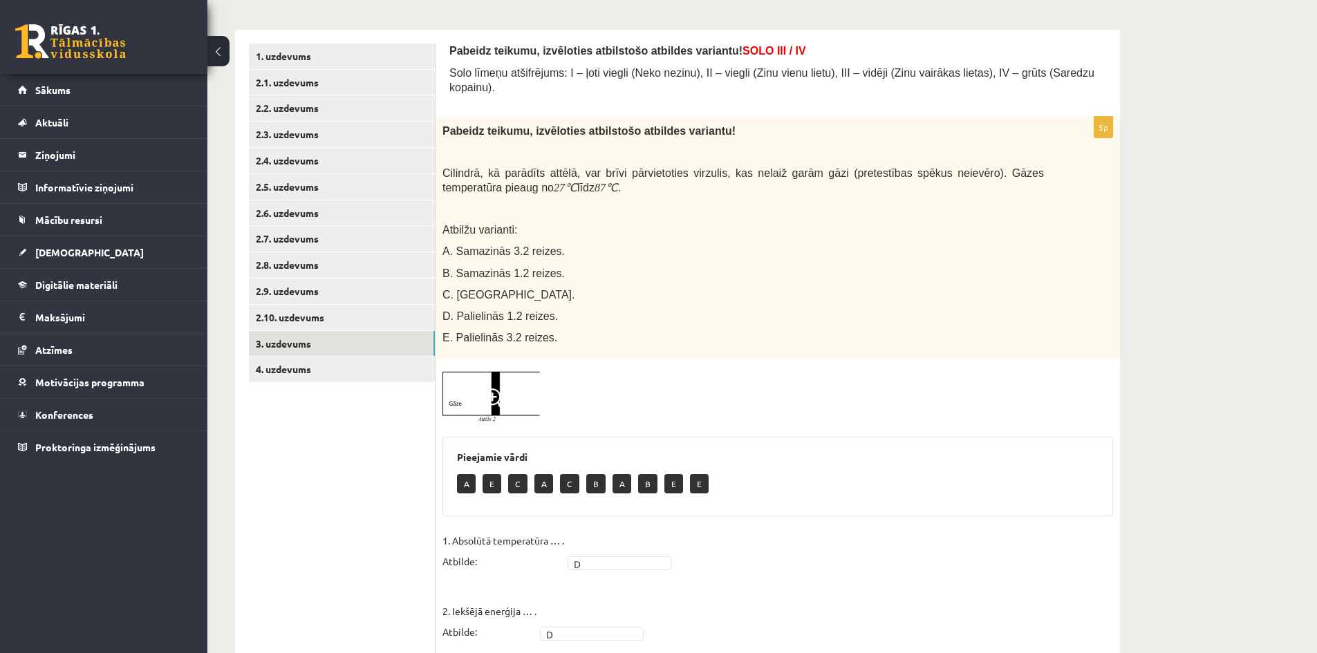
scroll to position [207, 0]
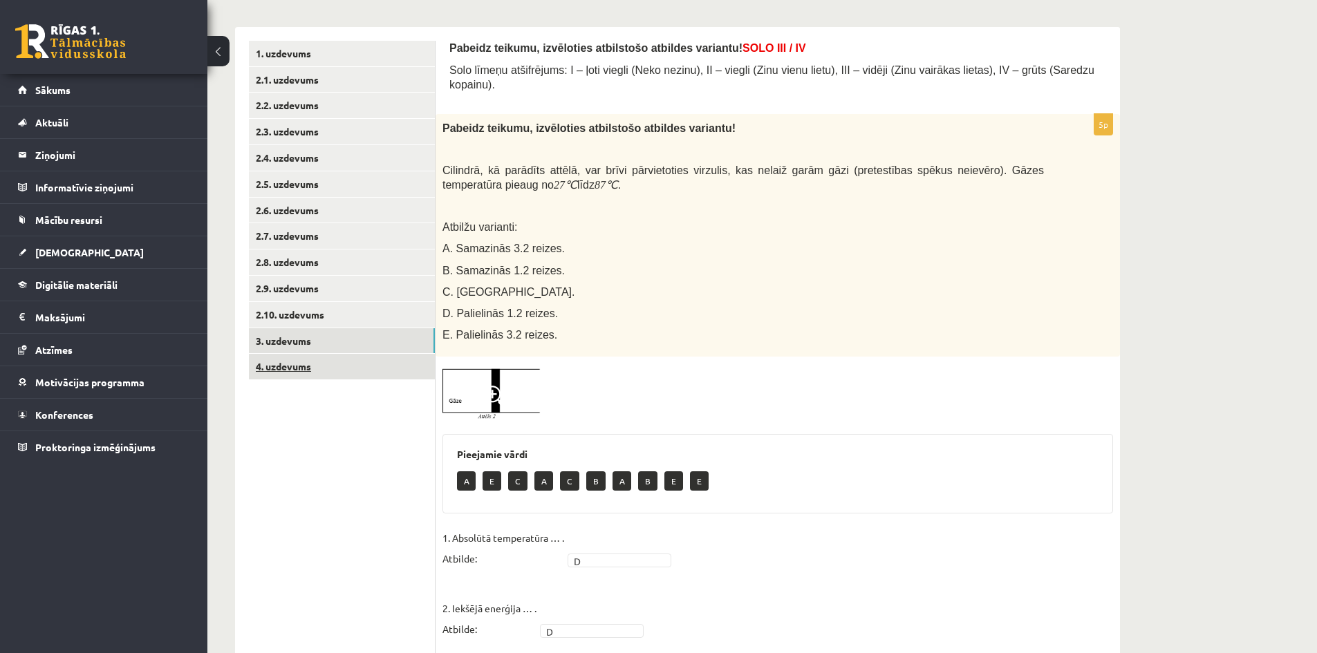
click at [377, 377] on link "4. uzdevums" at bounding box center [342, 367] width 186 height 26
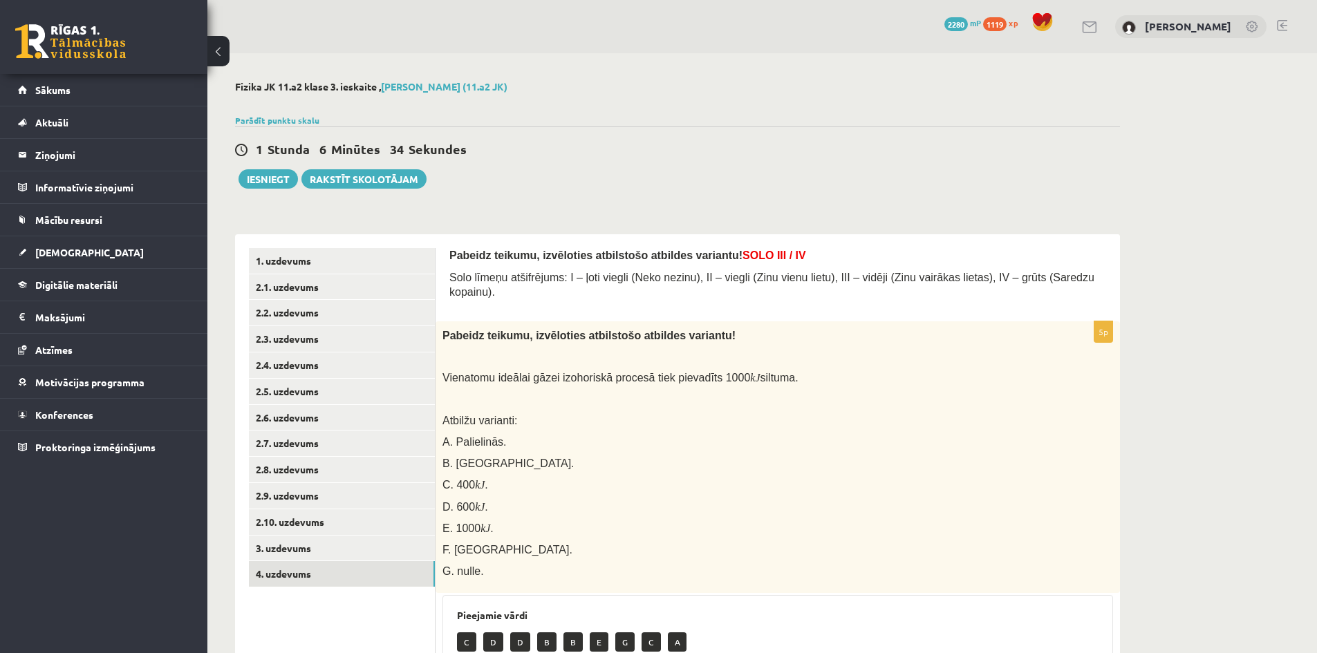
scroll to position [69, 0]
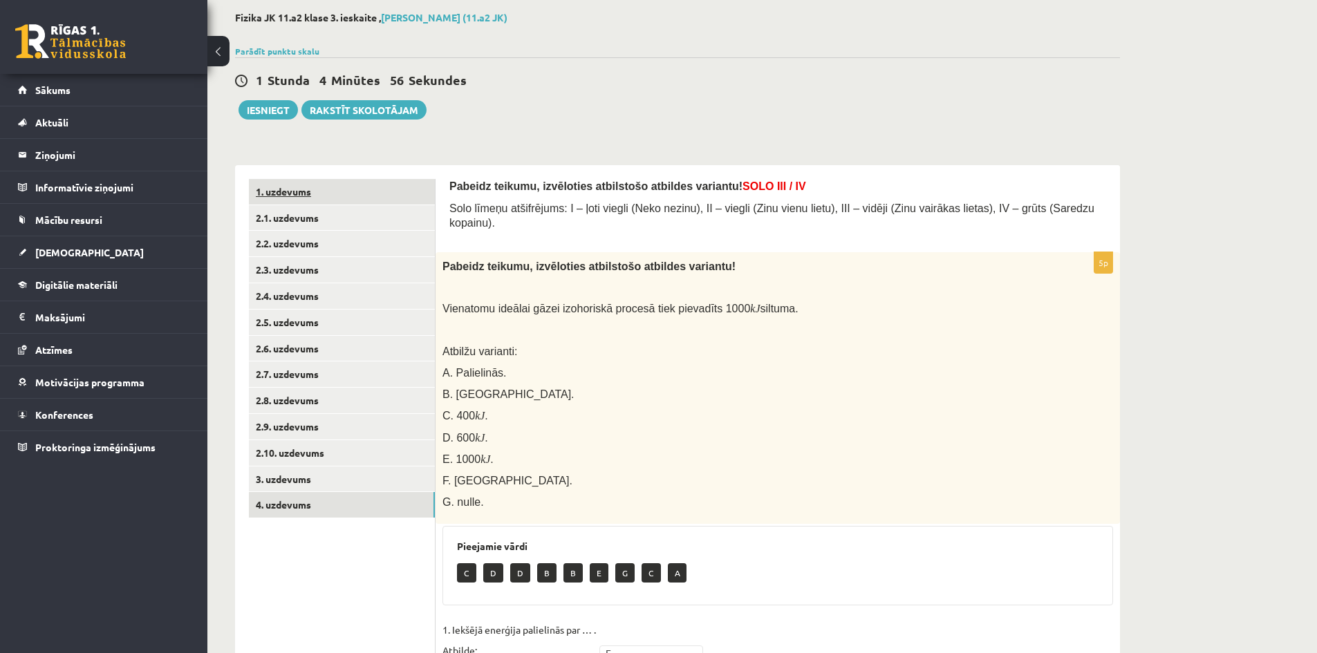
click at [350, 185] on link "1. uzdevums" at bounding box center [342, 192] width 186 height 26
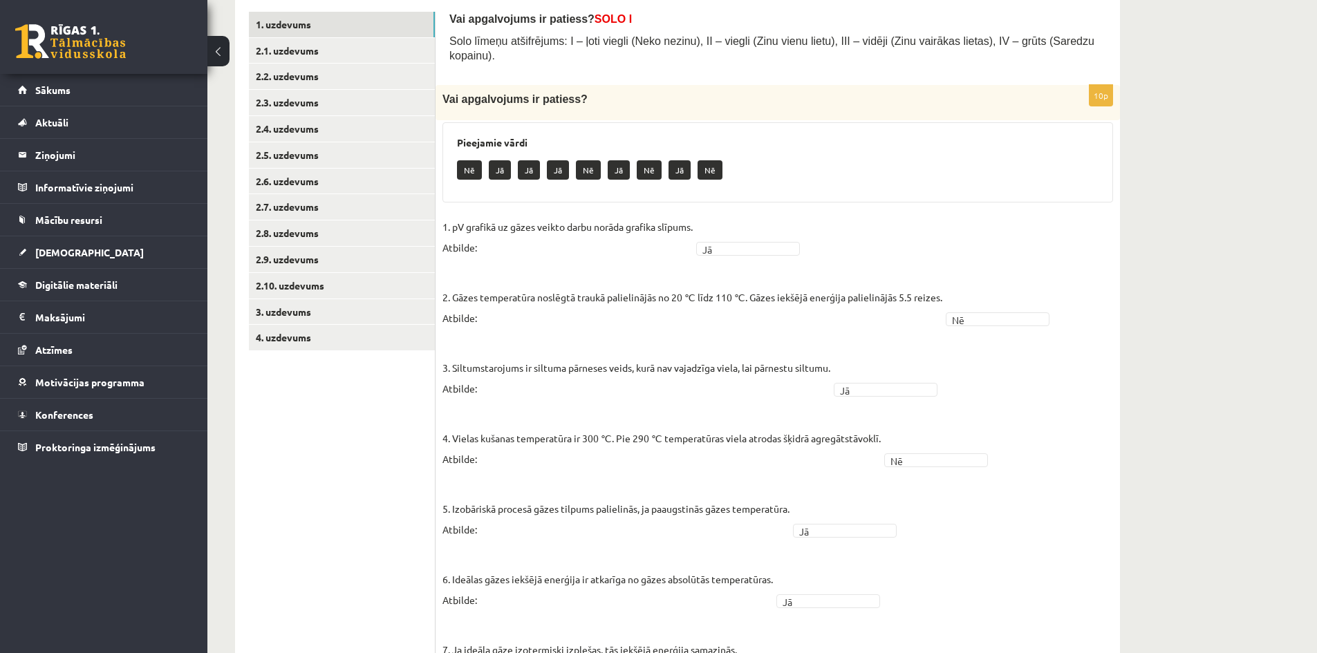
scroll to position [173, 0]
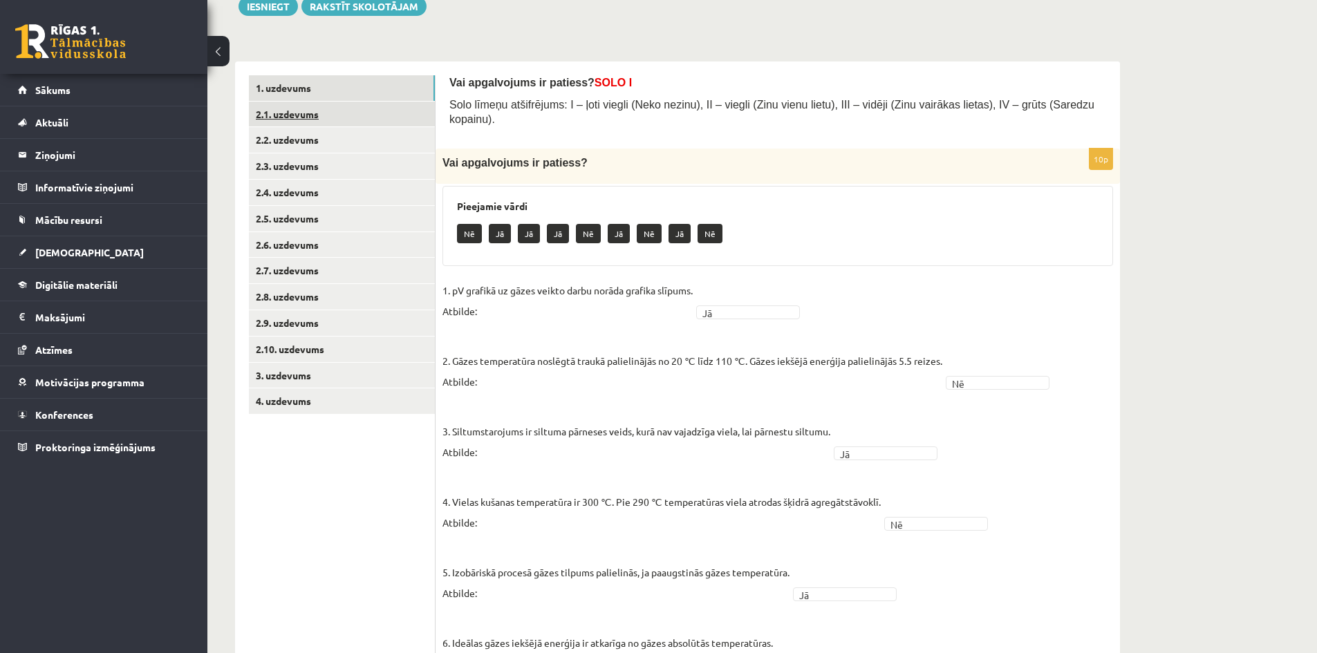
click at [359, 106] on link "2.1. uzdevums" at bounding box center [342, 115] width 186 height 26
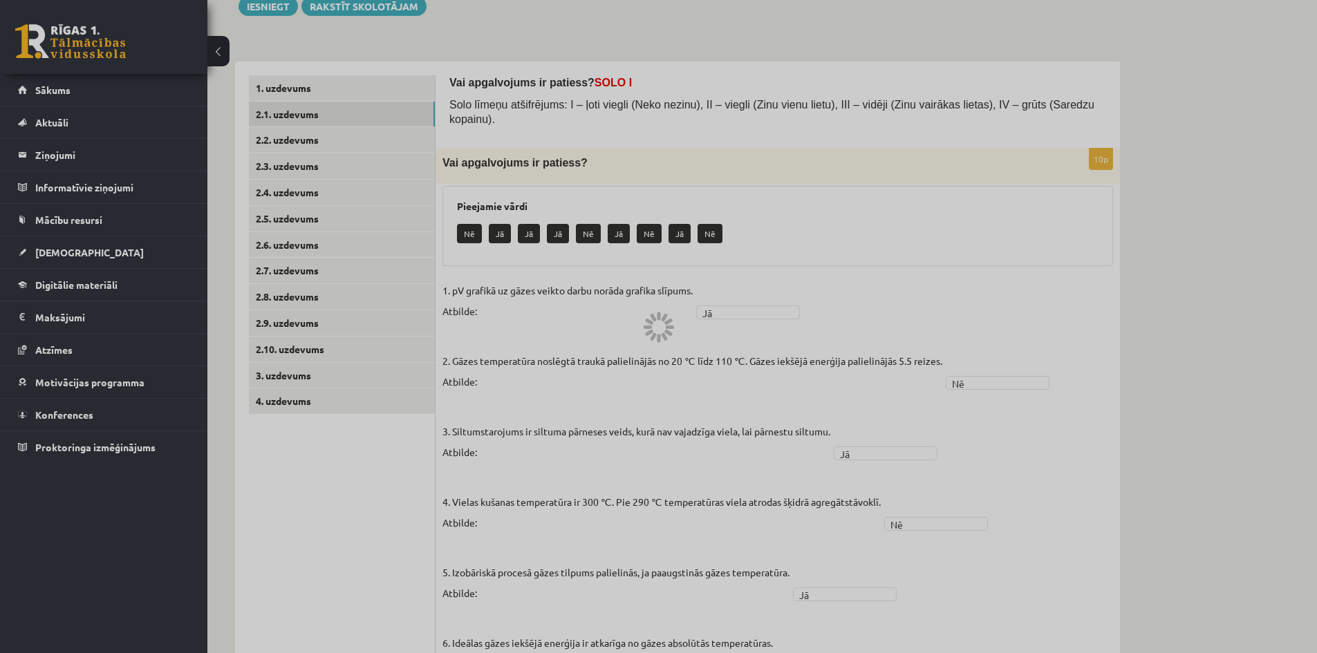
scroll to position [0, 0]
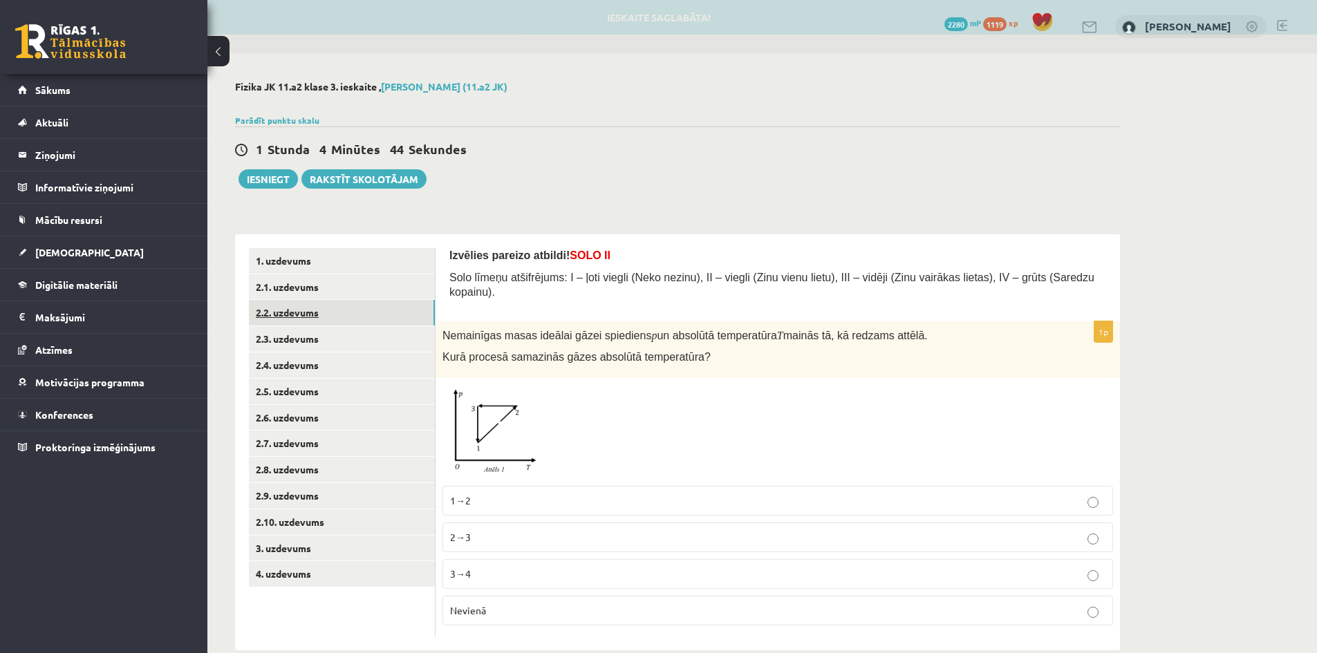
click at [408, 316] on link "2.2. uzdevums" at bounding box center [342, 313] width 186 height 26
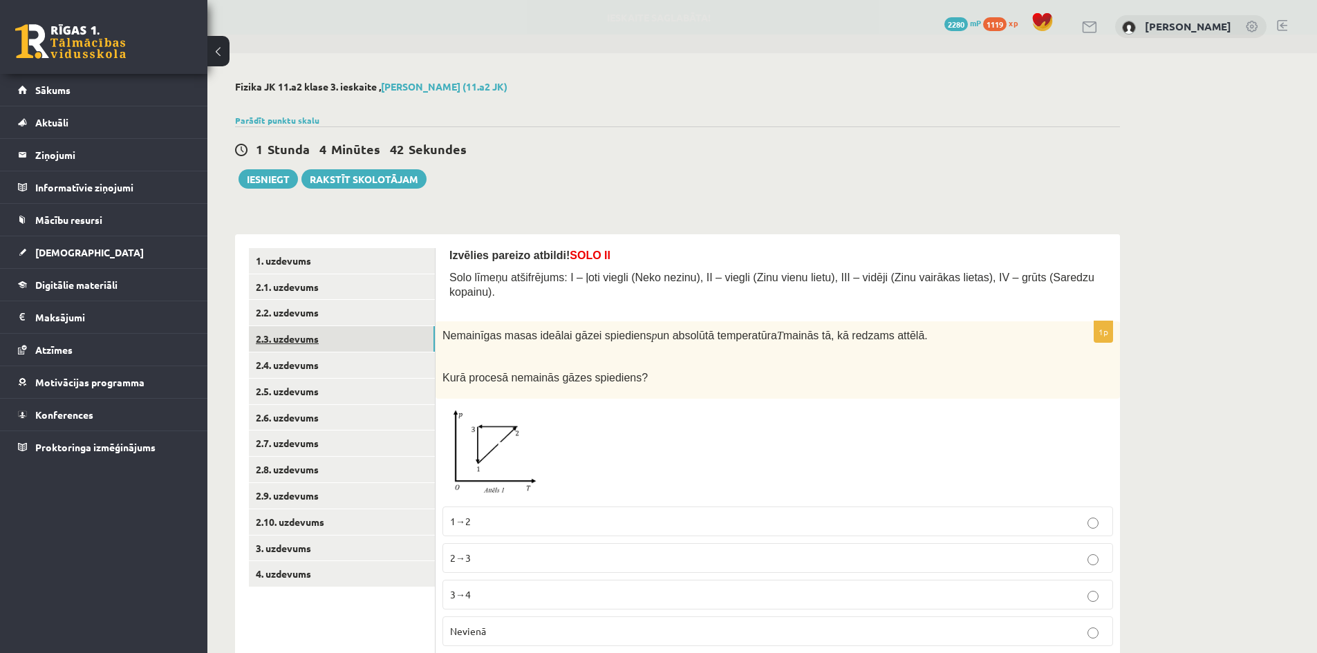
click at [379, 347] on link "2.3. uzdevums" at bounding box center [342, 339] width 186 height 26
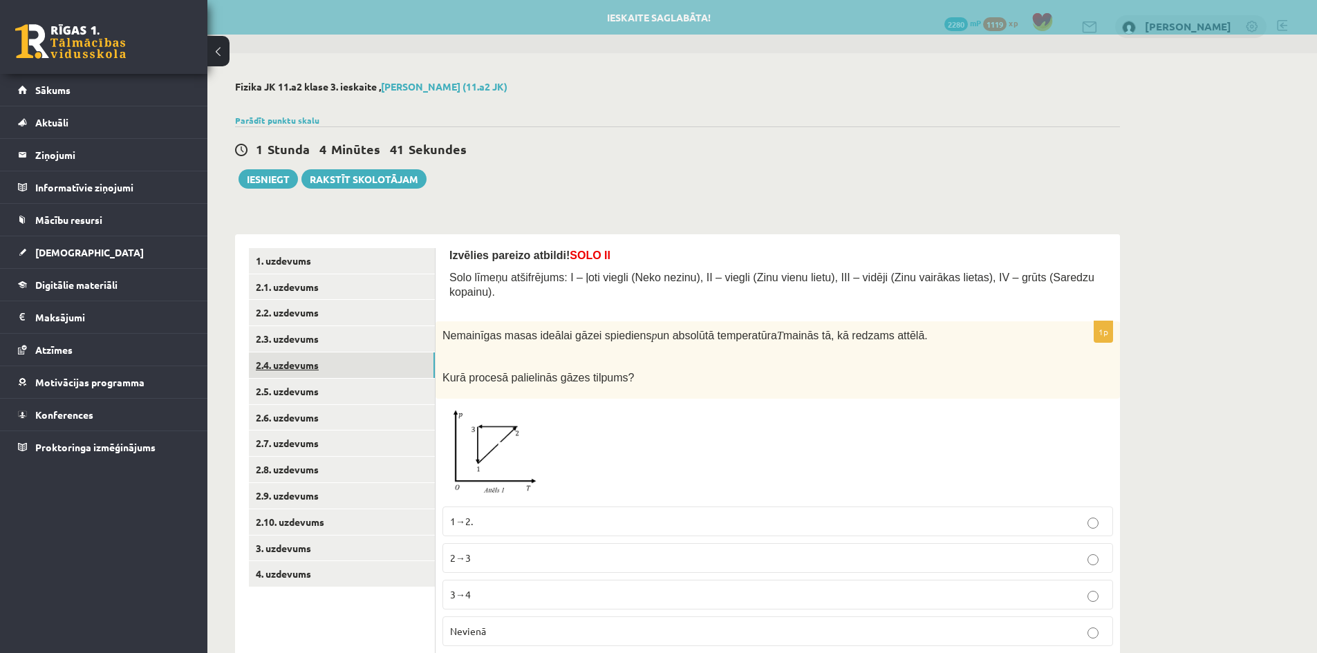
click at [381, 363] on link "2.4. uzdevums" at bounding box center [342, 366] width 186 height 26
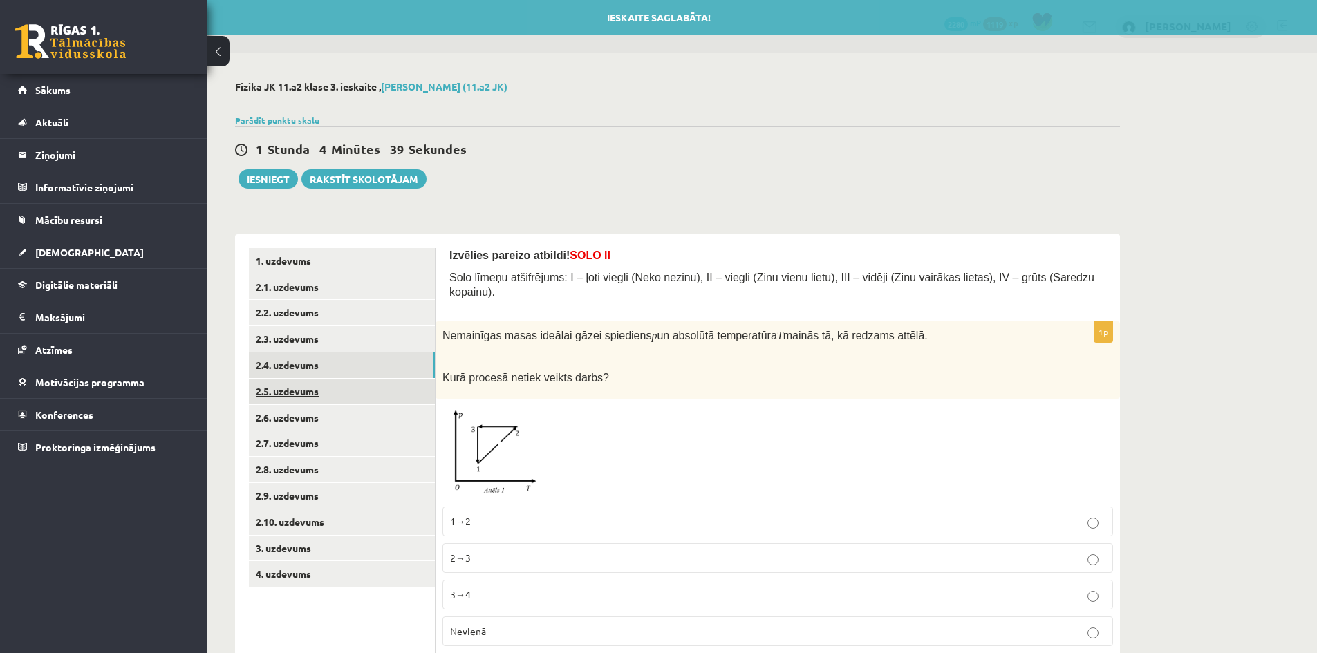
click at [384, 391] on link "2.5. uzdevums" at bounding box center [342, 392] width 186 height 26
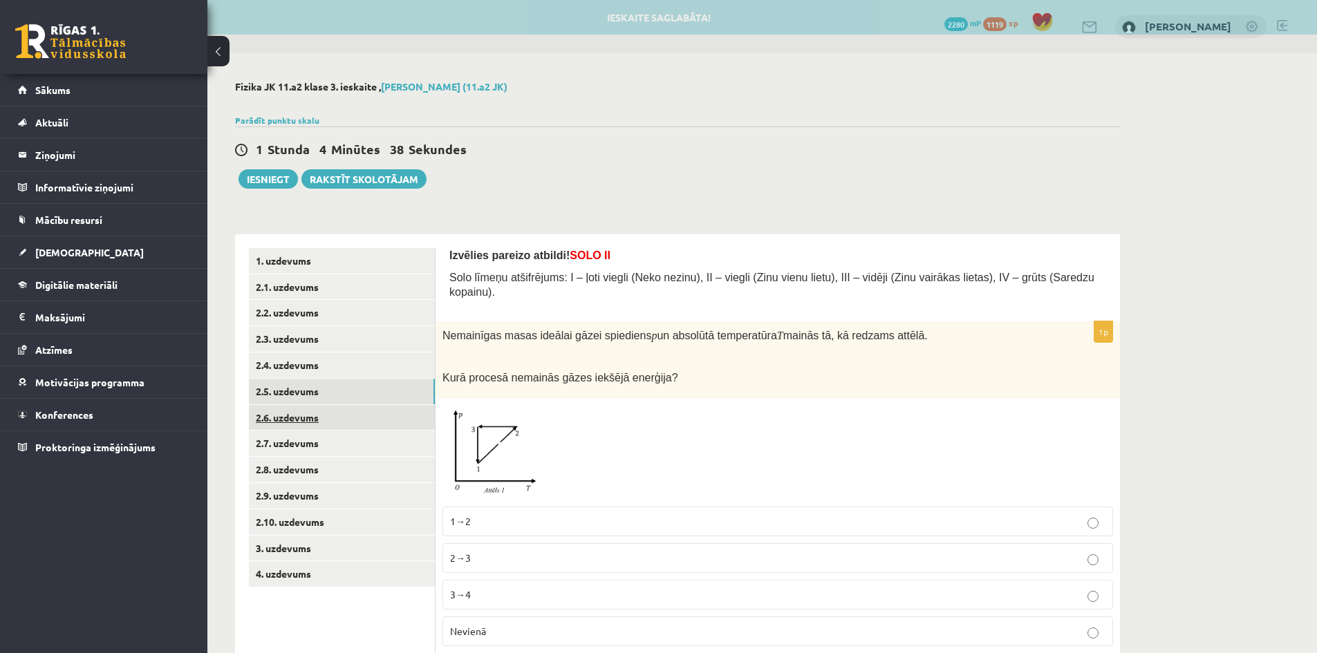
click at [388, 420] on link "2.6. uzdevums" at bounding box center [342, 418] width 186 height 26
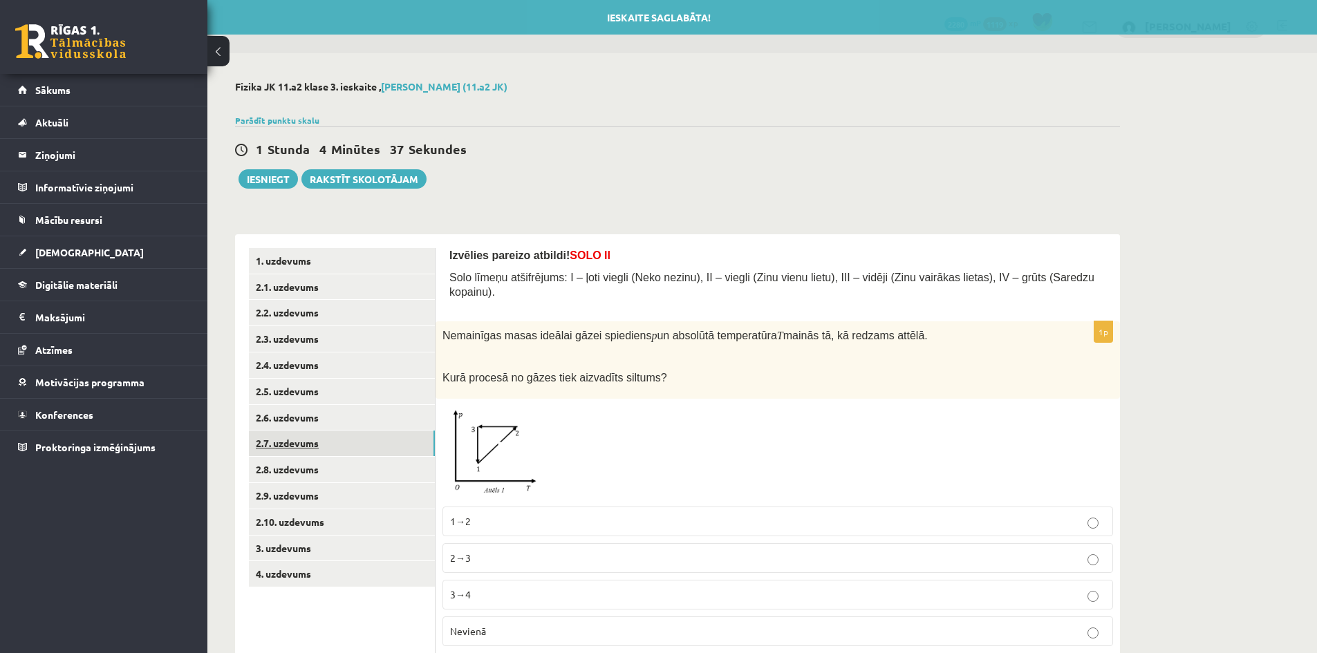
click at [390, 435] on link "2.7. uzdevums" at bounding box center [342, 444] width 186 height 26
click at [397, 464] on link "2.8. uzdevums" at bounding box center [342, 470] width 186 height 26
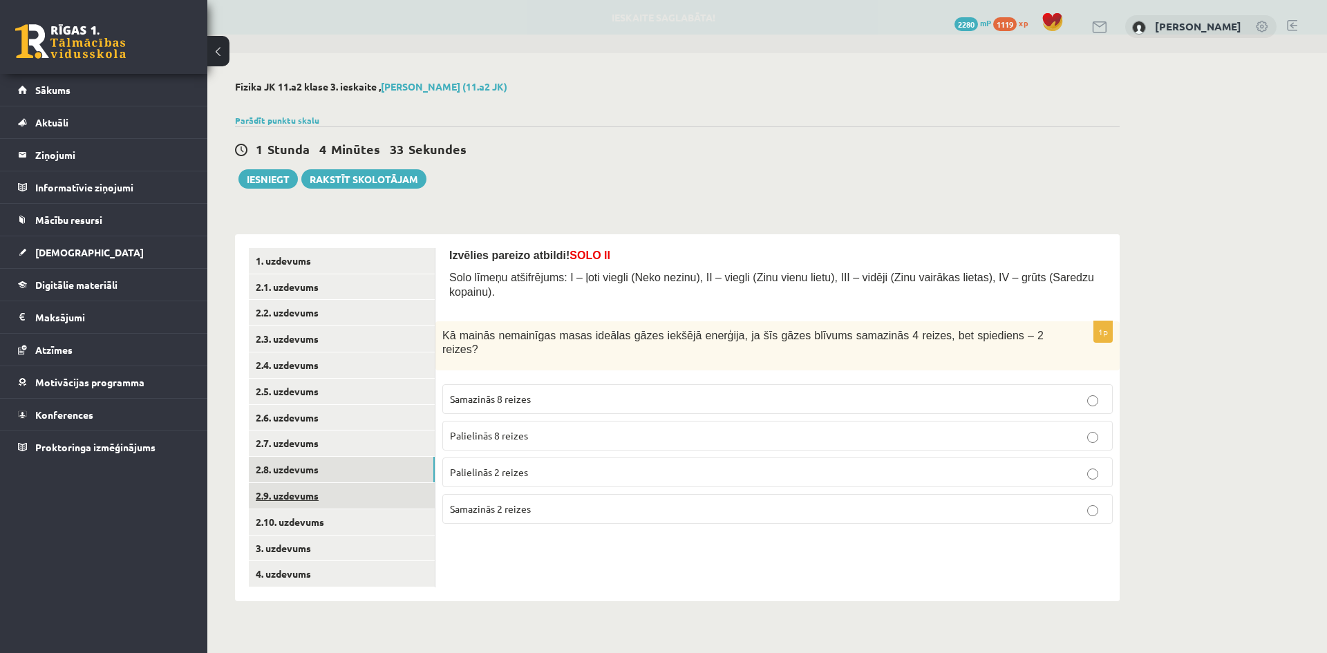
click at [400, 503] on link "2.9. uzdevums" at bounding box center [342, 496] width 186 height 26
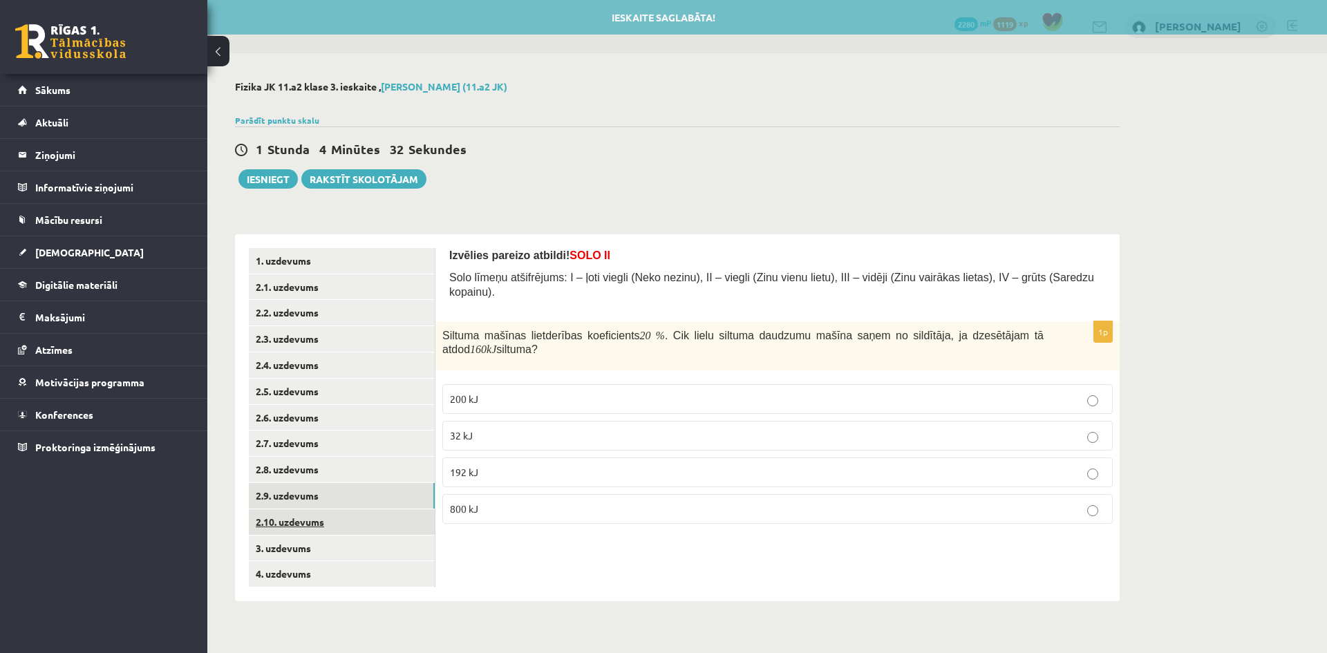
click at [402, 529] on link "2.10. uzdevums" at bounding box center [342, 522] width 186 height 26
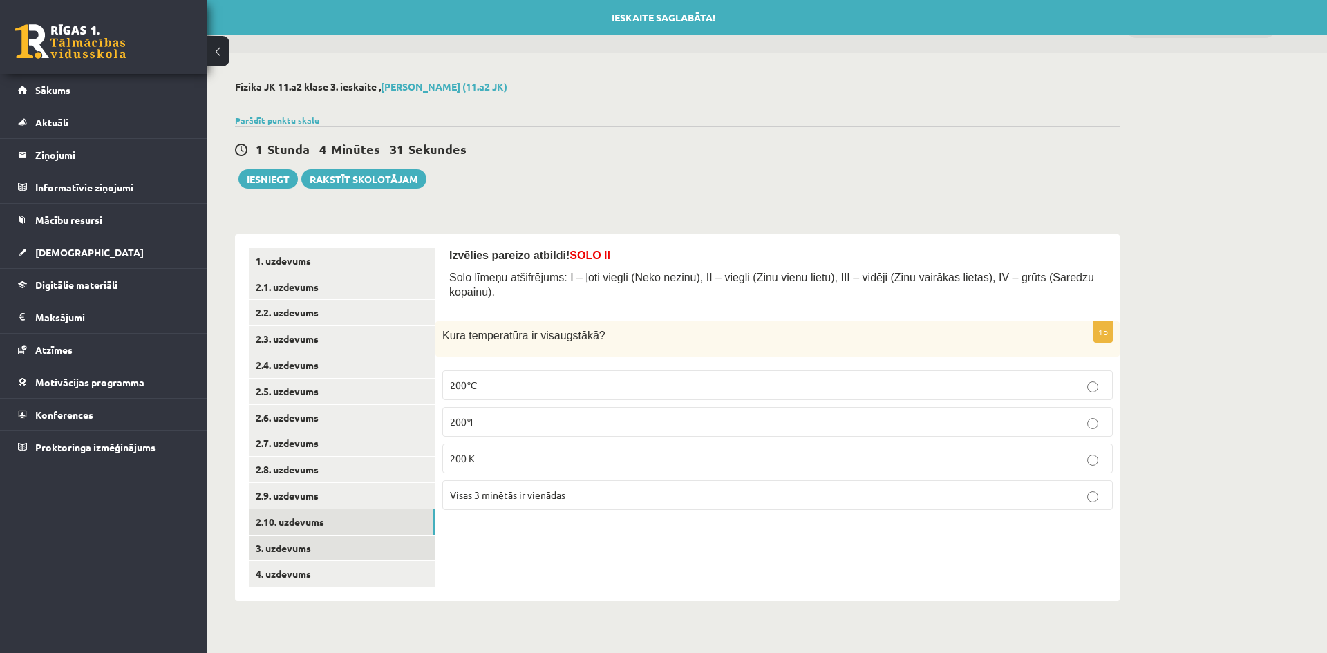
click at [402, 543] on link "3. uzdevums" at bounding box center [342, 549] width 186 height 26
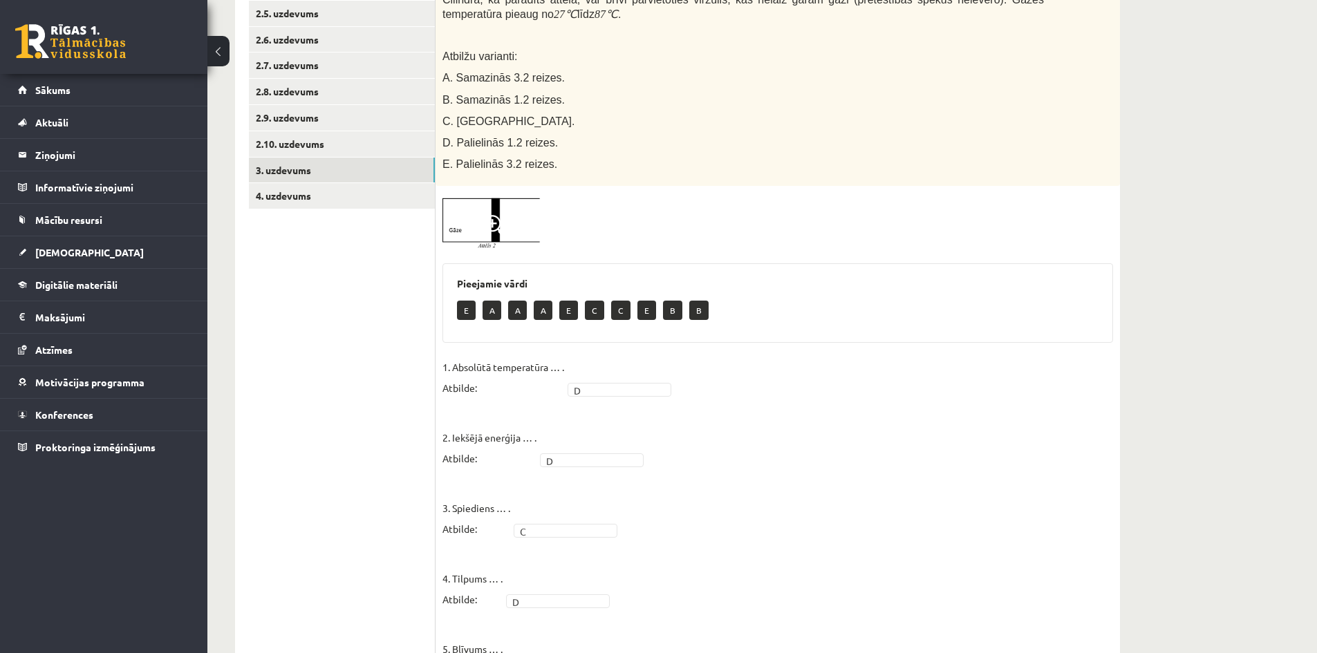
scroll to position [310, 0]
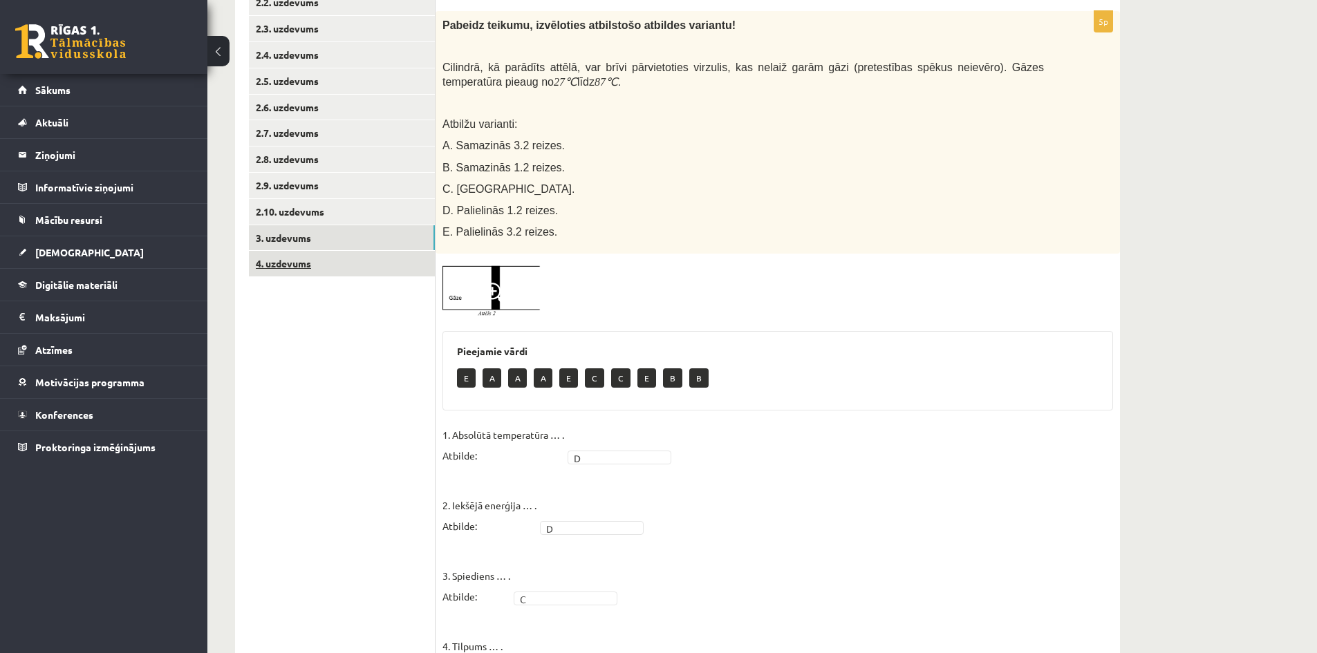
click at [371, 273] on link "4. uzdevums" at bounding box center [342, 264] width 186 height 26
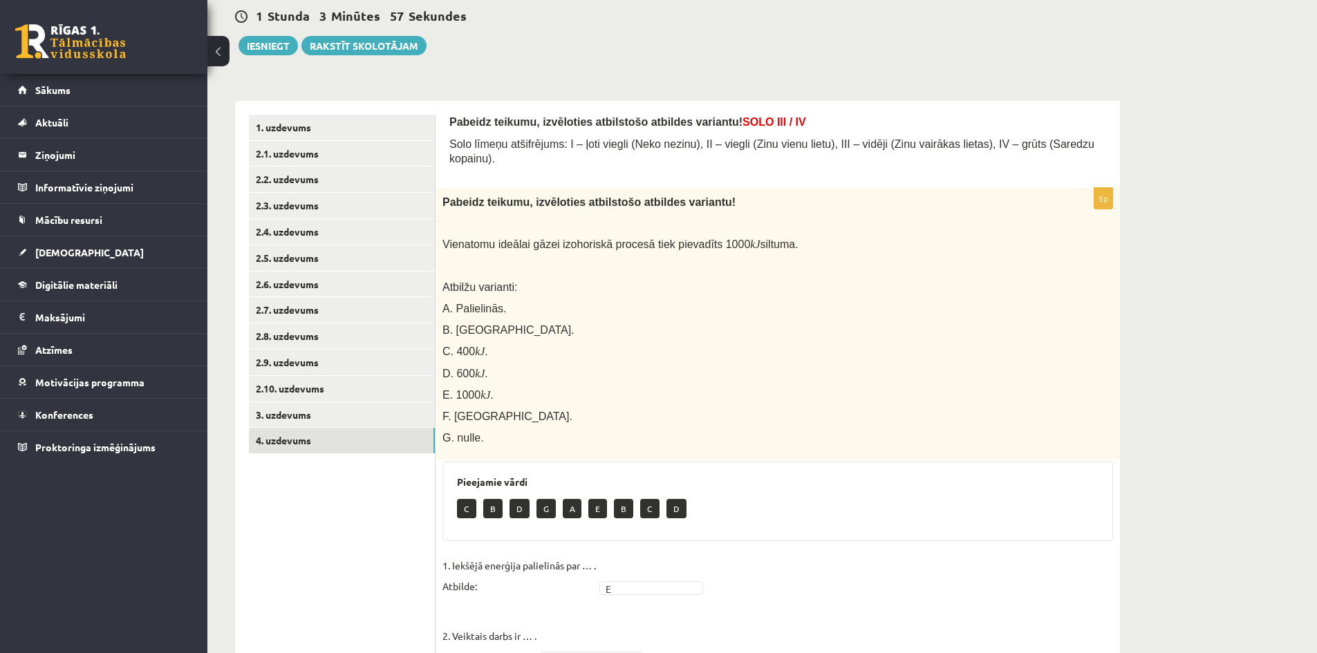
scroll to position [138, 0]
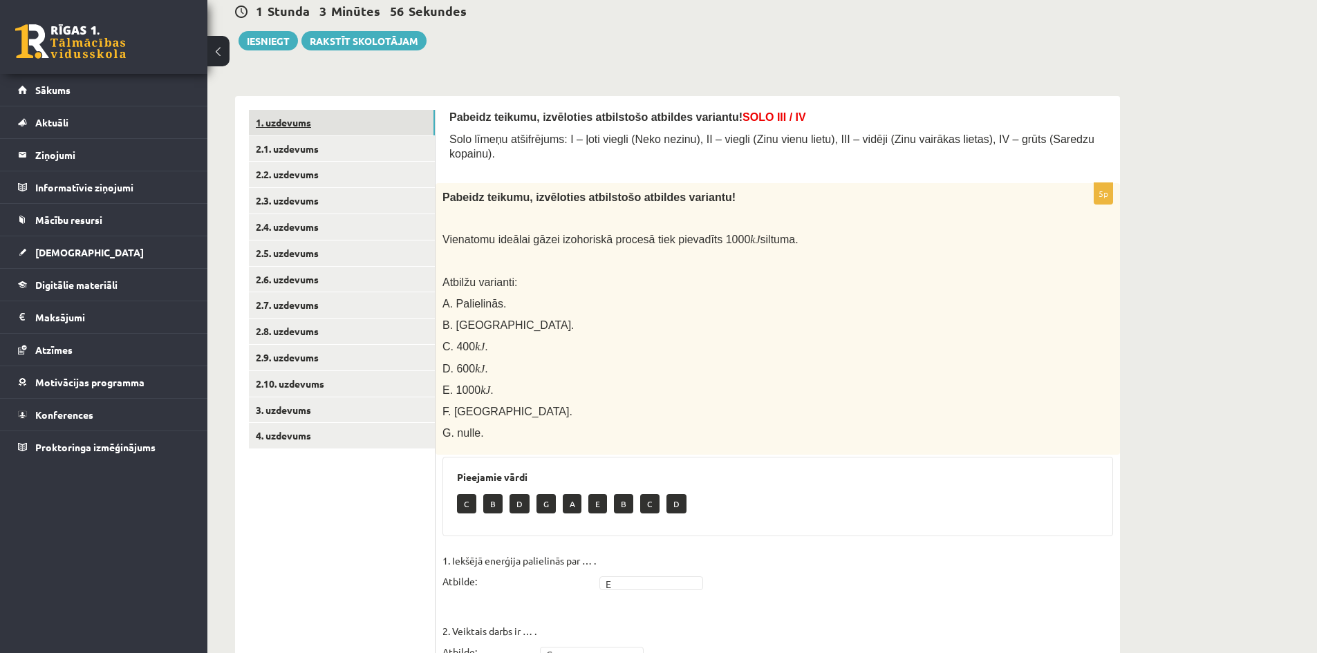
click at [357, 124] on link "1. uzdevums" at bounding box center [342, 123] width 186 height 26
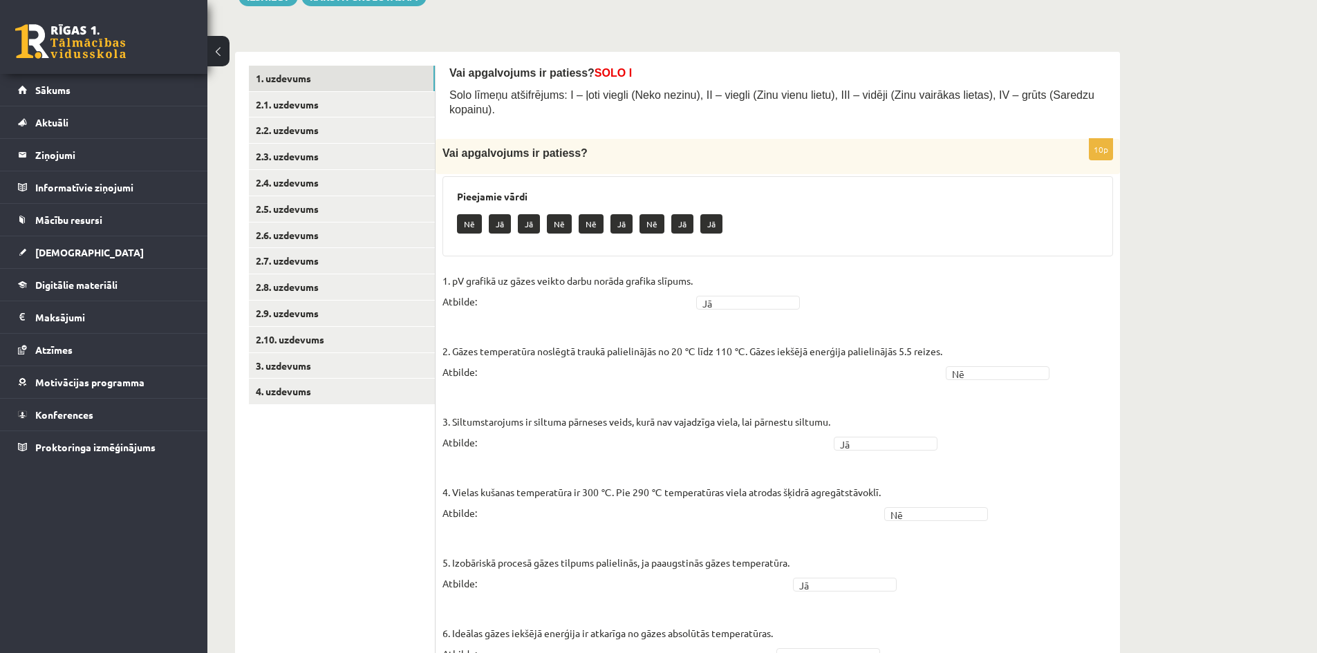
scroll to position [160, 0]
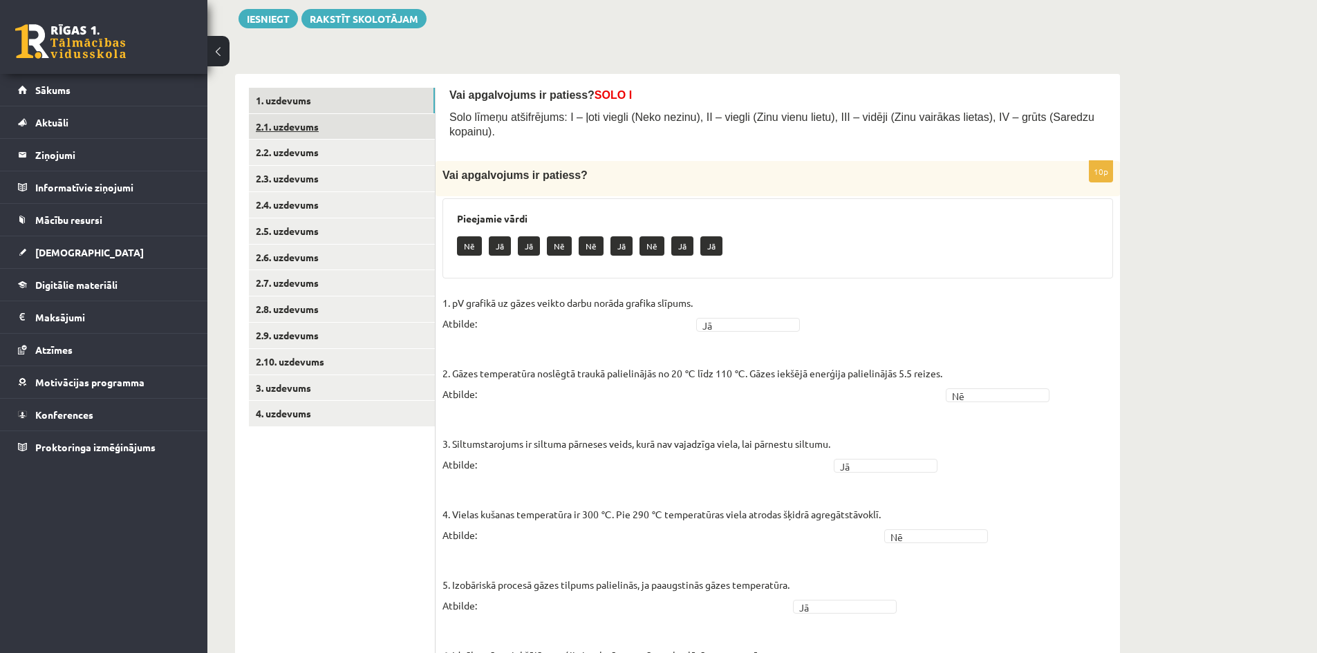
click at [363, 138] on link "2.1. uzdevums" at bounding box center [342, 127] width 186 height 26
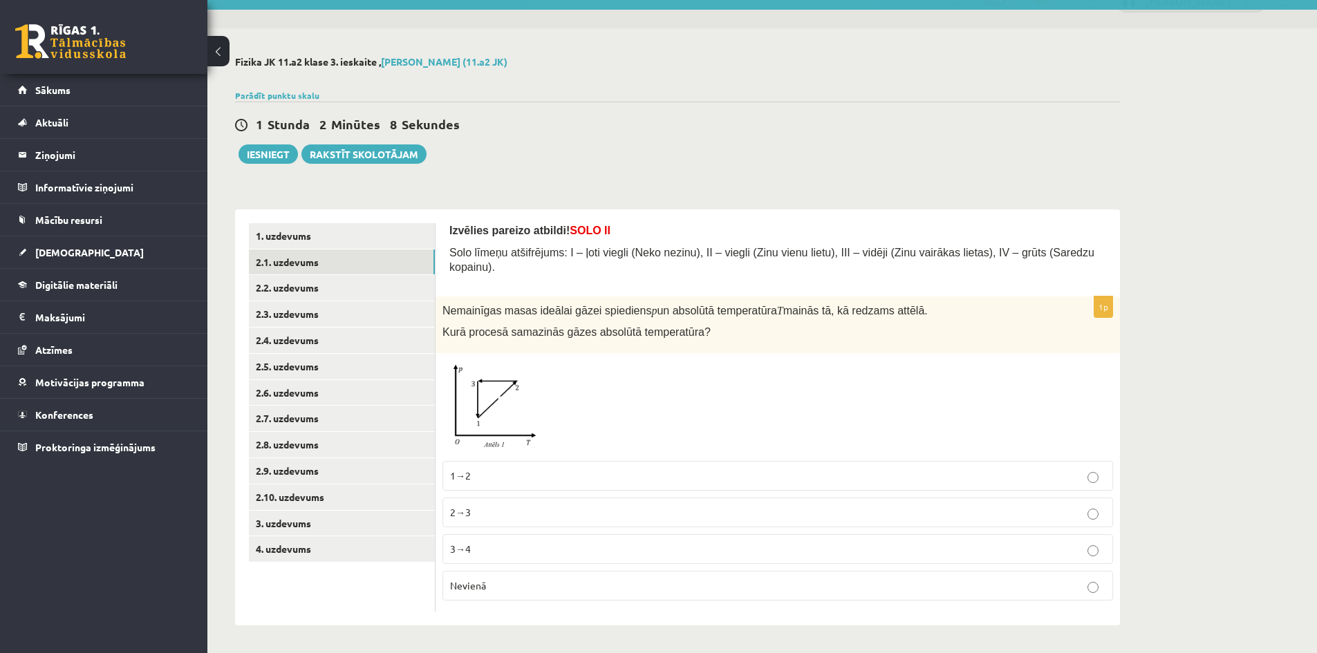
scroll to position [0, 0]
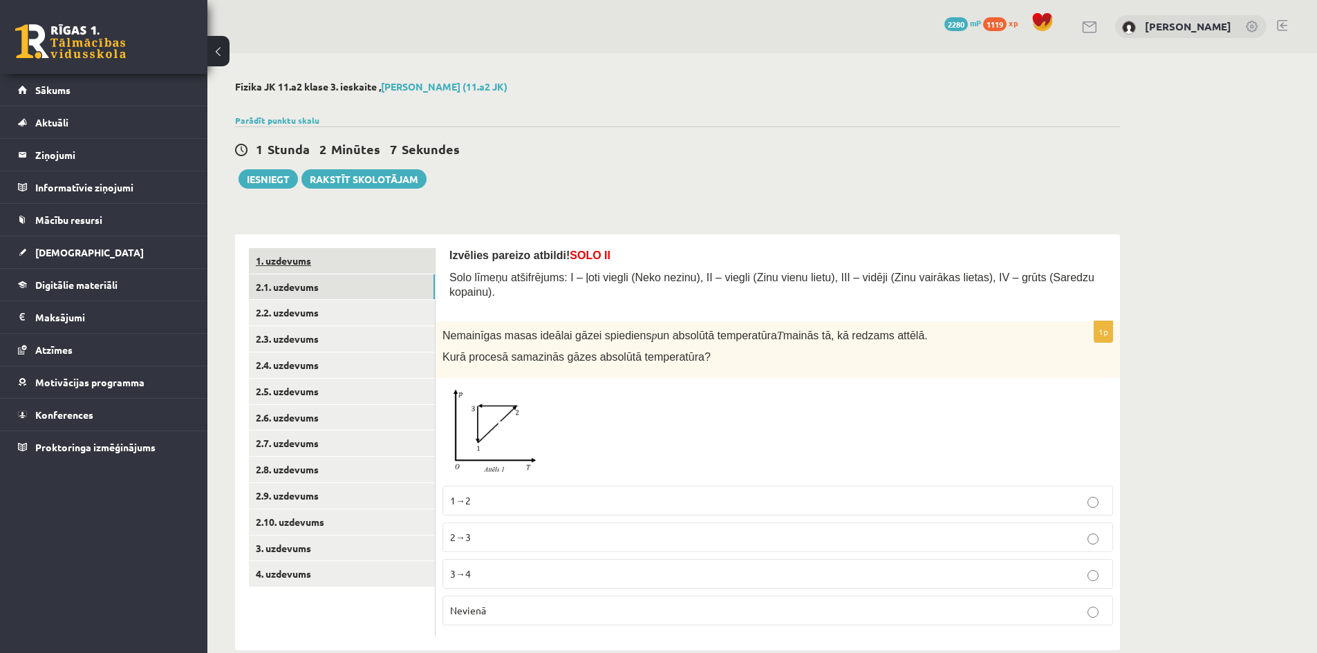
click at [388, 261] on link "1. uzdevums" at bounding box center [342, 261] width 186 height 26
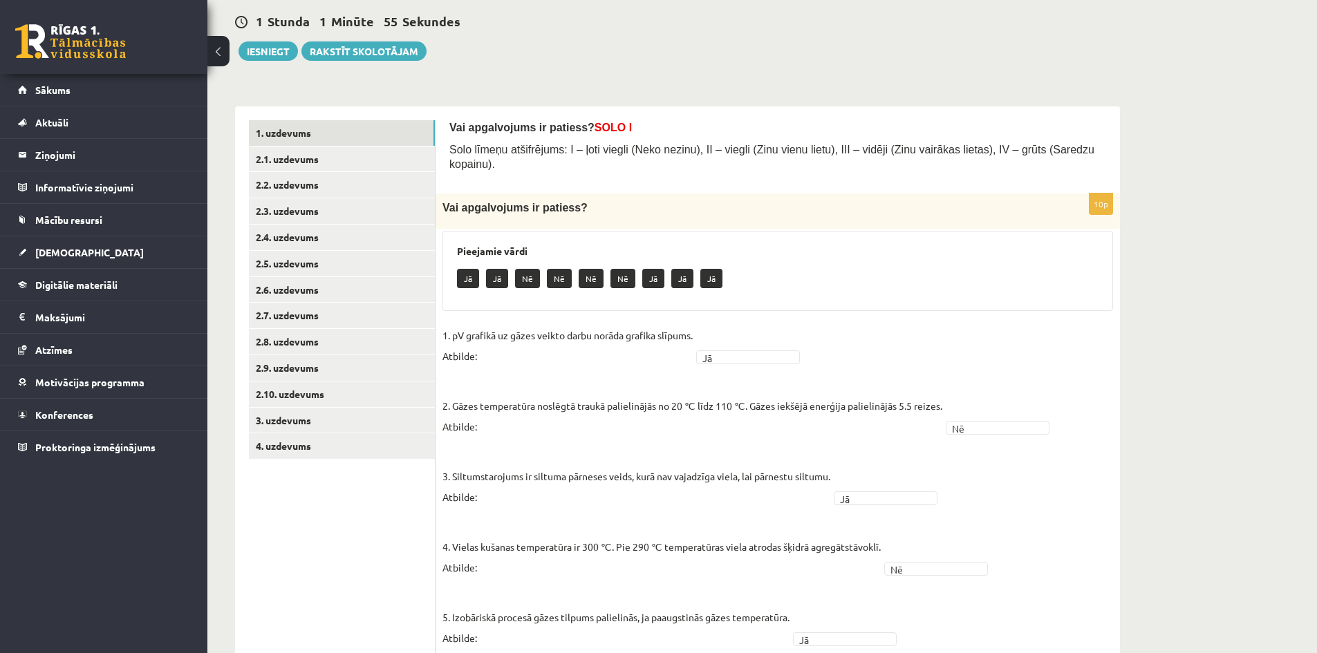
scroll to position [104, 0]
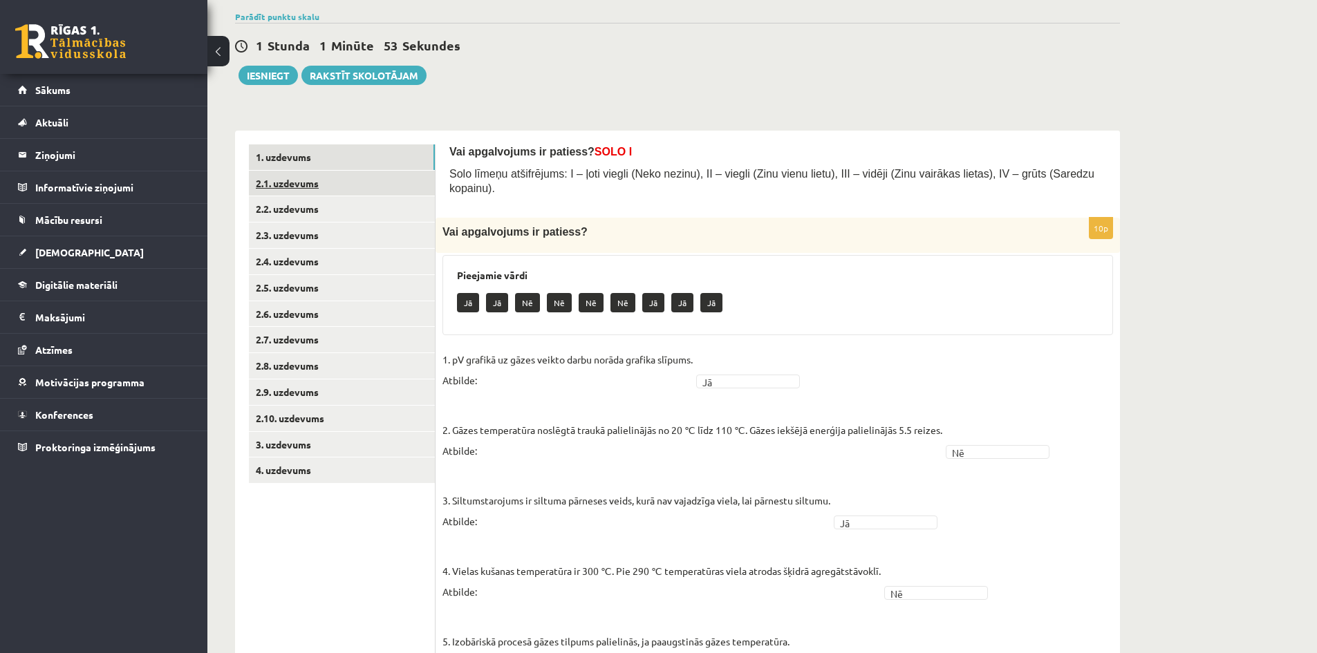
click at [373, 181] on link "2.1. uzdevums" at bounding box center [342, 184] width 186 height 26
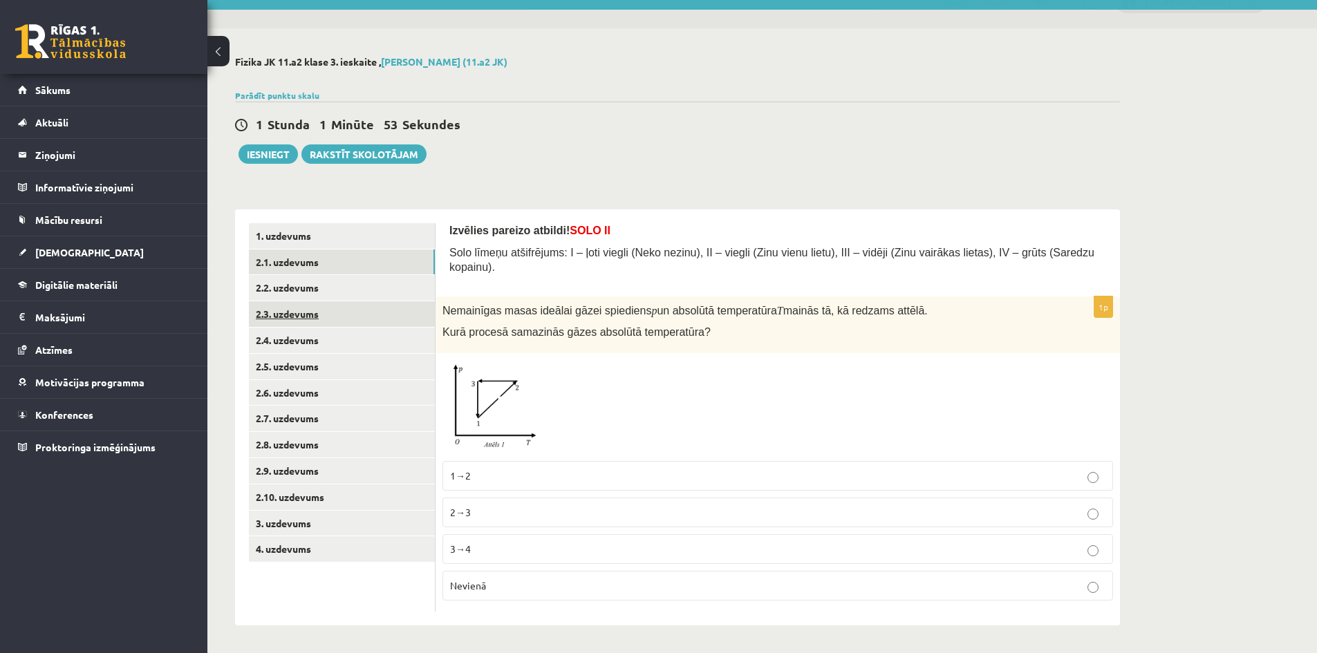
scroll to position [0, 0]
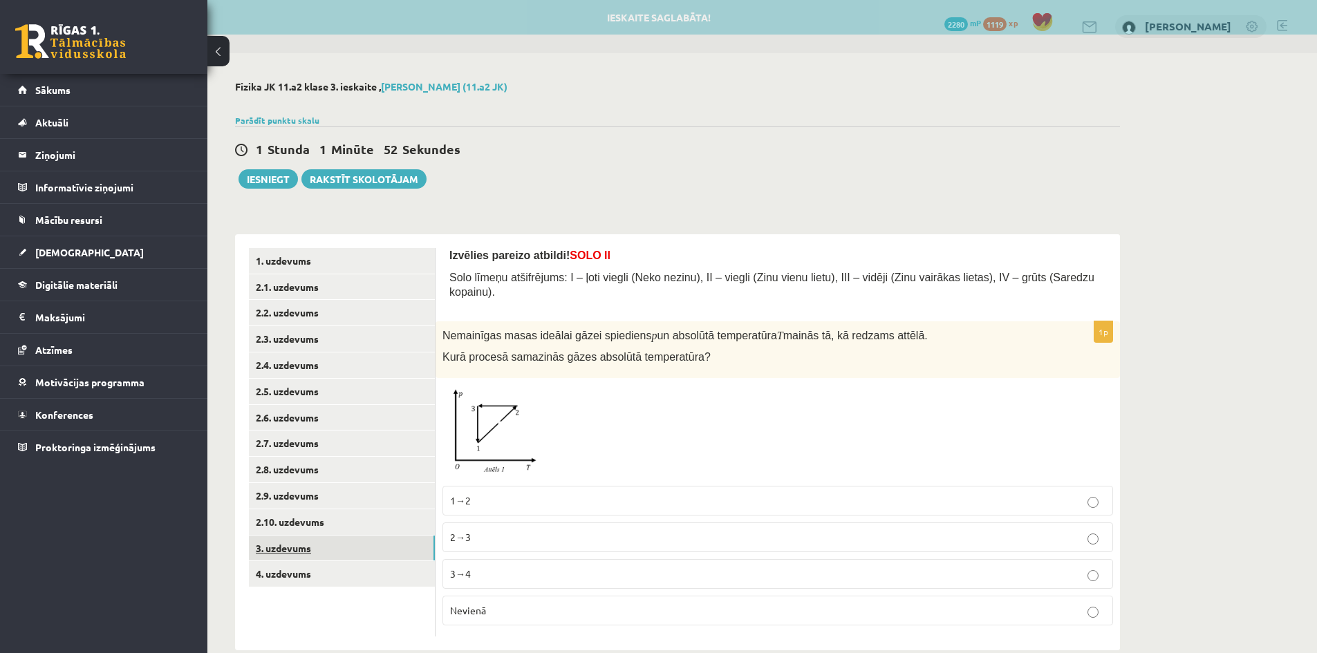
click at [420, 549] on link "3. uzdevums" at bounding box center [342, 549] width 186 height 26
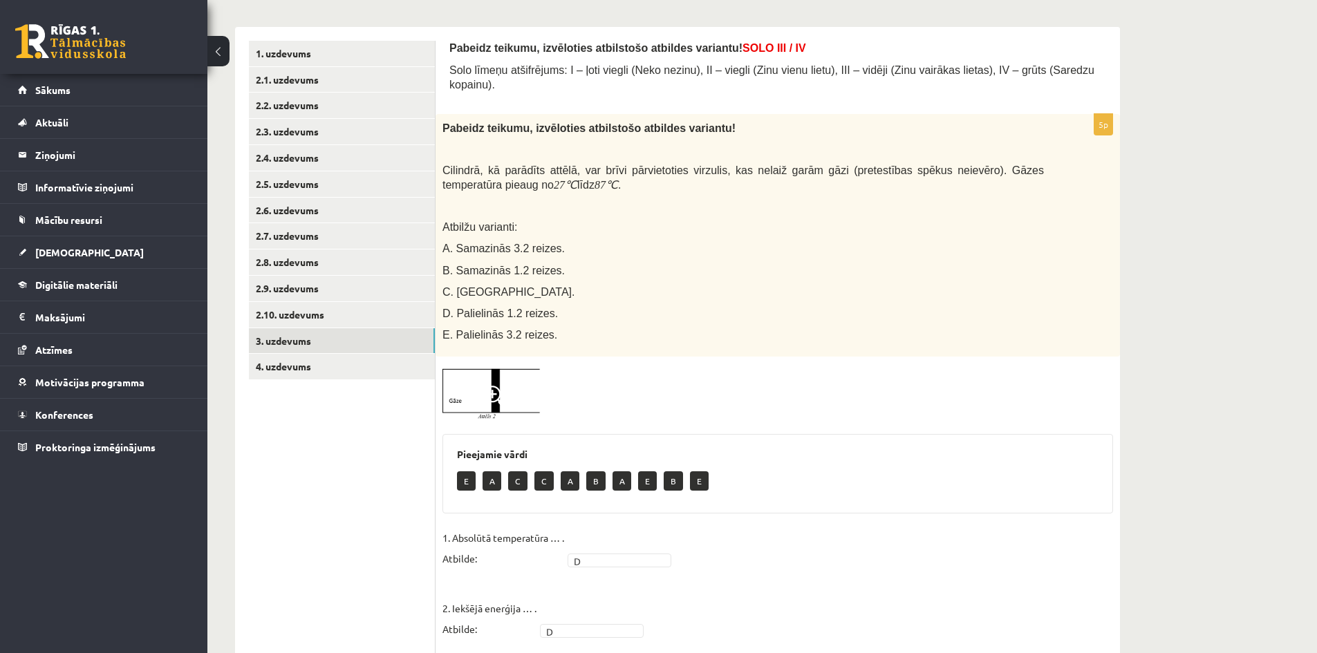
scroll to position [276, 0]
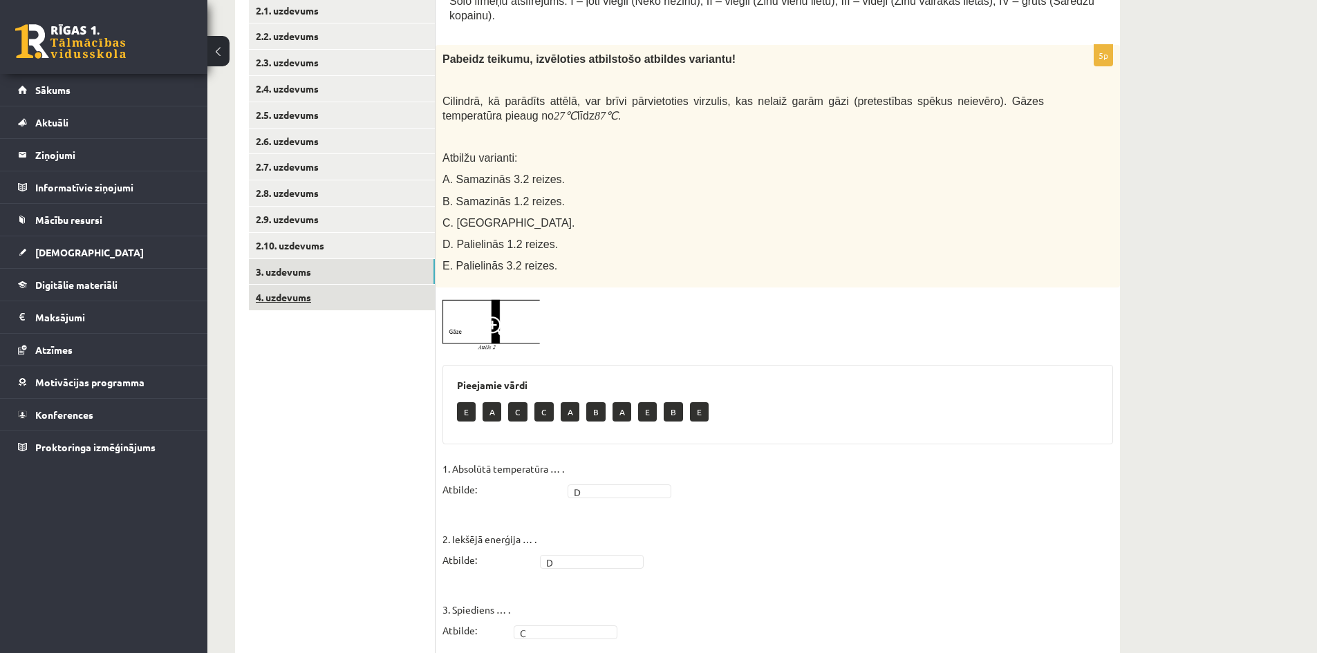
click at [402, 304] on link "4. uzdevums" at bounding box center [342, 298] width 186 height 26
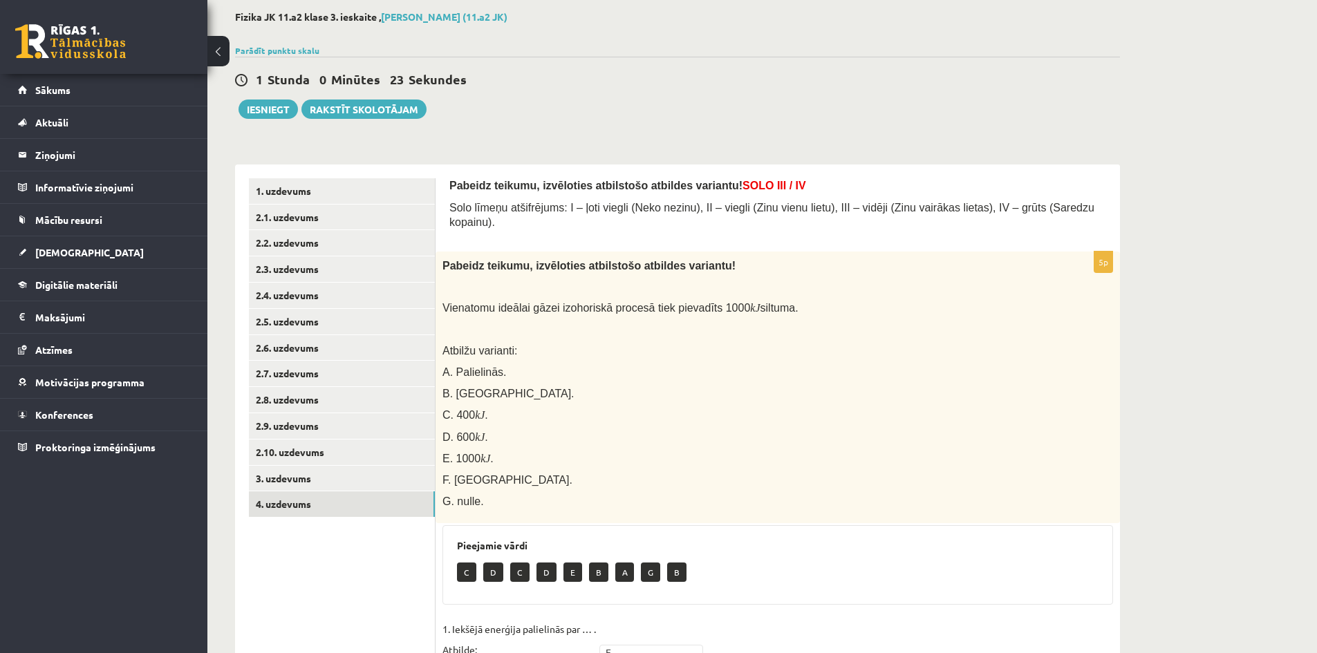
scroll to position [57, 0]
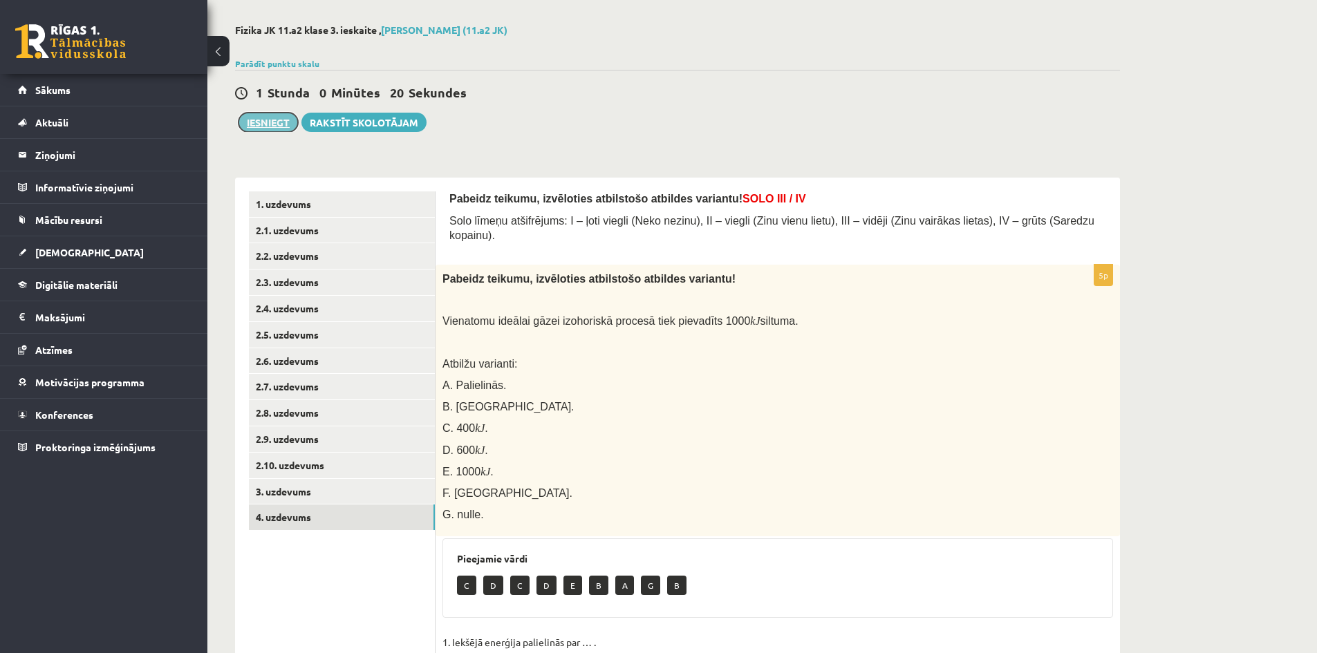
click at [276, 122] on button "Iesniegt" at bounding box center [267, 122] width 59 height 19
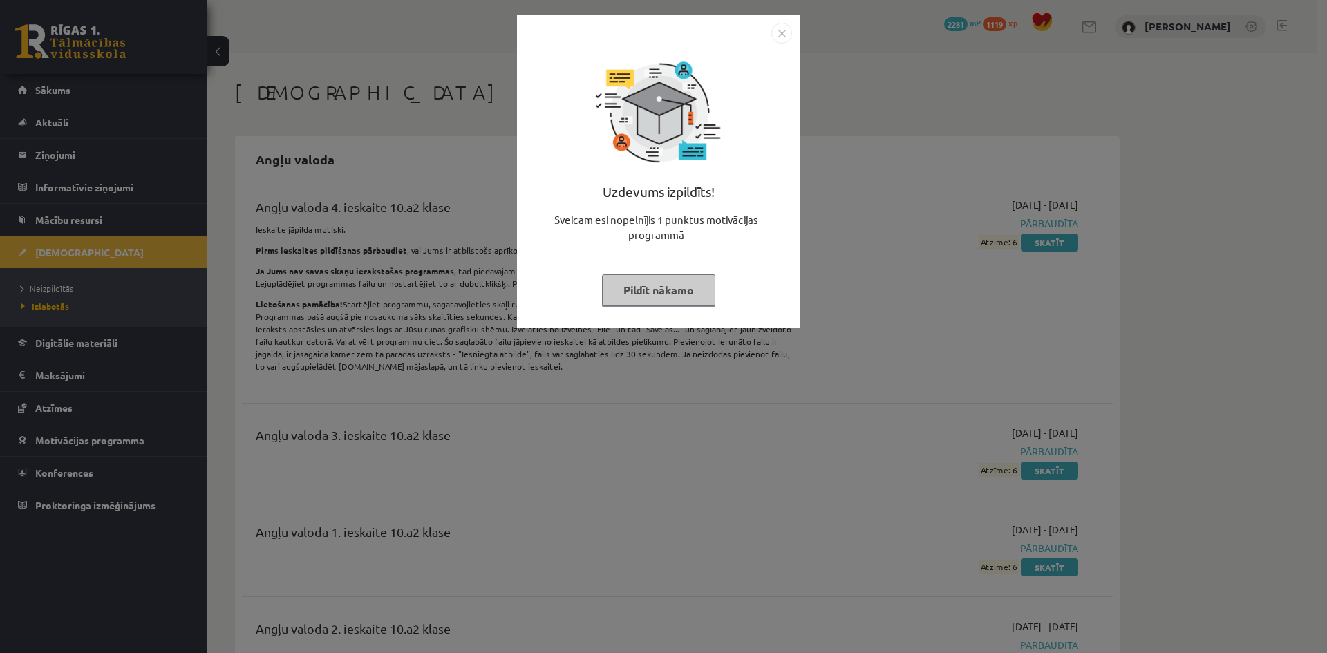
click at [776, 35] on img "Close" at bounding box center [781, 33] width 21 height 21
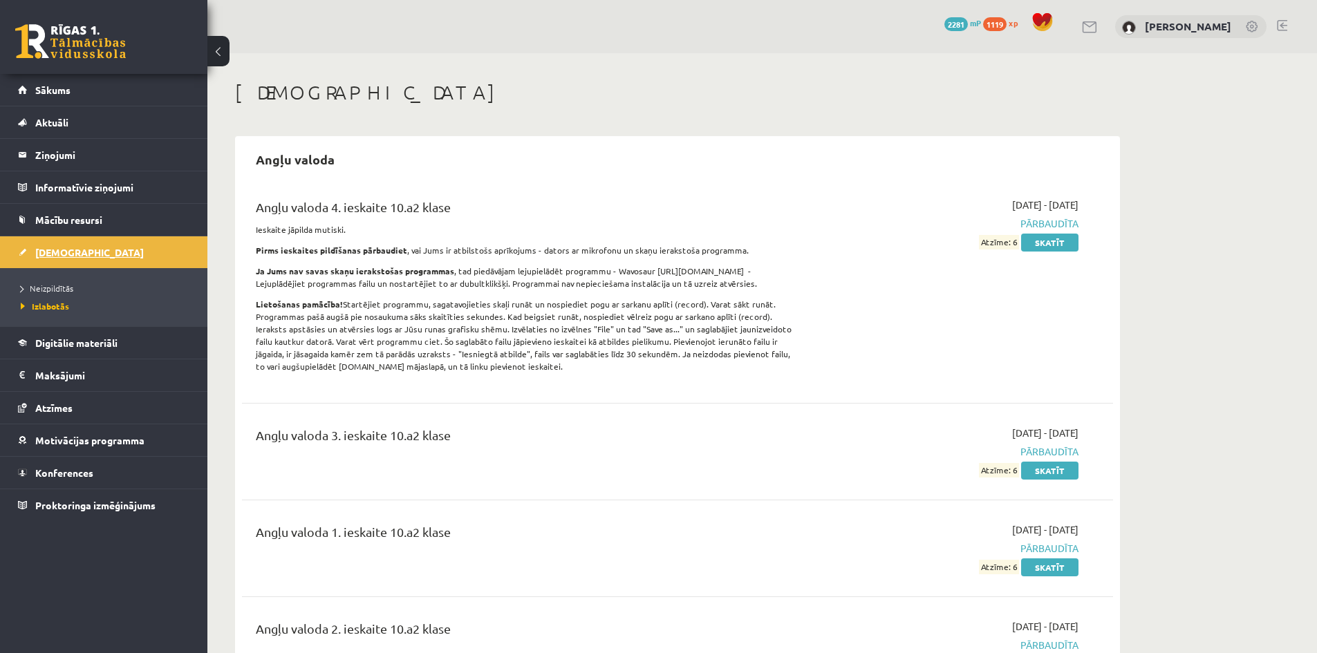
click at [71, 260] on link "[DEMOGRAPHIC_DATA]" at bounding box center [104, 252] width 172 height 32
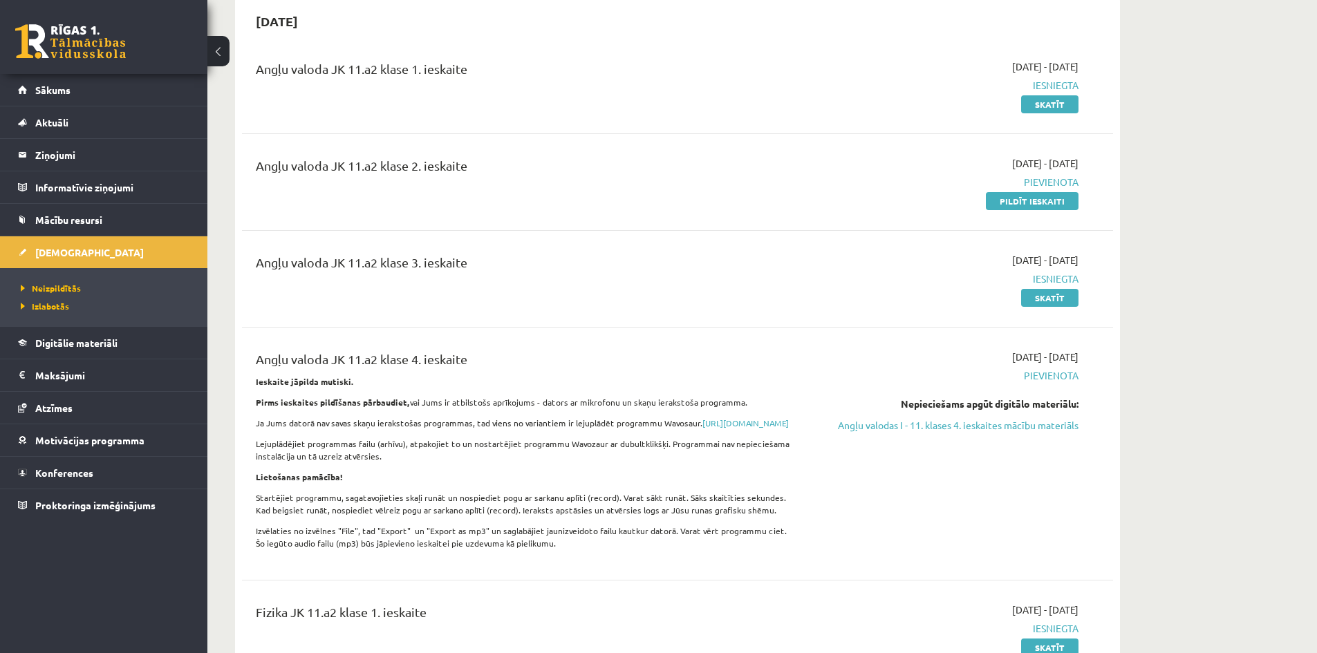
scroll to position [69, 0]
